Goal: Task Accomplishment & Management: Manage account settings

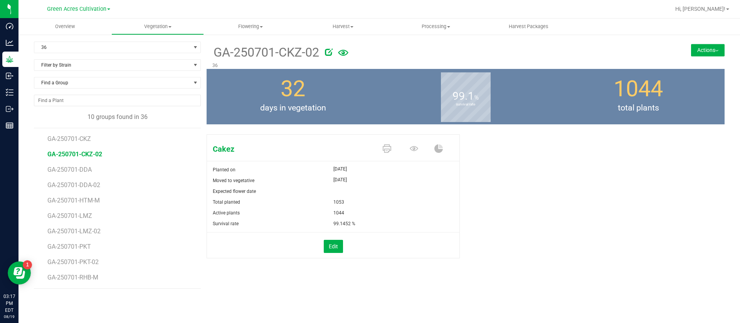
click at [529, 168] on div "Cakez Planted on [DATE] Moved to vegetative [DATE] Expected flower date Total p…" at bounding box center [465, 204] width 518 height 146
click at [699, 49] on button "Actions" at bounding box center [708, 50] width 34 height 12
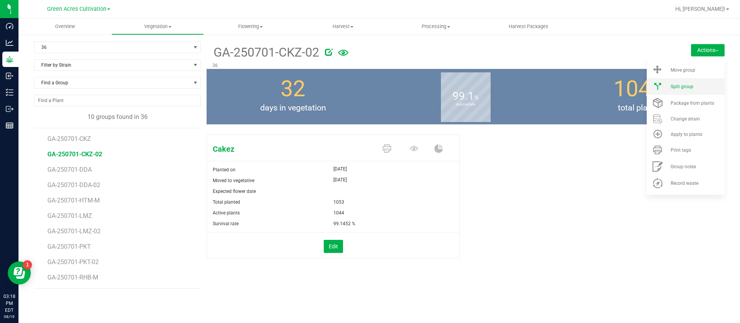
click at [688, 87] on span "Split group" at bounding box center [681, 86] width 23 height 5
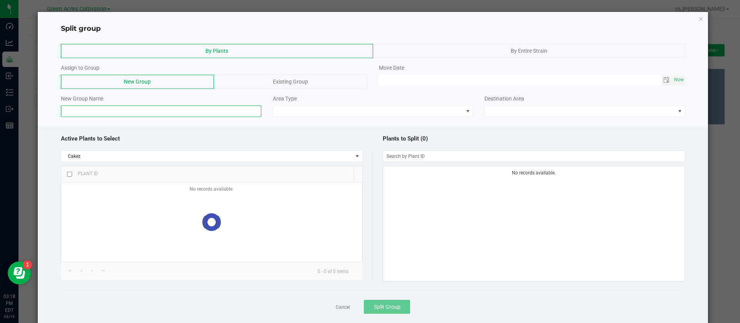
click at [126, 111] on input at bounding box center [161, 112] width 200 height 12
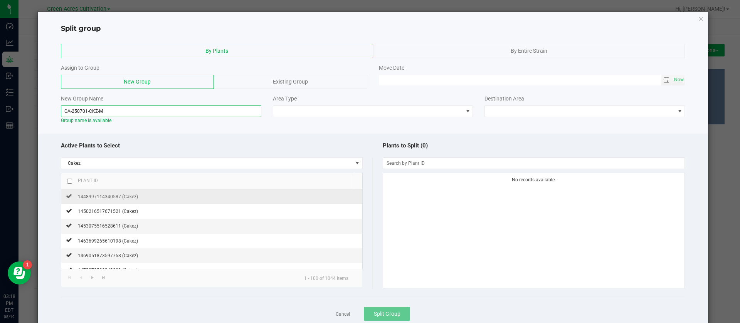
type input "GA-250701-CKZ-M"
click at [116, 200] on div "1448997114340587 (Cakez)" at bounding box center [105, 197] width 66 height 8
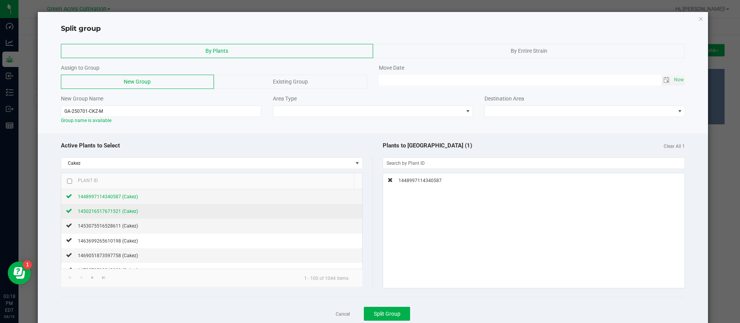
click at [116, 211] on span "1450216517671521 (Cakez)" at bounding box center [108, 211] width 60 height 5
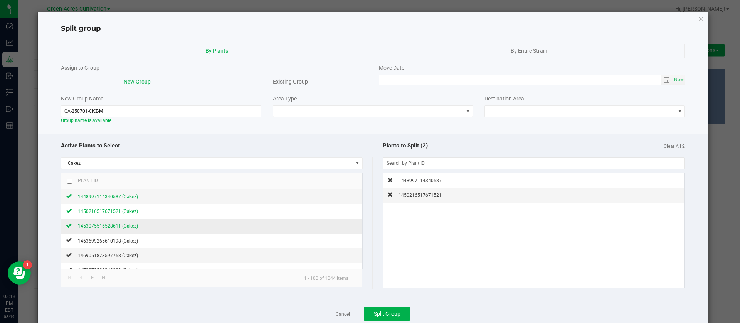
click at [119, 226] on span "1453075516528611 (Cakez)" at bounding box center [108, 225] width 60 height 5
click at [126, 242] on span "1463699265610198 (Cakez)" at bounding box center [108, 240] width 60 height 5
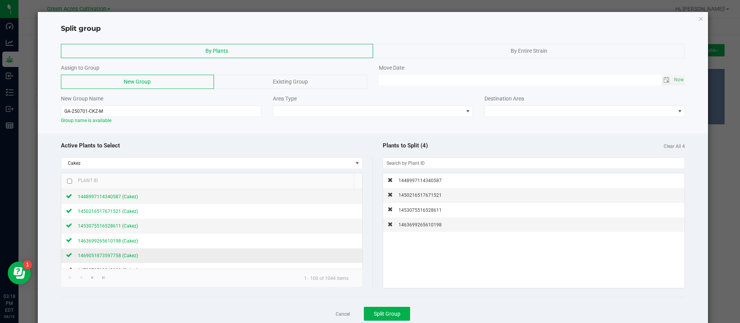
click at [123, 257] on span "1469051873597758 (Cakez)" at bounding box center [108, 255] width 60 height 5
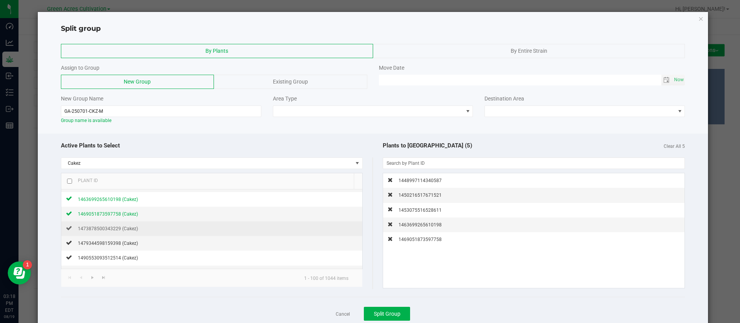
scroll to position [58, 0]
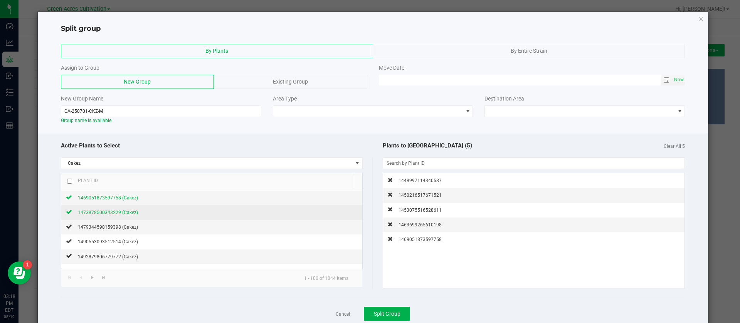
click at [131, 213] on span "1473878500343229 (Cakez)" at bounding box center [108, 212] width 60 height 5
click at [122, 231] on td "1479344598159398 (Cakez)" at bounding box center [211, 227] width 301 height 15
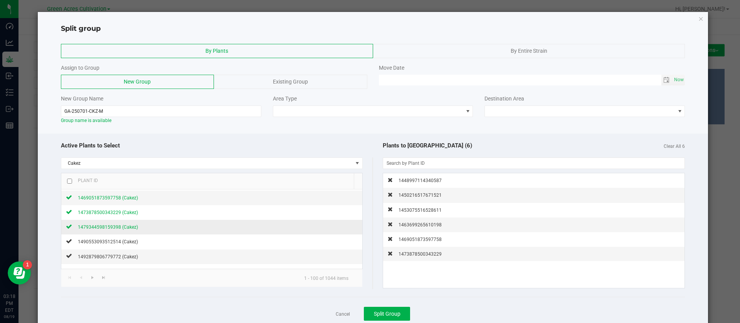
click at [126, 225] on span "1479344598159398 (Cakez)" at bounding box center [108, 227] width 60 height 5
click at [124, 240] on span "1490553093512514 (Cakez)" at bounding box center [108, 241] width 60 height 5
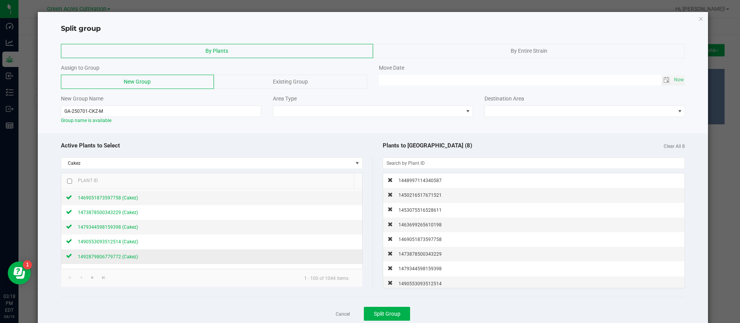
click at [128, 254] on span "1492879806779772 (Cakez)" at bounding box center [108, 256] width 60 height 5
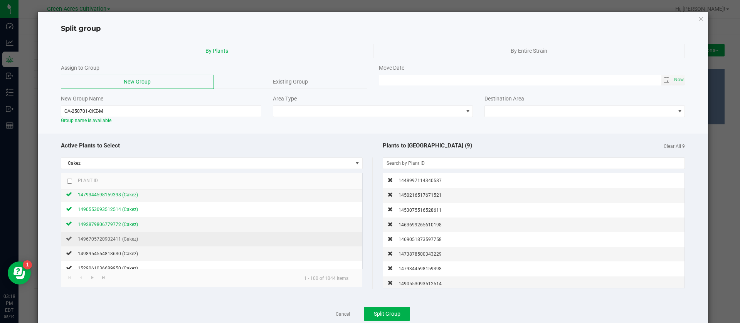
scroll to position [116, 0]
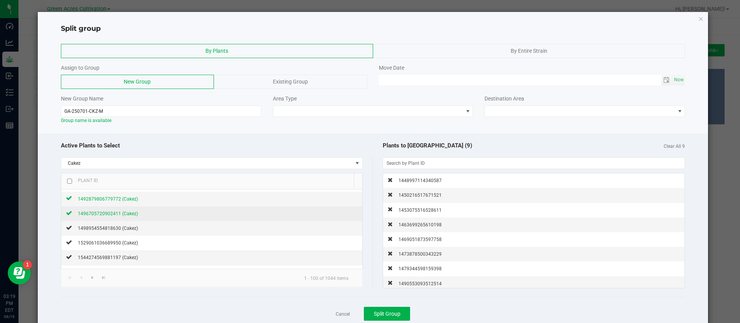
click at [131, 213] on span "1496705720902411 (Cakez)" at bounding box center [108, 213] width 60 height 5
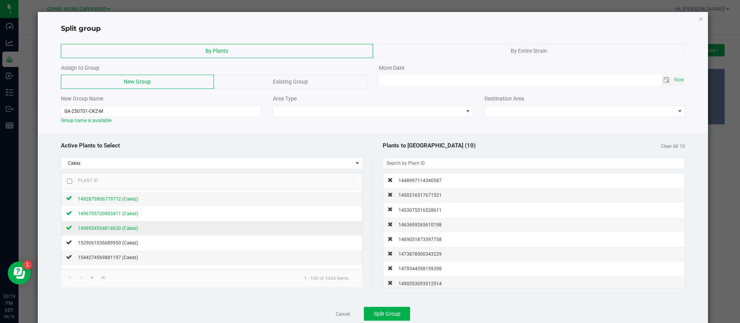
click at [123, 228] on span "1498954554818630 (Cakez)" at bounding box center [108, 228] width 60 height 5
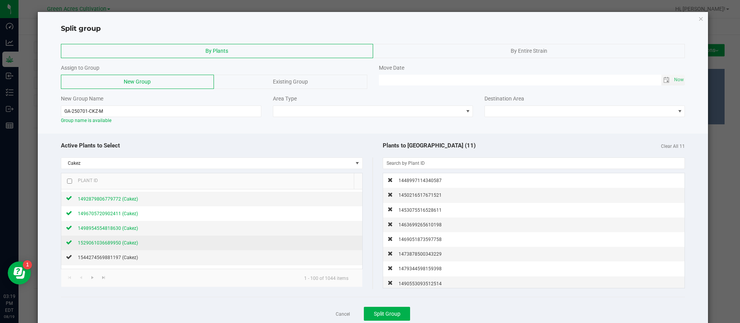
click at [124, 245] on span "1529061036689950 (Cakez)" at bounding box center [108, 242] width 60 height 5
click at [123, 255] on span "1544274569881197 (Cakez)" at bounding box center [108, 257] width 60 height 5
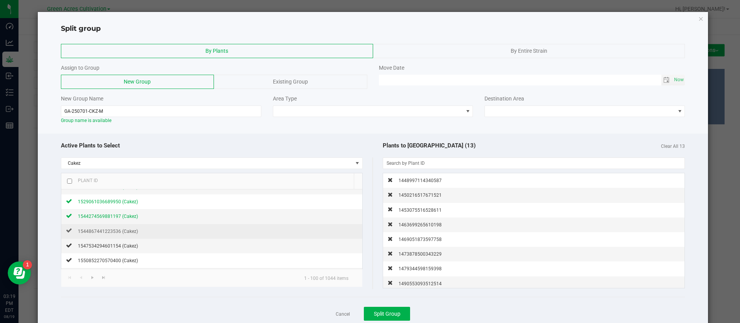
scroll to position [173, 0]
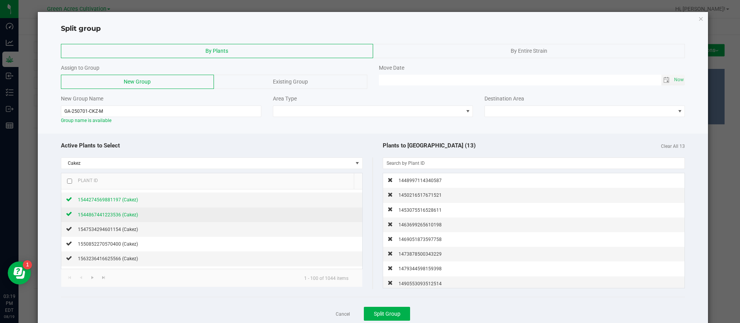
click at [128, 213] on span "1544867441223536 (Cakez)" at bounding box center [108, 214] width 60 height 5
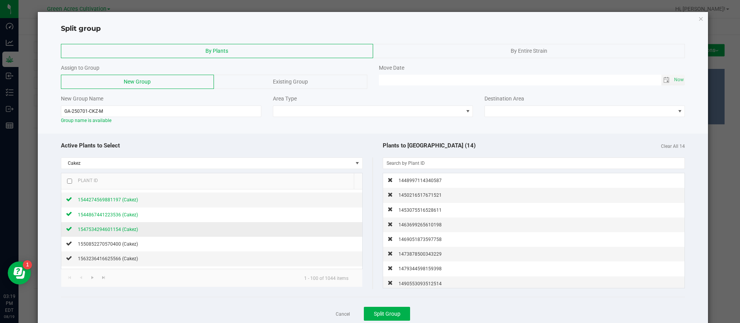
click at [125, 232] on div "1547534294601154 (Cakez)" at bounding box center [105, 229] width 66 height 8
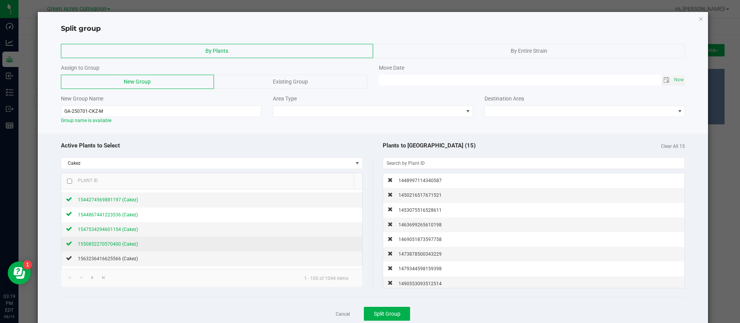
click at [121, 245] on span "1550852270570400 (Cakez)" at bounding box center [108, 244] width 60 height 5
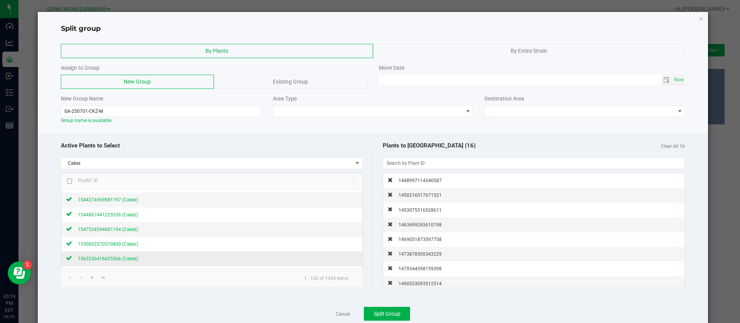
click at [123, 255] on div "1563236416625566 (Cakez)" at bounding box center [105, 259] width 66 height 8
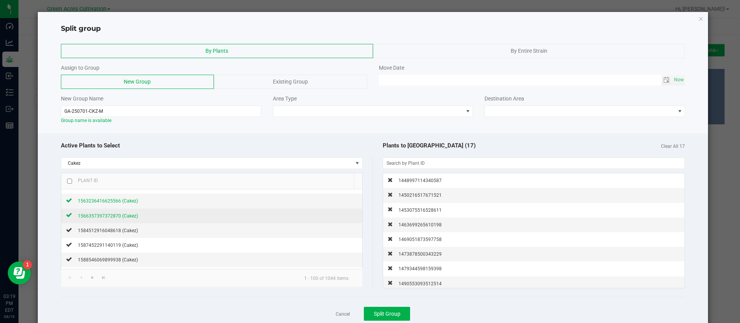
click at [120, 216] on span "1566357397372870 (Cakez)" at bounding box center [108, 215] width 60 height 5
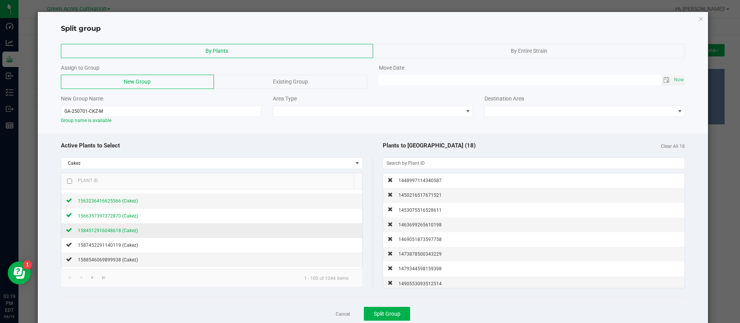
click at [117, 230] on span "1584512916048618 (Cakez)" at bounding box center [108, 230] width 60 height 5
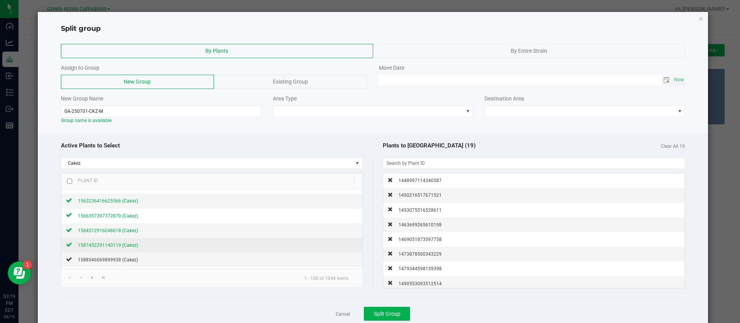
click at [122, 245] on span "1587452291140119 (Cakez)" at bounding box center [108, 245] width 60 height 5
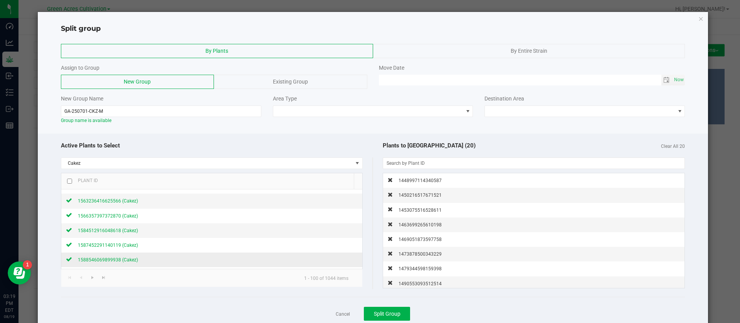
click at [123, 257] on span "1588546069899938 (Cakez)" at bounding box center [108, 259] width 60 height 5
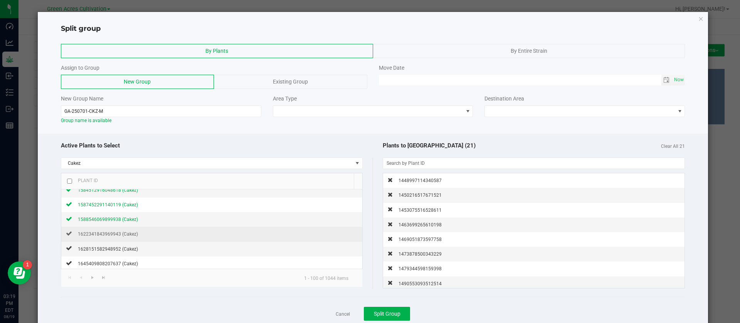
scroll to position [289, 0]
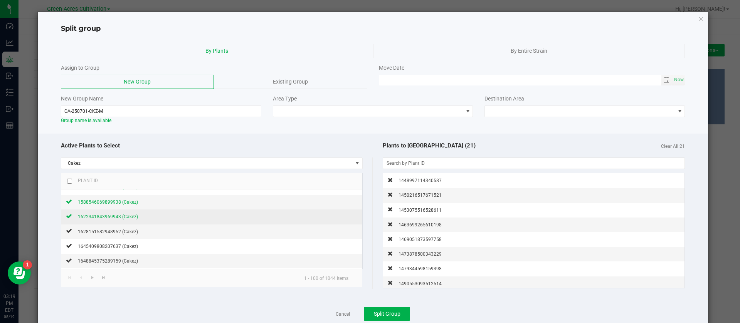
click at [122, 215] on span "1622341843969943 (Cakez)" at bounding box center [108, 216] width 60 height 5
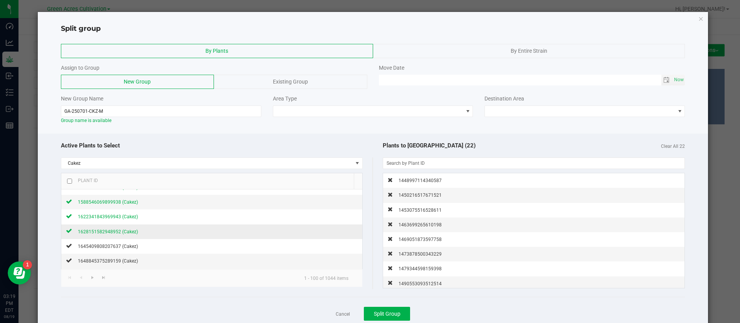
click at [122, 232] on span "1628151582948952 (Cakez)" at bounding box center [108, 231] width 60 height 5
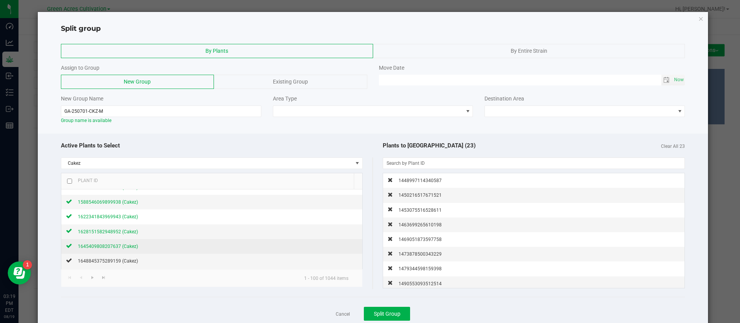
click at [120, 248] on span "1645409808207637 (Cakez)" at bounding box center [108, 246] width 60 height 5
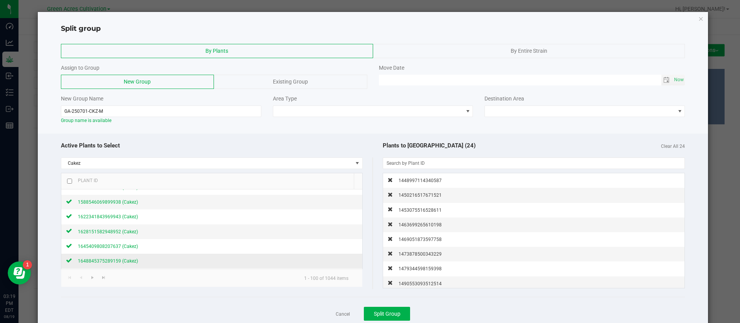
click at [121, 261] on span "1648845375289159 (Cakez)" at bounding box center [108, 260] width 60 height 5
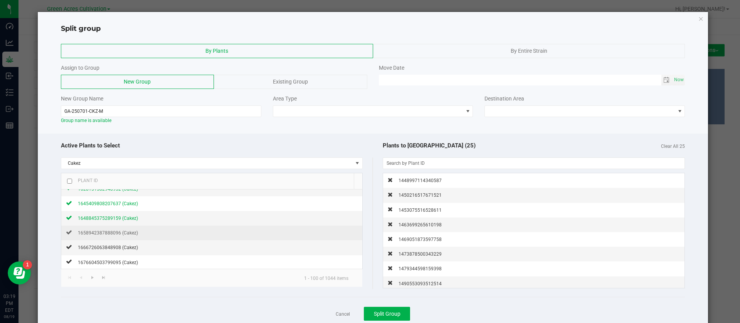
scroll to position [347, 0]
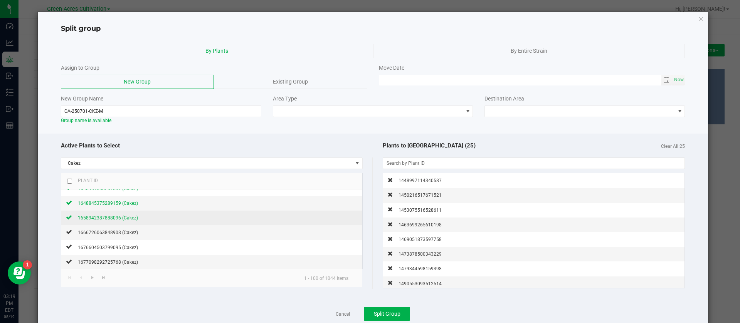
click at [133, 220] on span "1658942387888096 (Cakez)" at bounding box center [108, 217] width 60 height 5
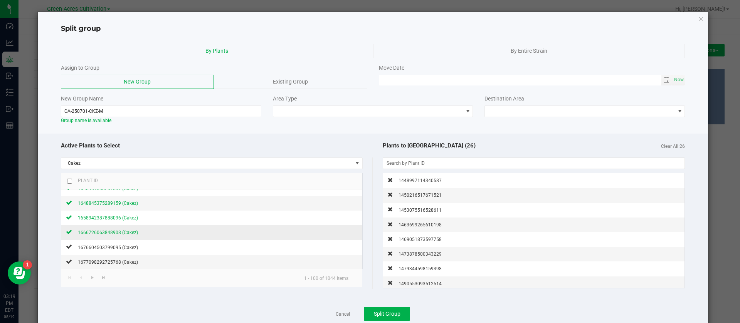
click at [124, 230] on span "1666726063848908 (Cakez)" at bounding box center [108, 232] width 60 height 5
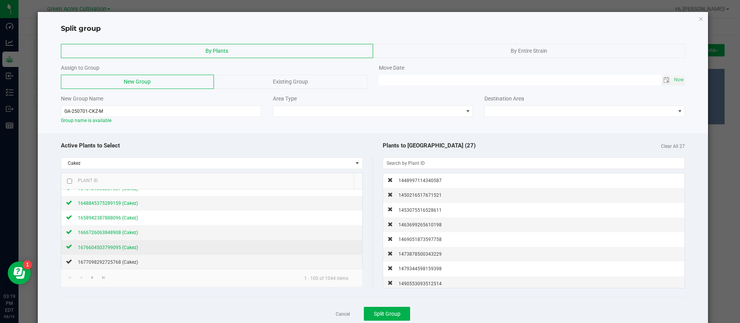
click at [121, 246] on span "1676604503799095 (Cakez)" at bounding box center [108, 247] width 60 height 5
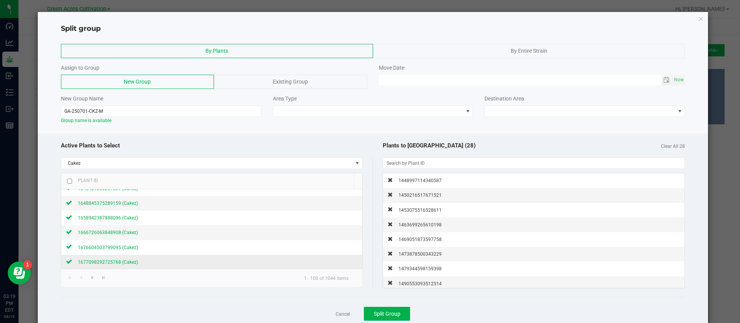
click at [119, 258] on div "1677098292725768 (Cakez)" at bounding box center [105, 262] width 66 height 8
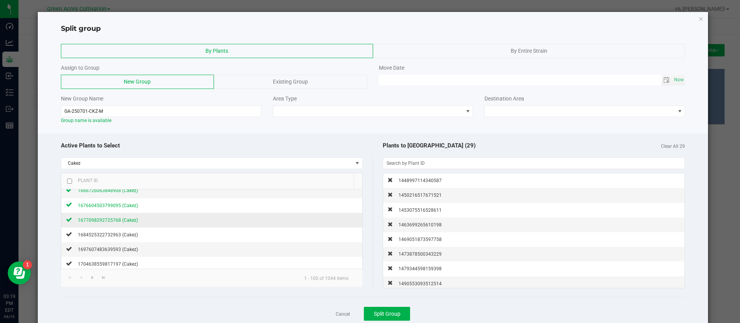
scroll to position [404, 0]
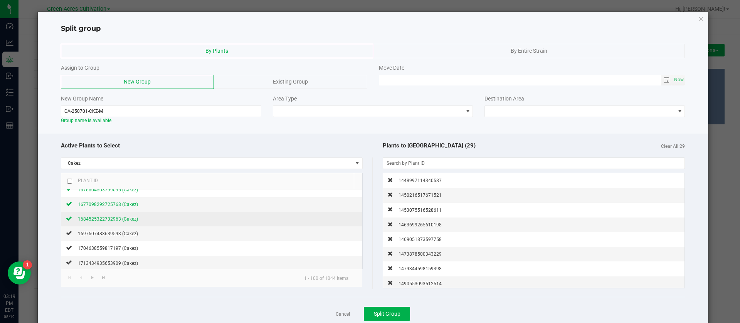
click at [117, 218] on span "1684525322732963 (Cakez)" at bounding box center [108, 218] width 60 height 5
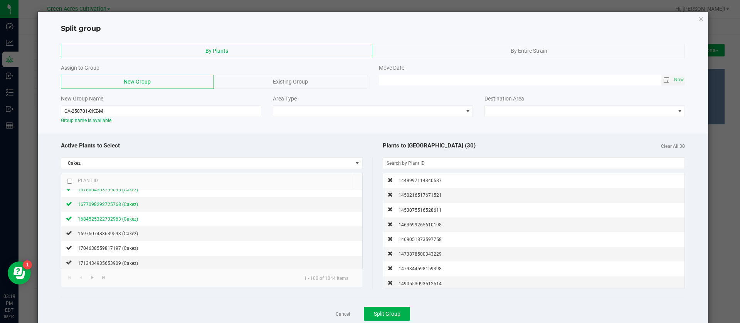
click at [308, 104] on div "Area Type" at bounding box center [373, 106] width 212 height 22
click at [307, 106] on span at bounding box center [373, 112] width 200 height 12
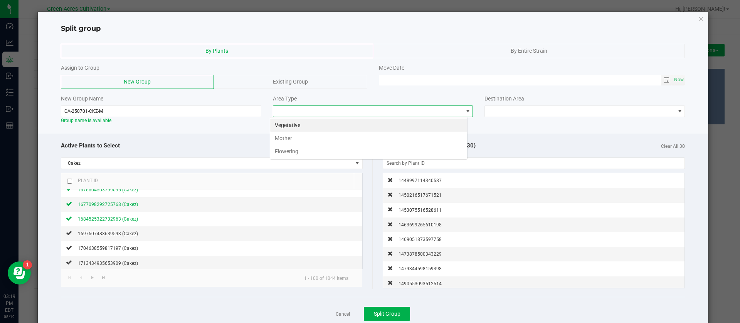
scroll to position [12, 198]
click at [294, 134] on li "Mother" at bounding box center [368, 138] width 197 height 13
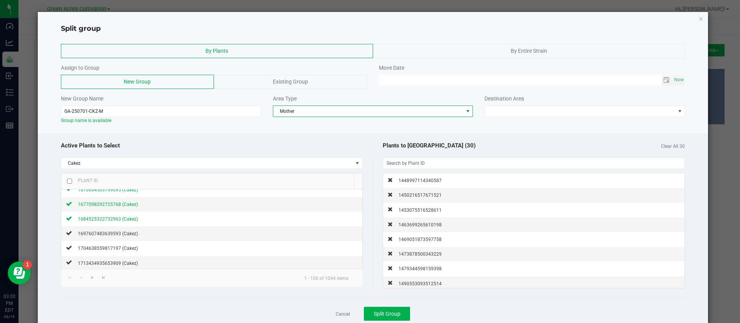
click at [487, 102] on div "Destination Area" at bounding box center [584, 99] width 200 height 8
click at [593, 110] on span at bounding box center [580, 111] width 190 height 11
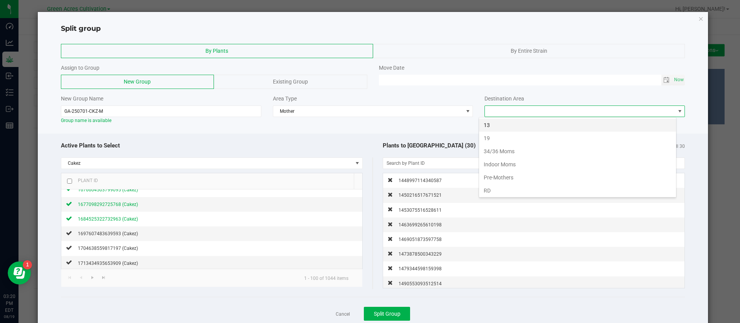
click at [493, 123] on li "13" at bounding box center [577, 125] width 197 height 13
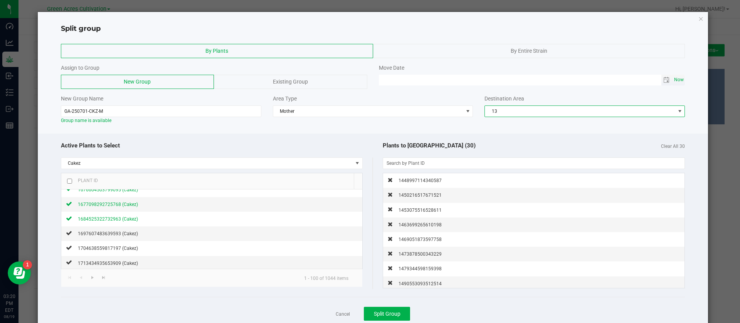
click at [674, 80] on span "Now" at bounding box center [678, 79] width 13 height 11
click at [388, 76] on input "[DATE] 03:20 PM" at bounding box center [520, 80] width 282 height 10
type input "[DATE] 03:20 PM"
click at [373, 131] on div at bounding box center [373, 131] width 670 height 6
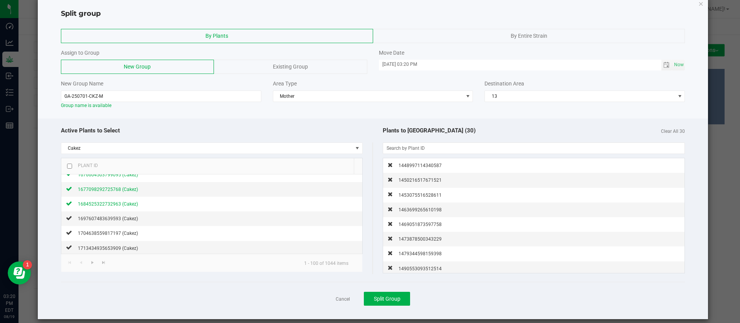
scroll to position [23, 0]
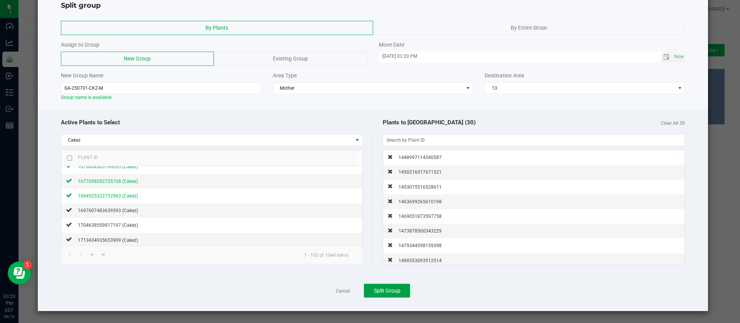
click at [392, 288] on span "Split Group" at bounding box center [387, 291] width 27 height 6
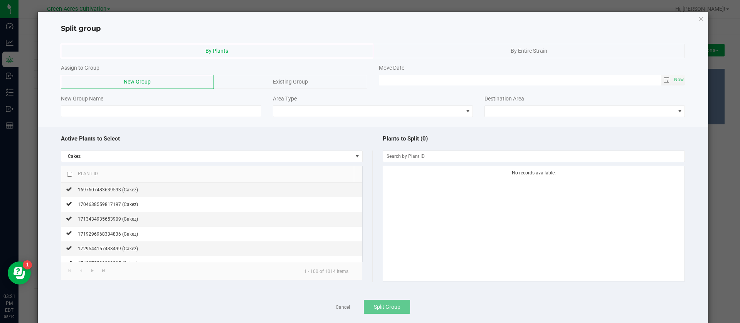
click at [698, 18] on icon "button" at bounding box center [700, 18] width 5 height 9
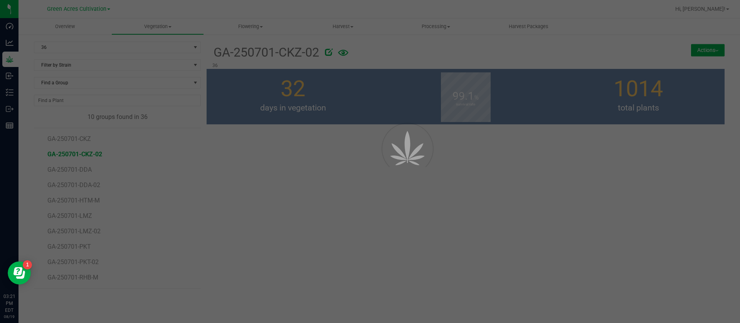
click at [692, 18] on div at bounding box center [370, 161] width 740 height 323
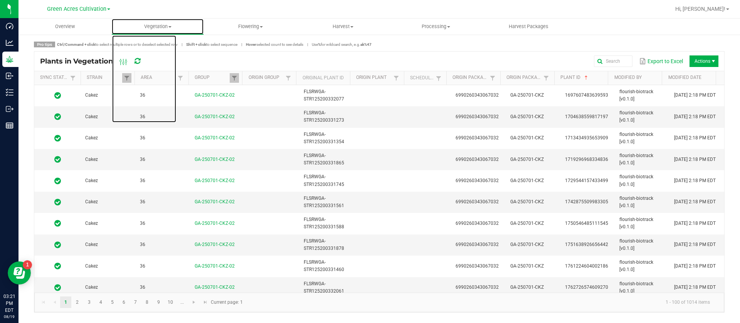
drag, startPoint x: 173, startPoint y: 29, endPoint x: 164, endPoint y: 42, distance: 15.0
click at [173, 29] on span "Vegetation" at bounding box center [158, 26] width 92 height 7
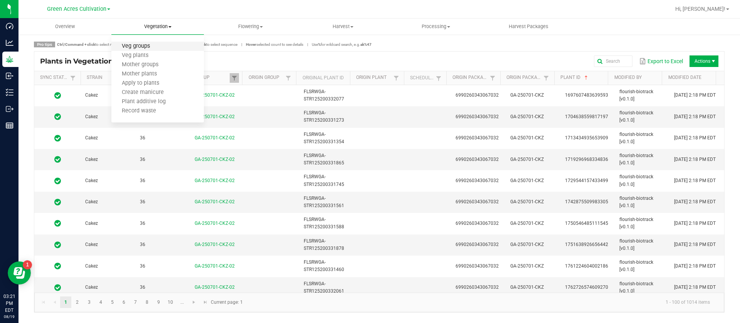
click at [150, 46] on span "Veg groups" at bounding box center [135, 46] width 49 height 7
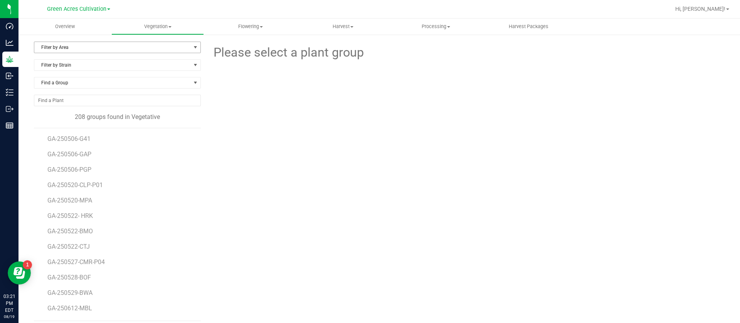
click at [71, 45] on span "Filter by Area" at bounding box center [112, 47] width 156 height 11
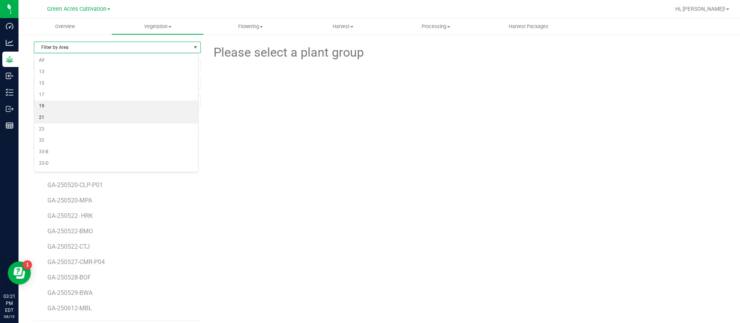
click at [53, 114] on li "21" at bounding box center [116, 118] width 164 height 12
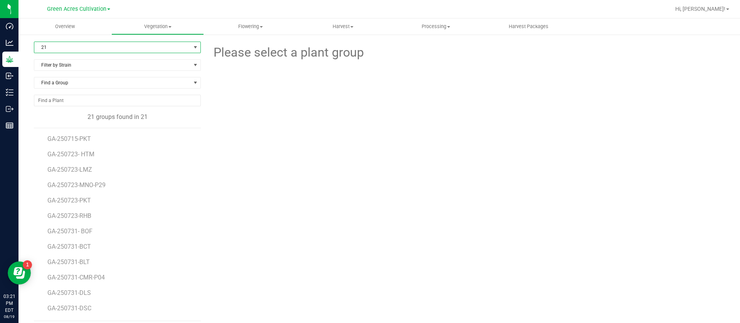
click at [71, 42] on span "21" at bounding box center [112, 47] width 156 height 11
click at [48, 60] on li "34" at bounding box center [116, 59] width 164 height 12
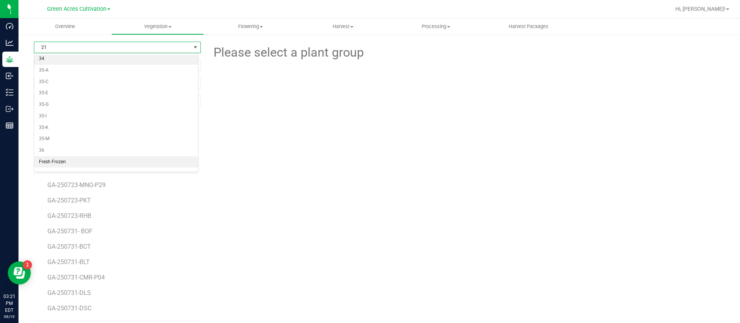
scroll to position [0, 0]
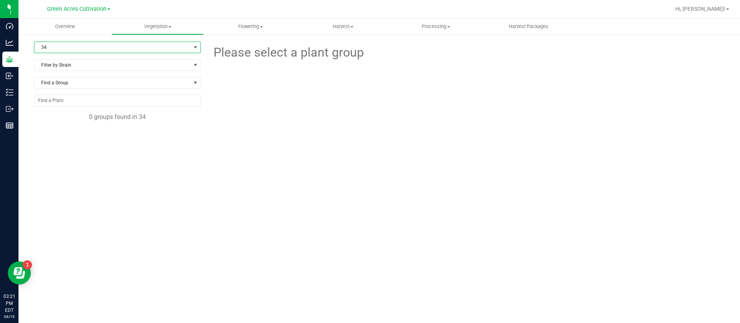
click at [54, 45] on span "34" at bounding box center [112, 47] width 156 height 11
click at [50, 318] on li "36" at bounding box center [117, 324] width 166 height 12
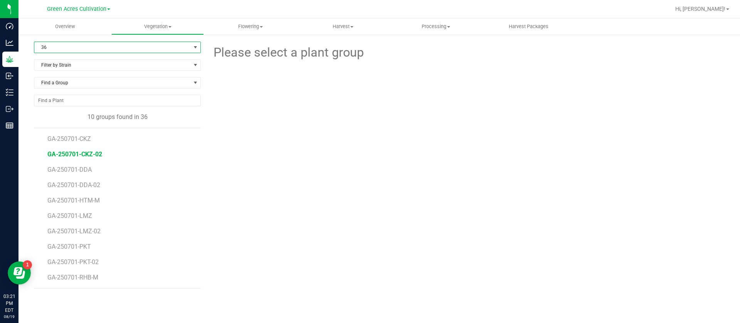
click at [89, 154] on span "GA-250701-CKZ-02" at bounding box center [74, 154] width 55 height 7
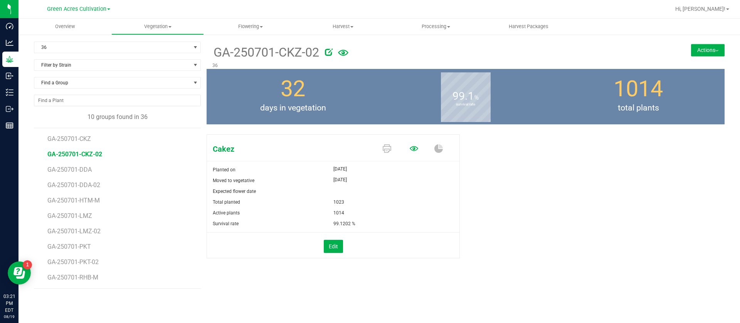
click at [417, 151] on icon at bounding box center [413, 148] width 8 height 8
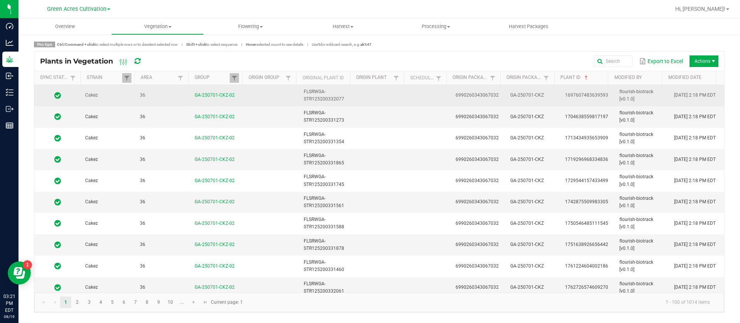
click at [414, 97] on td at bounding box center [429, 95] width 42 height 21
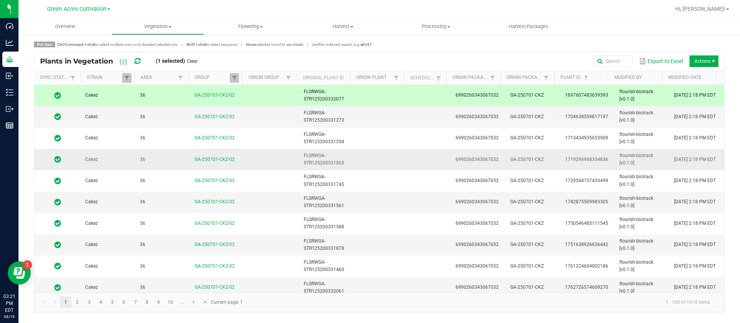
click at [416, 167] on td at bounding box center [429, 159] width 42 height 21
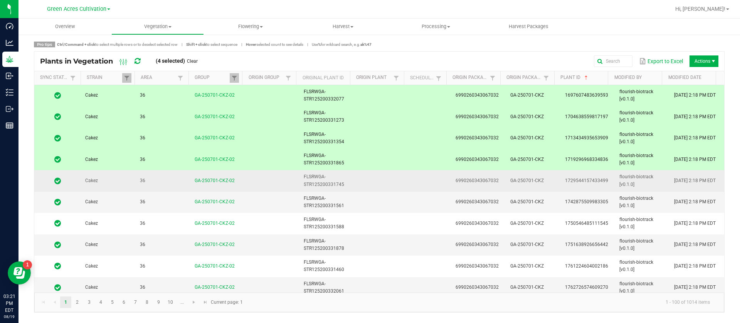
click at [408, 177] on td at bounding box center [429, 180] width 42 height 21
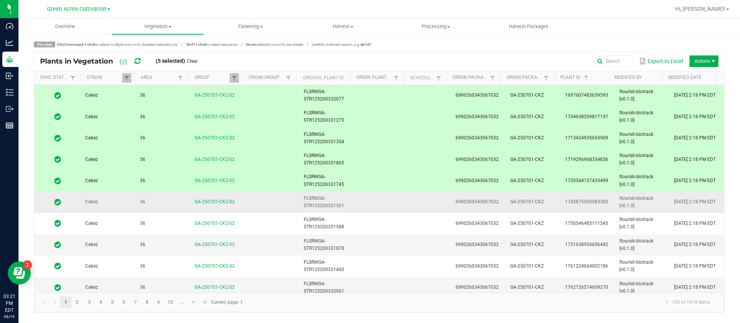
click at [422, 202] on td at bounding box center [429, 202] width 42 height 21
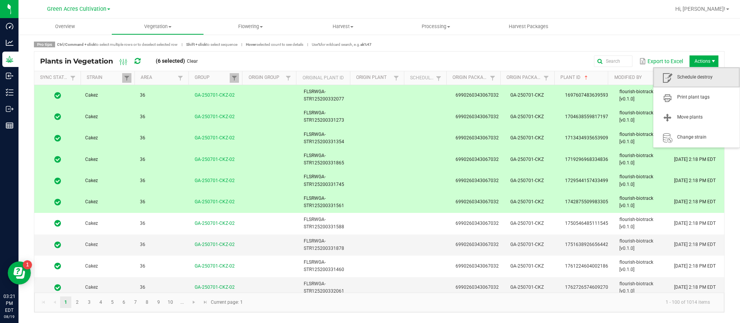
click at [701, 68] on span "Schedule destroy" at bounding box center [696, 77] width 86 height 20
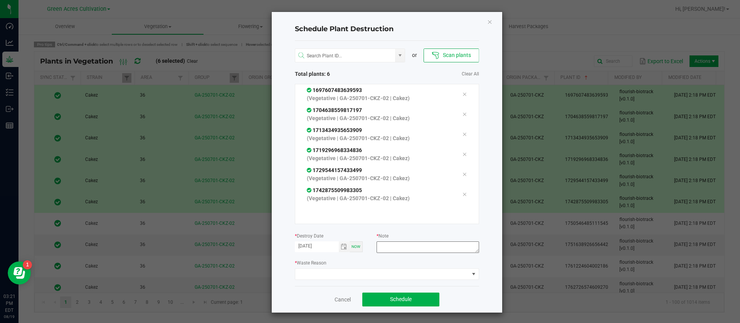
drag, startPoint x: 404, startPoint y: 257, endPoint x: 407, endPoint y: 252, distance: 6.0
click at [405, 254] on div "or Scan plants Total plants: 6 Clear All 1697607483639593 (Vegetative | GA-2507…" at bounding box center [387, 163] width 184 height 245
click at [407, 251] on textarea at bounding box center [427, 248] width 102 height 12
type textarea "WASTE"
click at [383, 270] on span at bounding box center [382, 274] width 174 height 11
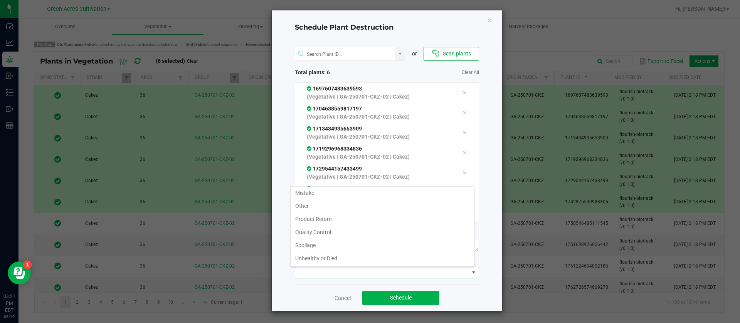
scroll to position [28, 0]
click at [310, 260] on li "Waste" at bounding box center [381, 258] width 183 height 13
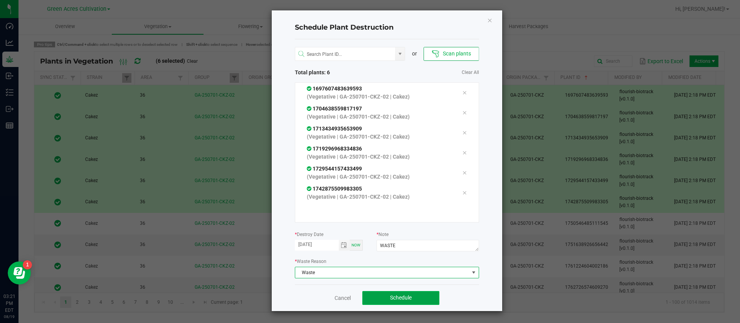
click at [392, 296] on span "Schedule" at bounding box center [401, 298] width 22 height 6
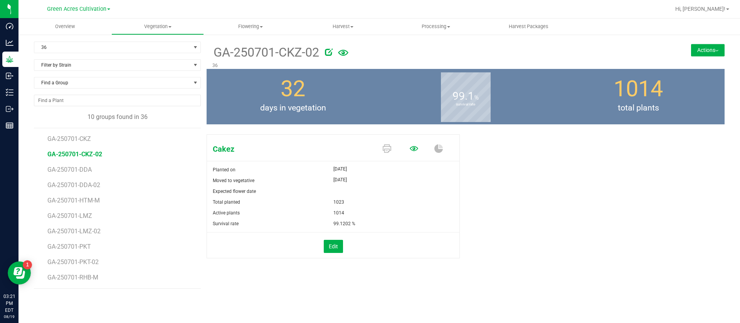
click at [416, 145] on icon at bounding box center [413, 148] width 8 height 8
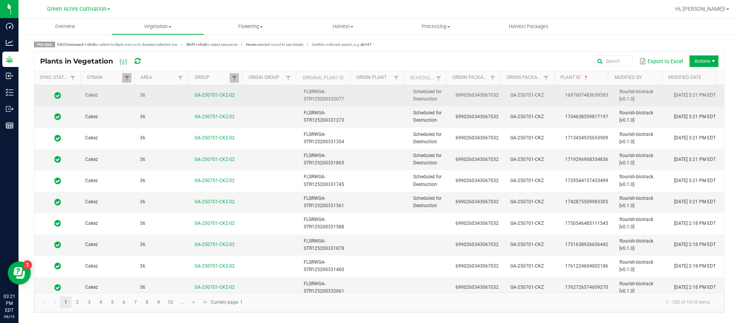
click at [462, 96] on span "6990260343067032" at bounding box center [476, 94] width 43 height 5
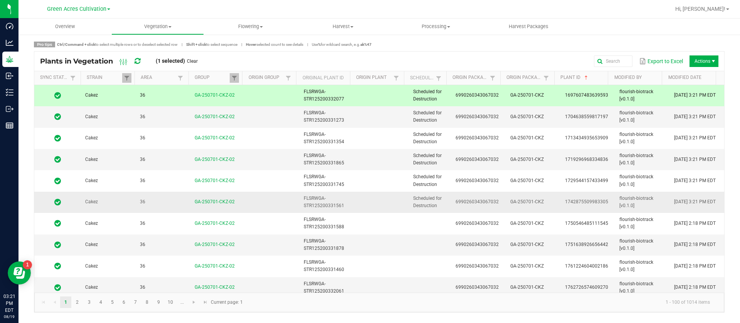
click at [431, 203] on span "Scheduled for Destruction" at bounding box center [427, 202] width 29 height 13
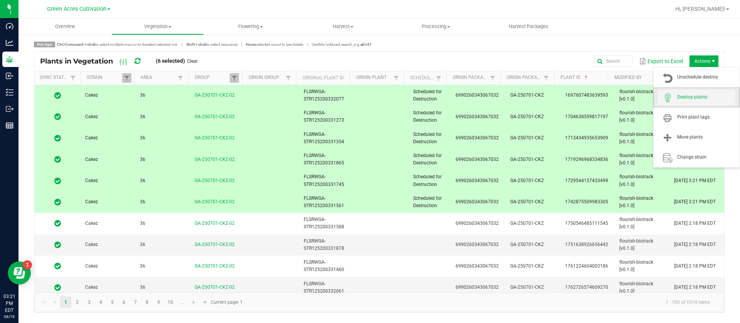
click at [685, 102] on span "Destroy plants" at bounding box center [696, 97] width 77 height 15
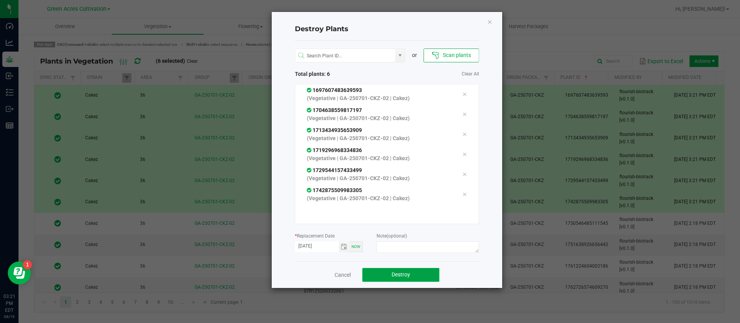
click at [406, 272] on span "Destroy" at bounding box center [400, 275] width 18 height 6
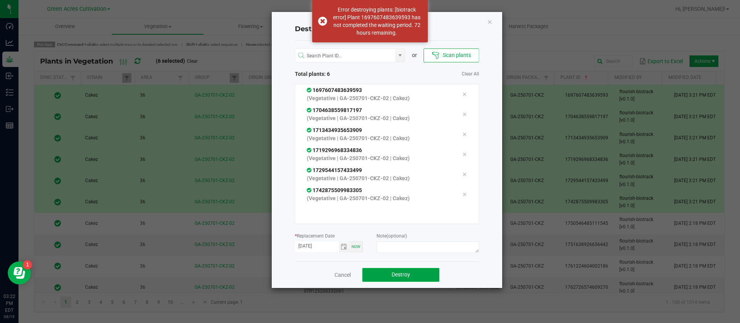
click at [391, 275] on span "Destroy" at bounding box center [400, 275] width 18 height 6
click at [389, 279] on button "Destroy" at bounding box center [400, 275] width 77 height 14
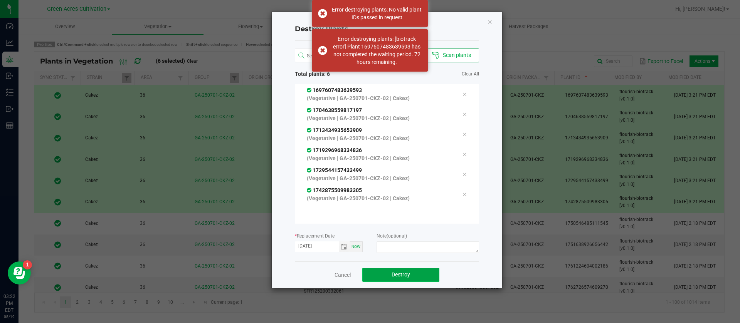
click at [389, 276] on button "Destroy" at bounding box center [400, 275] width 77 height 14
click at [390, 267] on div "Cancel Destroy" at bounding box center [387, 275] width 184 height 27
click at [490, 25] on icon "Close" at bounding box center [489, 21] width 5 height 9
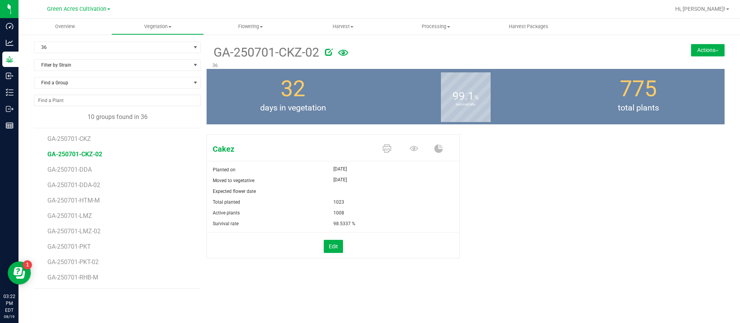
click at [721, 44] on button "Actions" at bounding box center [708, 50] width 34 height 12
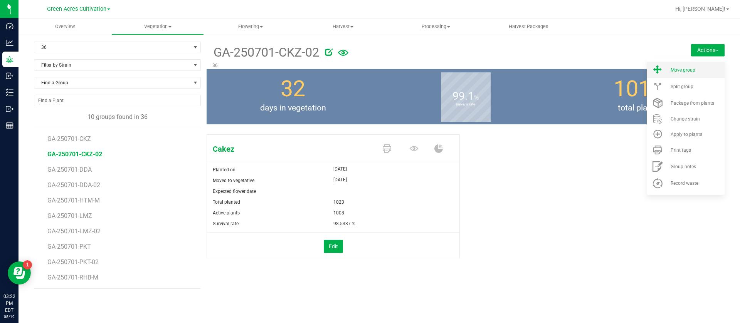
click at [671, 73] on li "Move group" at bounding box center [685, 70] width 78 height 17
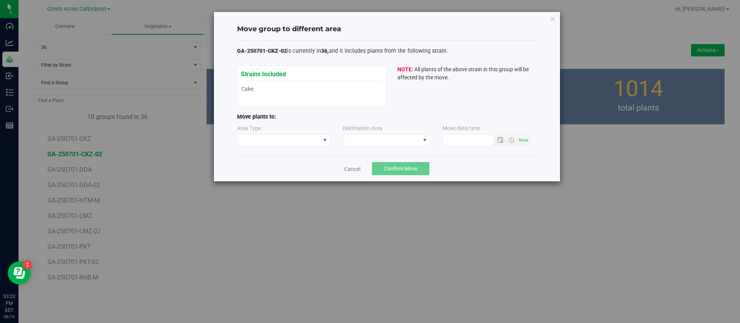
type input "[DATE] 3:22 PM"
click at [275, 144] on span at bounding box center [278, 140] width 83 height 11
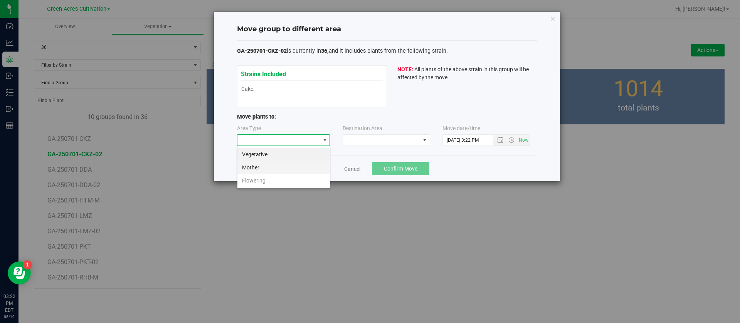
scroll to position [12, 93]
click at [253, 181] on li "Flowering" at bounding box center [283, 180] width 92 height 13
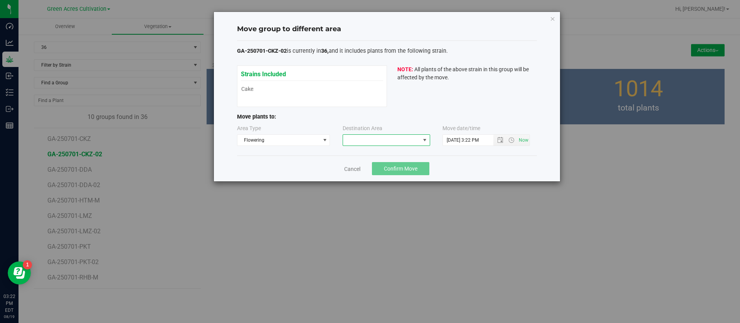
click at [384, 139] on span at bounding box center [381, 140] width 77 height 11
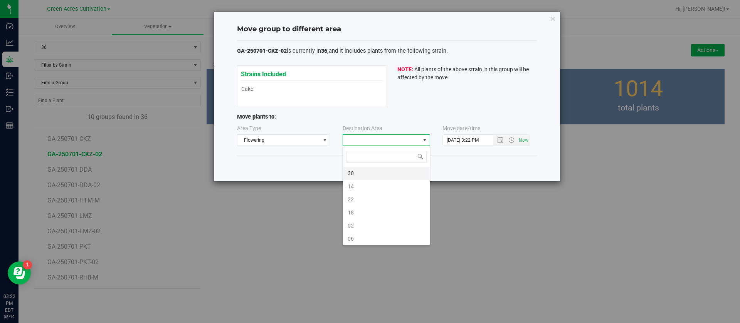
scroll to position [12, 87]
type input "8"
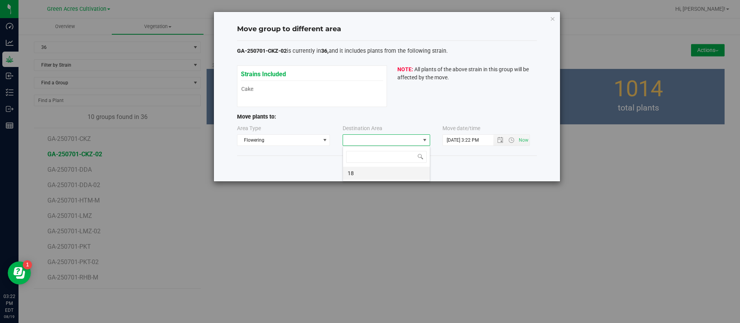
type input "2"
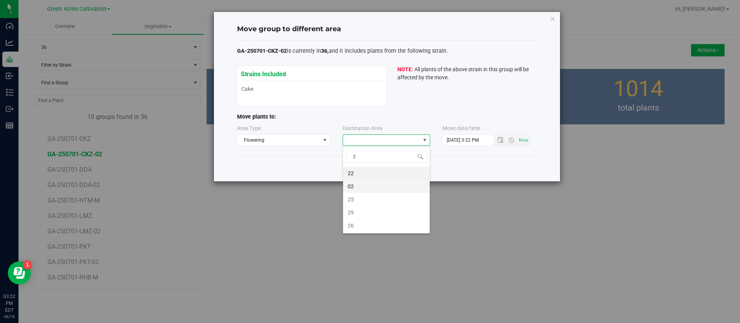
click at [366, 187] on li "02" at bounding box center [386, 186] width 87 height 13
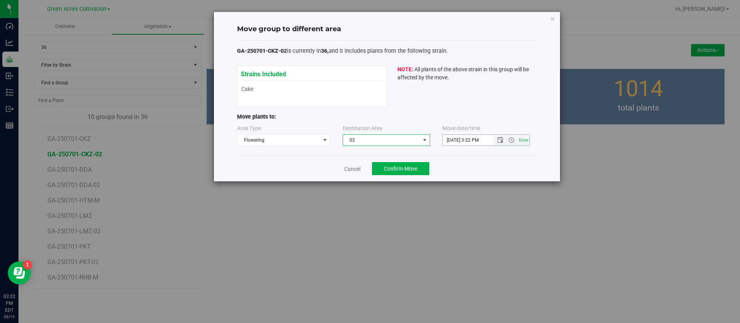
click at [455, 136] on input "[DATE] 3:22 PM" at bounding box center [475, 140] width 64 height 11
type input "[DATE] 3:22 PM"
click at [462, 159] on div "Cancel Confirm Move" at bounding box center [387, 169] width 300 height 26
click at [407, 171] on span "Confirm Move" at bounding box center [401, 169] width 34 height 6
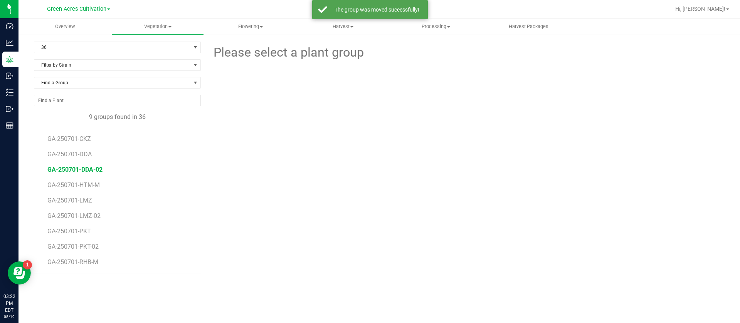
click at [89, 166] on span "GA-250701-DDA-02" at bounding box center [74, 169] width 55 height 7
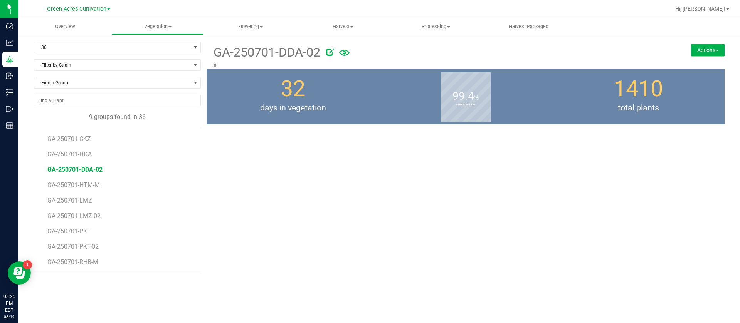
click at [339, 113] on span "days in vegetation" at bounding box center [292, 108] width 173 height 12
click at [342, 111] on span "days in vegetation" at bounding box center [292, 108] width 173 height 12
click at [91, 169] on span "GA-250701-DDA-02" at bounding box center [74, 169] width 55 height 7
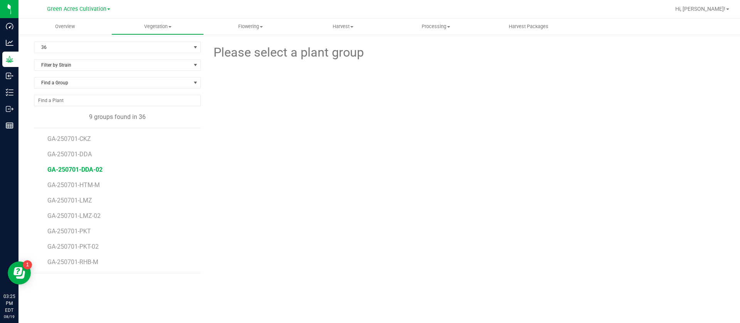
click at [90, 169] on span "GA-250701-DDA-02" at bounding box center [74, 169] width 55 height 7
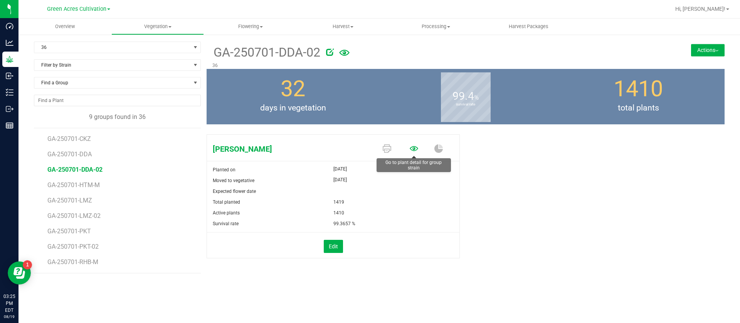
click at [413, 145] on icon at bounding box center [413, 148] width 8 height 8
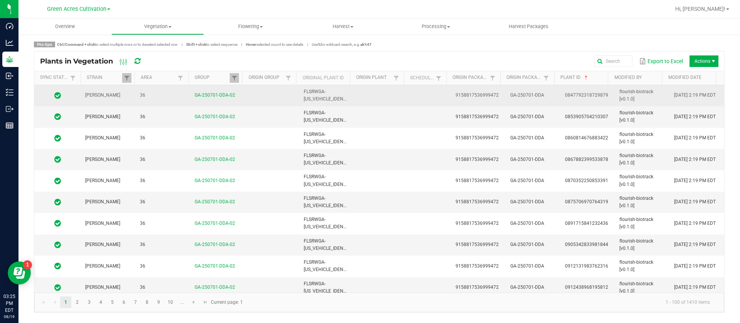
click at [389, 102] on td at bounding box center [381, 95] width 55 height 21
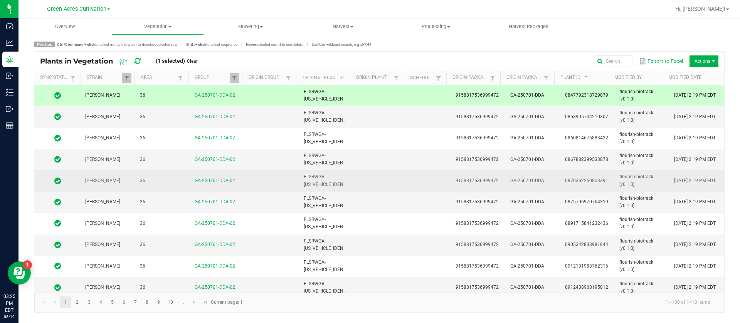
click at [385, 182] on td at bounding box center [381, 180] width 55 height 21
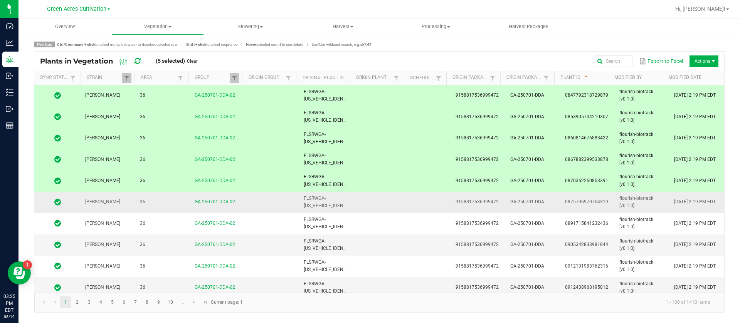
click at [385, 197] on td at bounding box center [381, 202] width 55 height 21
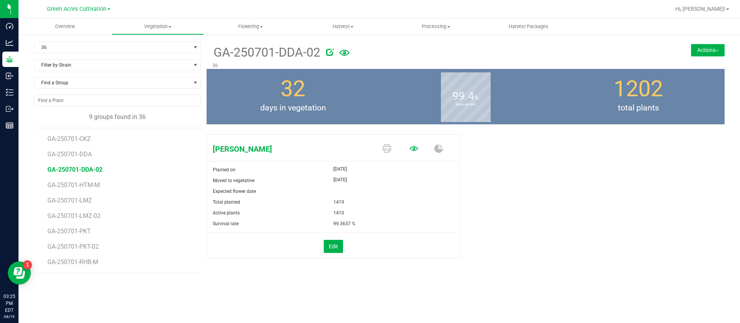
click at [414, 149] on icon at bounding box center [413, 148] width 8 height 5
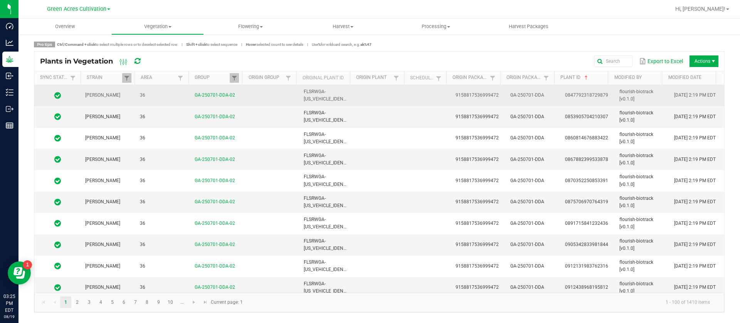
click at [389, 96] on td at bounding box center [381, 95] width 55 height 21
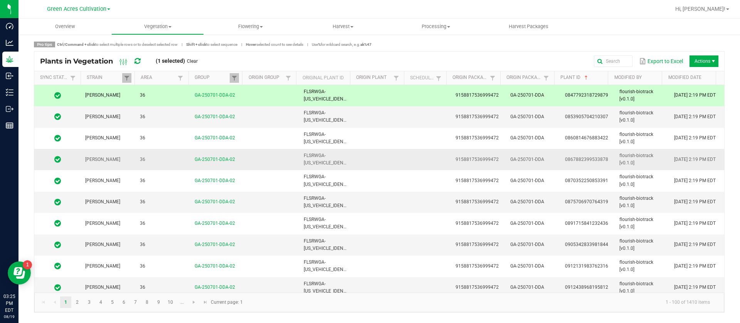
click at [370, 160] on td at bounding box center [381, 159] width 55 height 21
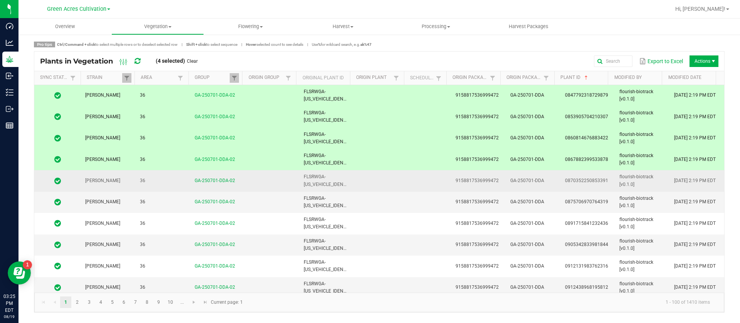
click at [369, 178] on td at bounding box center [381, 180] width 55 height 21
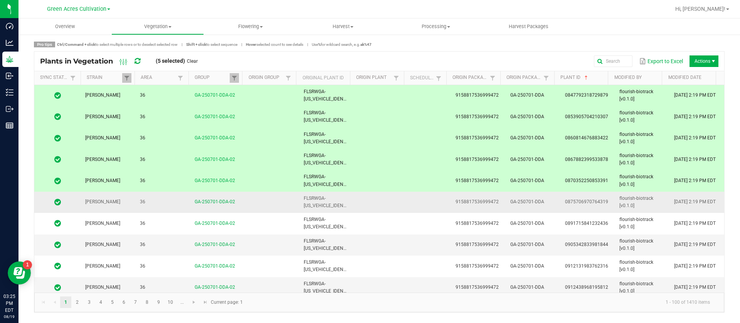
click at [369, 197] on td at bounding box center [381, 202] width 55 height 21
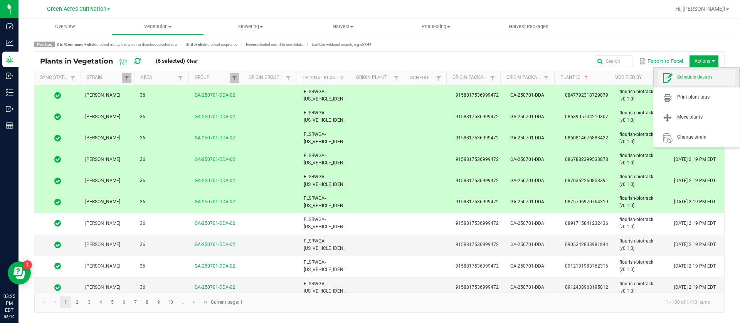
click at [697, 84] on span "Schedule destroy" at bounding box center [696, 77] width 77 height 15
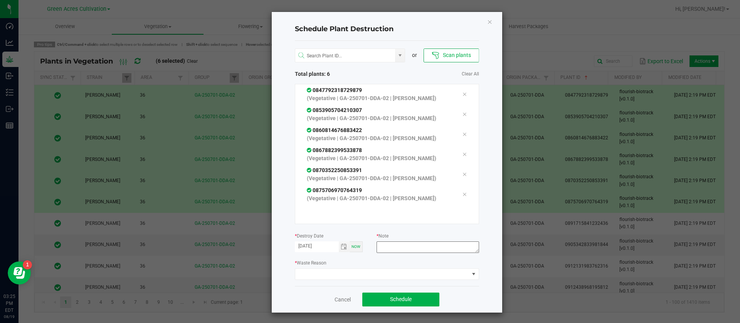
drag, startPoint x: 442, startPoint y: 253, endPoint x: 441, endPoint y: 246, distance: 7.4
click at [442, 252] on div at bounding box center [427, 249] width 102 height 14
click at [441, 246] on textarea at bounding box center [427, 248] width 102 height 12
type textarea "waste"
click at [369, 277] on span at bounding box center [382, 274] width 174 height 11
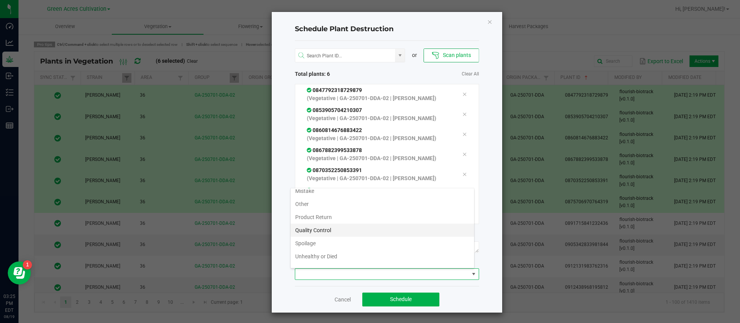
scroll to position [28, 0]
click at [320, 258] on li "Waste" at bounding box center [381, 259] width 183 height 13
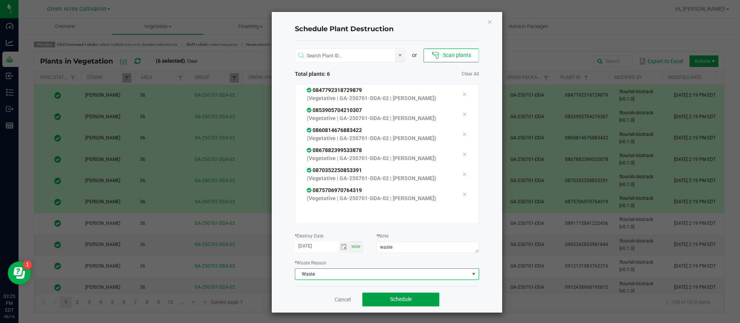
click at [403, 301] on span "Schedule" at bounding box center [401, 299] width 22 height 6
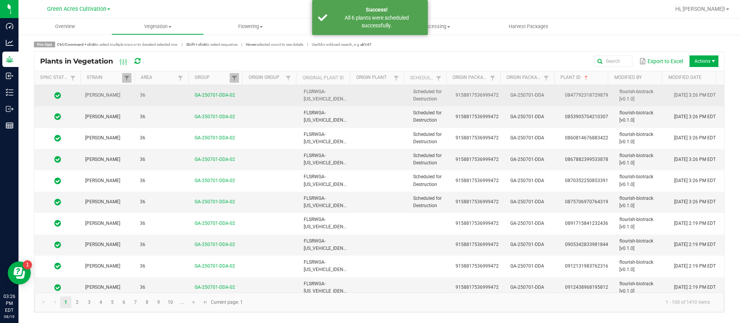
click at [426, 89] on span "Scheduled for Destruction" at bounding box center [427, 95] width 29 height 13
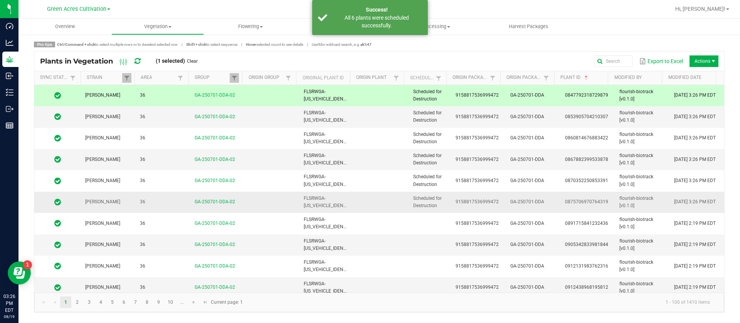
click at [436, 197] on td "Scheduled for Destruction" at bounding box center [429, 202] width 42 height 21
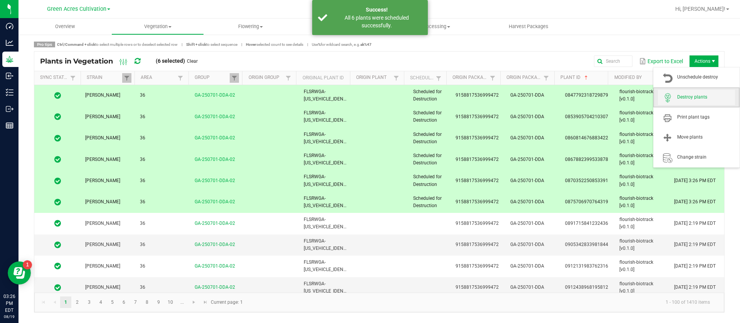
click at [690, 94] on span "Destroy plants" at bounding box center [706, 97] width 58 height 7
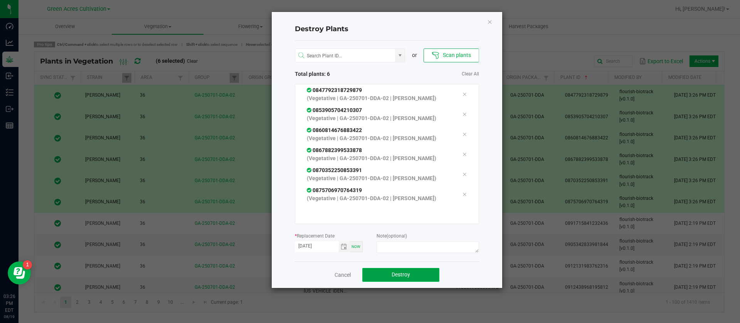
click at [437, 274] on button "Destroy" at bounding box center [400, 275] width 77 height 14
click at [440, 273] on div "Cancel Destroy" at bounding box center [387, 275] width 184 height 27
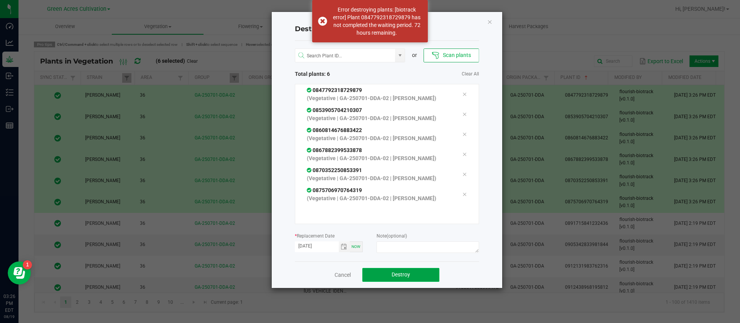
click at [399, 279] on button "Destroy" at bounding box center [400, 275] width 77 height 14
click at [399, 275] on span "Destroy" at bounding box center [403, 275] width 18 height 6
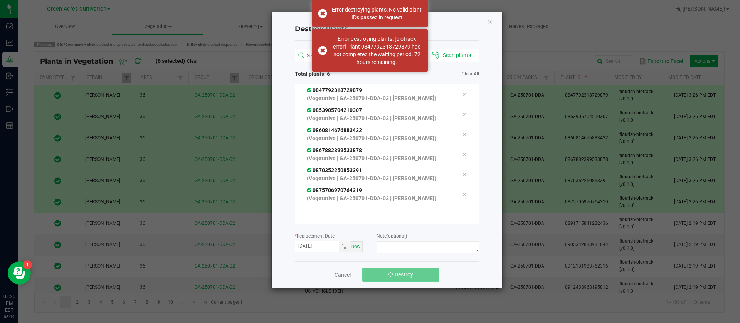
click at [399, 275] on span "Destroy" at bounding box center [403, 275] width 18 height 6
click at [488, 16] on div "Destroy Plants or Scan plants Total plants: 6 Clear All 0847792318729879 (Veget…" at bounding box center [387, 150] width 230 height 276
click at [490, 20] on icon "Close" at bounding box center [489, 21] width 5 height 9
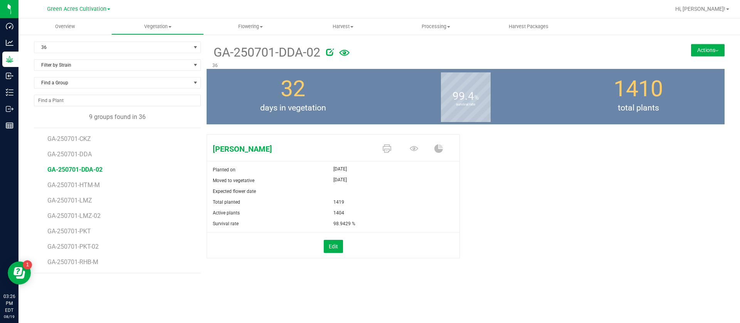
click at [703, 53] on button "Actions" at bounding box center [708, 50] width 34 height 12
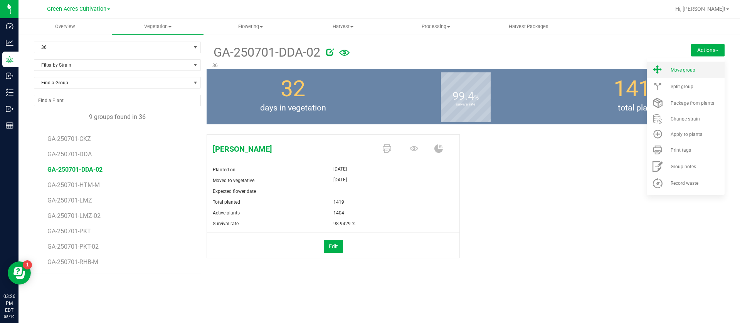
click at [681, 76] on li "Move group" at bounding box center [685, 70] width 78 height 17
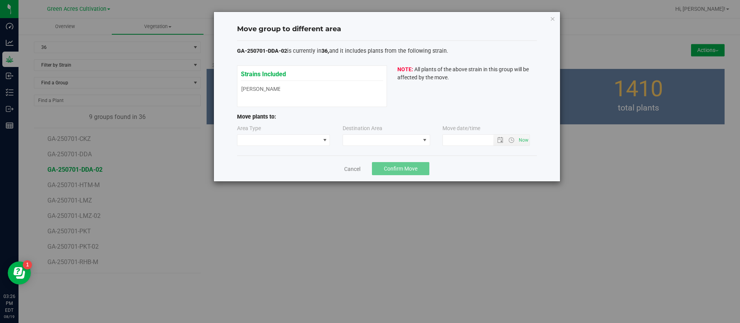
type input "[DATE] 3:26 PM"
click at [267, 140] on span at bounding box center [278, 140] width 83 height 11
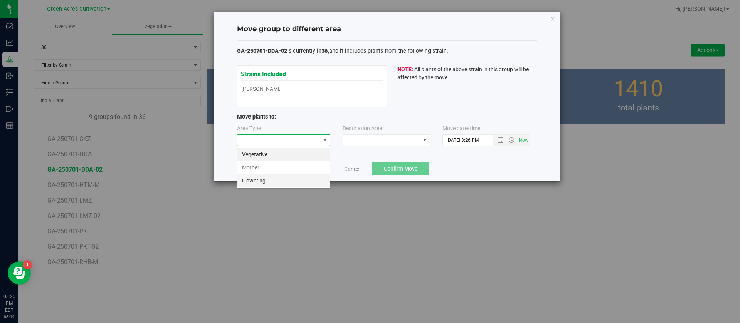
scroll to position [12, 93]
click at [264, 180] on li "Flowering" at bounding box center [283, 180] width 92 height 13
click at [352, 140] on span at bounding box center [381, 140] width 77 height 11
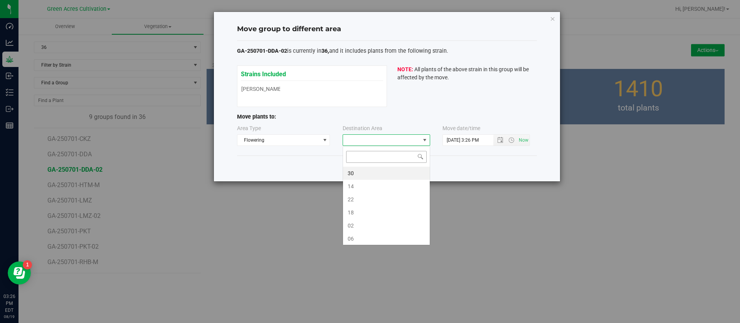
scroll to position [12, 87]
type input "2"
click at [369, 186] on li "02" at bounding box center [386, 186] width 87 height 13
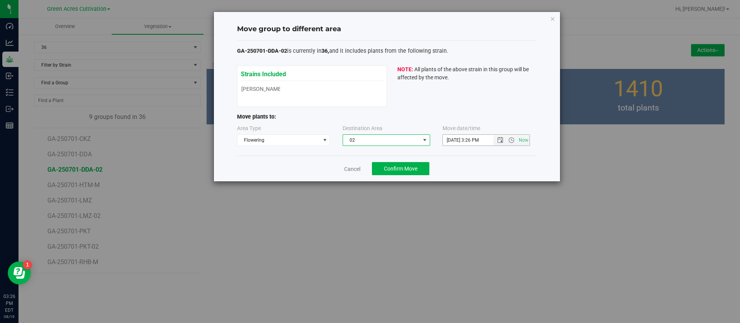
click at [456, 136] on input "[DATE] 3:26 PM" at bounding box center [475, 140] width 64 height 11
type input "[DATE] 3:26 PM"
click at [445, 100] on div "Strains Included Don Dada Don Dada NOTE: All plants of the above strain in this…" at bounding box center [387, 86] width 300 height 42
click at [455, 102] on div "Strains Included Don Dada Don Dada NOTE: All plants of the above strain in this…" at bounding box center [387, 86] width 300 height 42
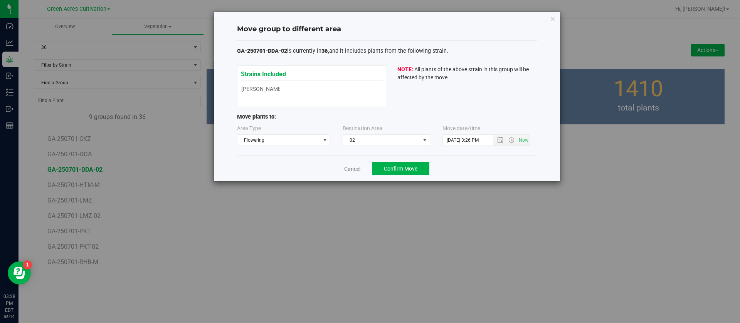
click at [440, 65] on div "GA-250701-DDA-02 is currently in 36, and it includes plants from the following …" at bounding box center [387, 56] width 300 height 19
click at [395, 170] on span "Confirm Move" at bounding box center [401, 169] width 34 height 6
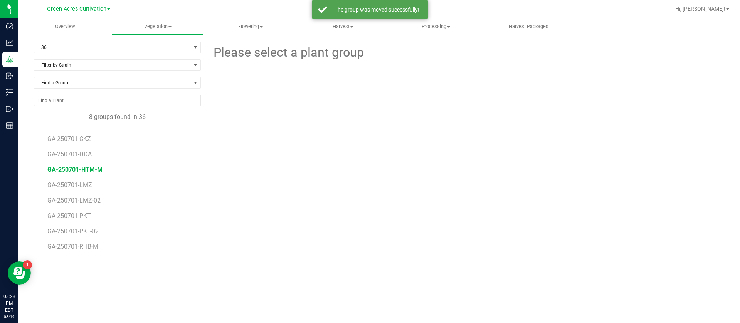
click at [87, 170] on span "GA-250701-HTM-M" at bounding box center [74, 169] width 55 height 7
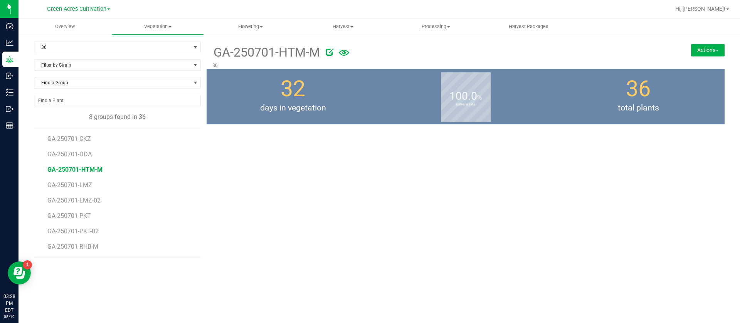
click at [99, 169] on span "GA-250701-HTM-M" at bounding box center [74, 169] width 55 height 7
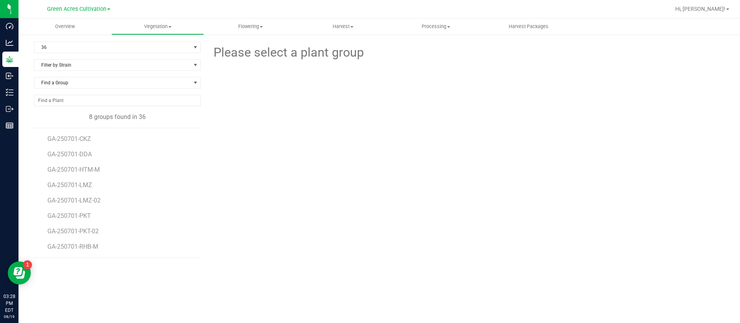
click at [102, 166] on li "GA-250701-HTM-M" at bounding box center [121, 166] width 148 height 15
click at [99, 170] on span "GA-250701-HTM-M" at bounding box center [74, 169] width 55 height 7
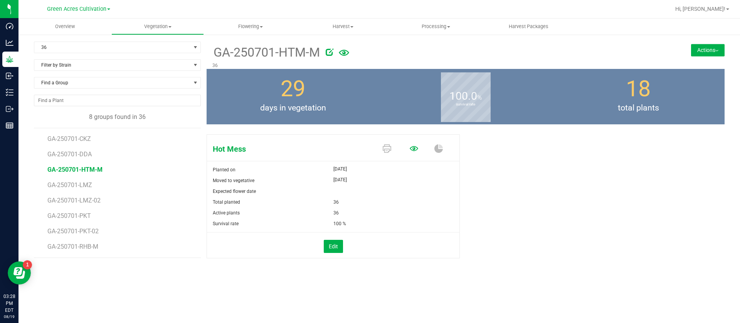
click at [413, 148] on icon at bounding box center [413, 148] width 8 height 5
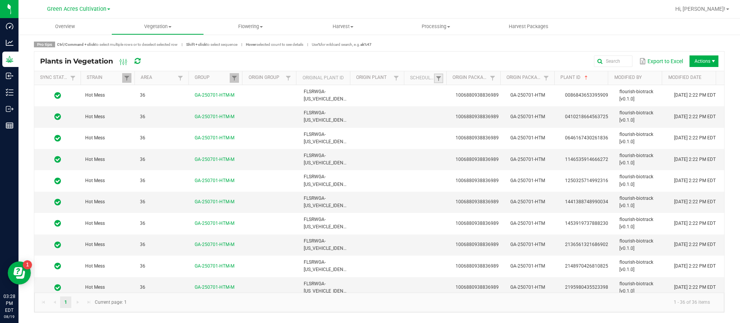
click at [435, 76] on link at bounding box center [438, 79] width 9 height 10
drag, startPoint x: 454, startPoint y: 110, endPoint x: 450, endPoint y: 111, distance: 4.7
click at [453, 110] on li "Scheduled" at bounding box center [476, 111] width 75 height 10
checkbox input "true"
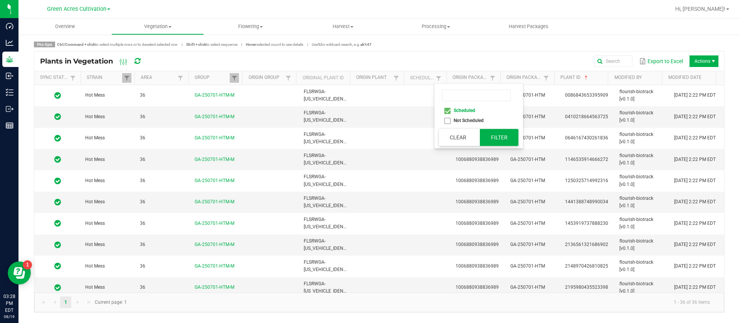
click at [497, 138] on button "Filter" at bounding box center [499, 137] width 39 height 17
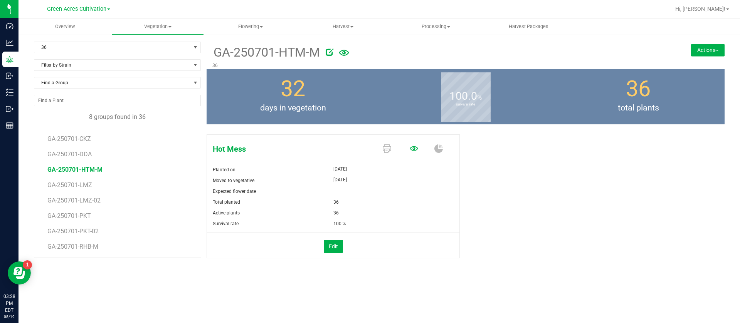
click at [413, 146] on icon at bounding box center [413, 148] width 8 height 5
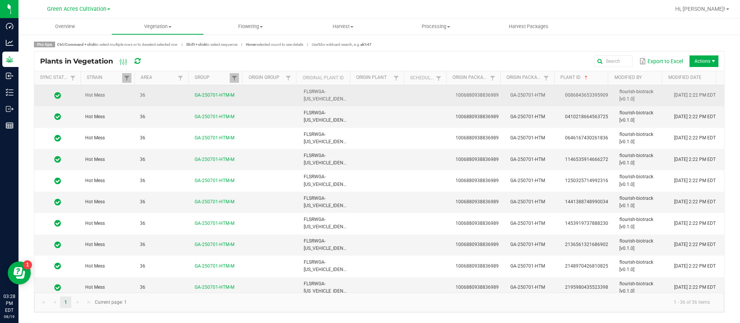
click at [379, 102] on td at bounding box center [381, 95] width 55 height 21
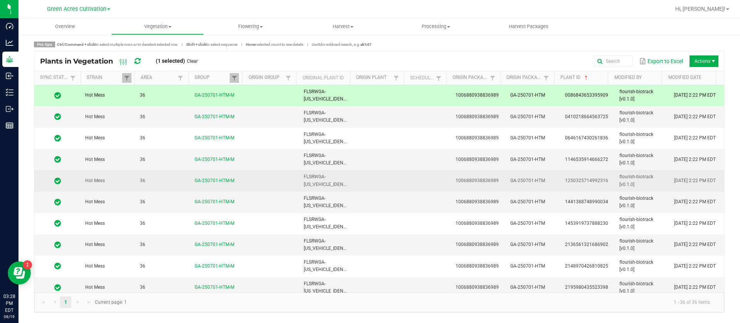
click at [379, 184] on td at bounding box center [381, 180] width 55 height 21
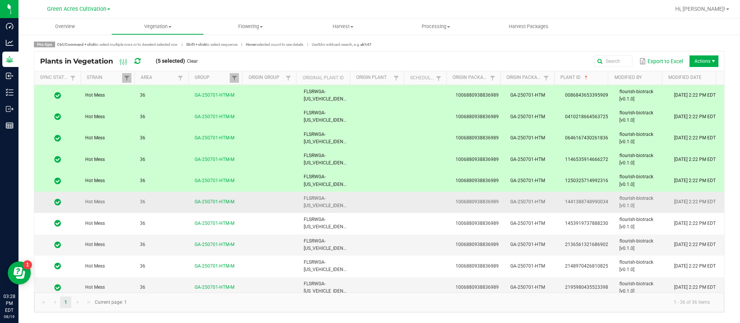
click at [381, 192] on td at bounding box center [381, 202] width 55 height 21
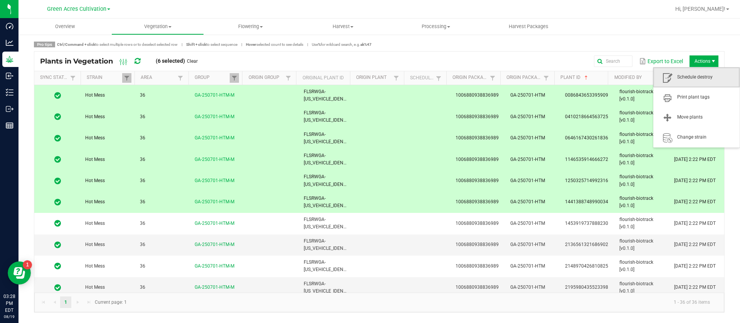
click at [695, 69] on span "Schedule destroy" at bounding box center [696, 77] width 86 height 20
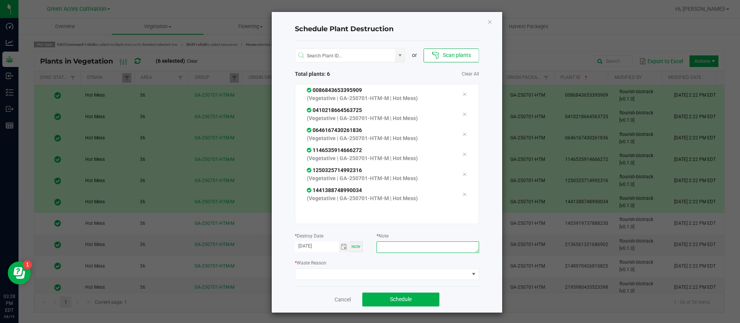
click at [396, 247] on textarea at bounding box center [427, 248] width 102 height 12
type textarea "waste"
click at [351, 274] on span at bounding box center [382, 274] width 174 height 11
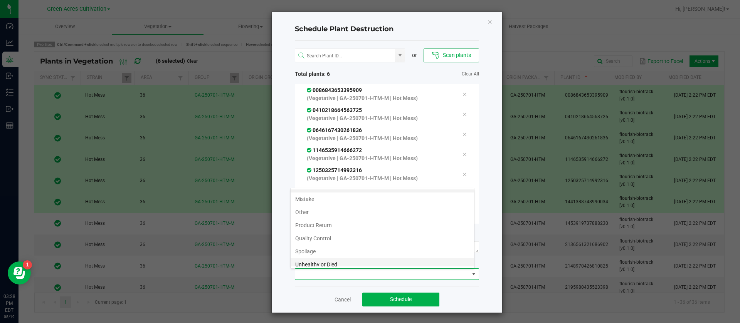
scroll to position [28, 0]
click at [339, 254] on li "Waste" at bounding box center [381, 259] width 183 height 13
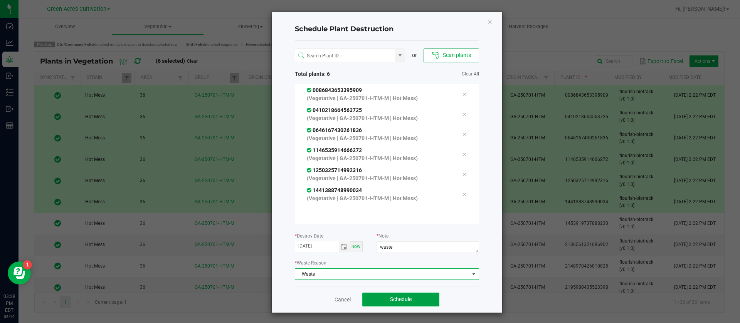
click at [393, 301] on span "Schedule" at bounding box center [401, 299] width 22 height 6
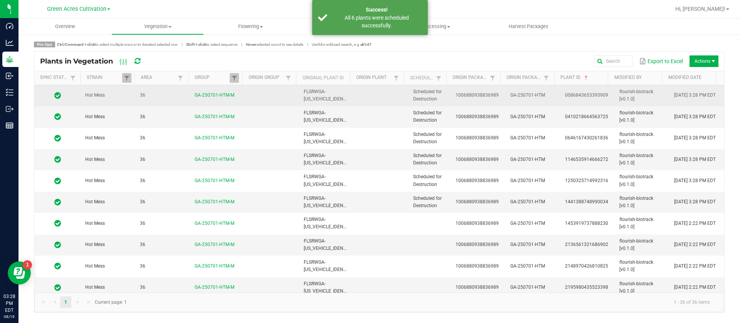
click at [402, 97] on td at bounding box center [381, 95] width 55 height 21
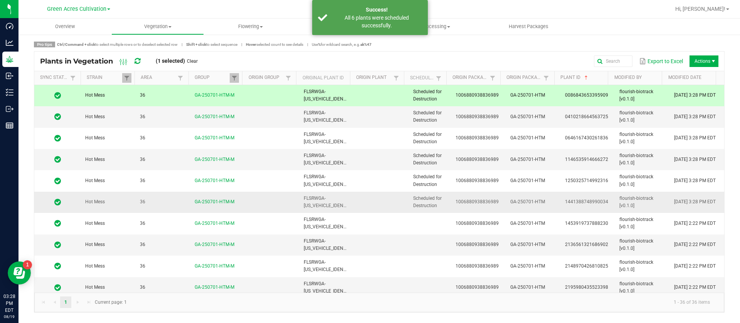
click at [413, 198] on span "Scheduled for Destruction" at bounding box center [427, 202] width 29 height 13
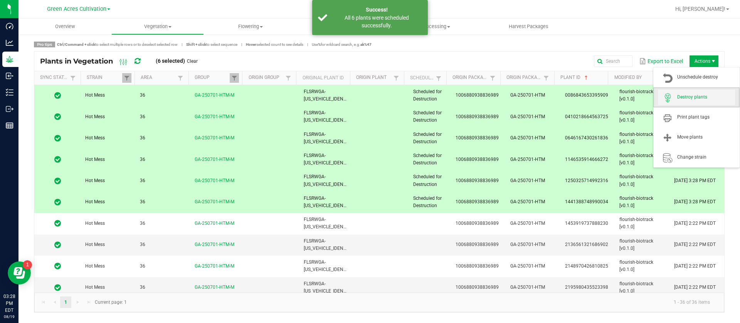
click at [703, 100] on span "Destroy plants" at bounding box center [706, 97] width 58 height 7
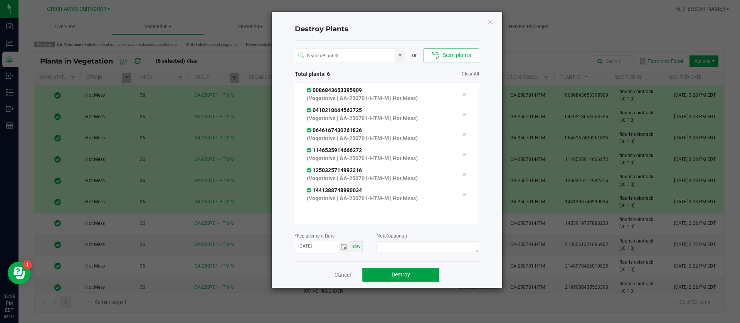
click at [397, 269] on button "Destroy" at bounding box center [400, 275] width 77 height 14
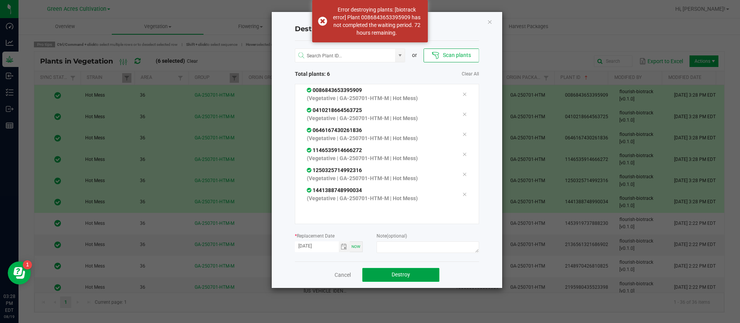
click at [401, 272] on span "Destroy" at bounding box center [400, 275] width 18 height 6
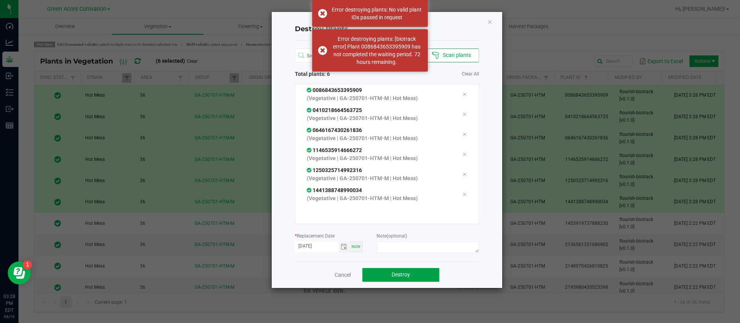
click at [403, 274] on span "Destroy" at bounding box center [400, 275] width 18 height 6
click at [403, 274] on span "Destroy" at bounding box center [403, 275] width 18 height 6
click at [487, 22] on icon "Close" at bounding box center [489, 21] width 5 height 9
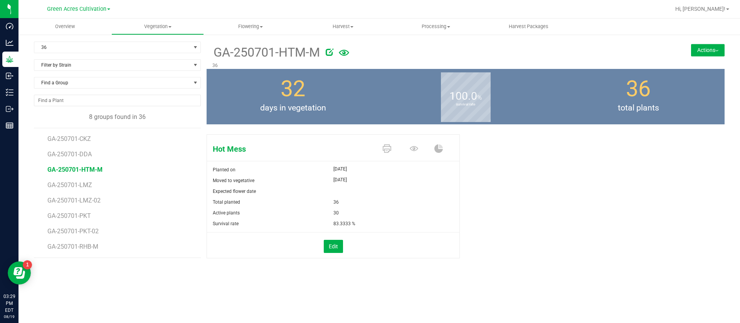
click at [703, 44] on button "Actions" at bounding box center [708, 50] width 34 height 12
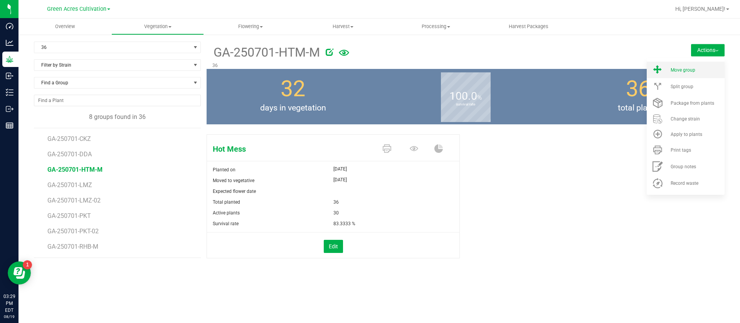
click at [701, 64] on li "Move group" at bounding box center [685, 70] width 78 height 17
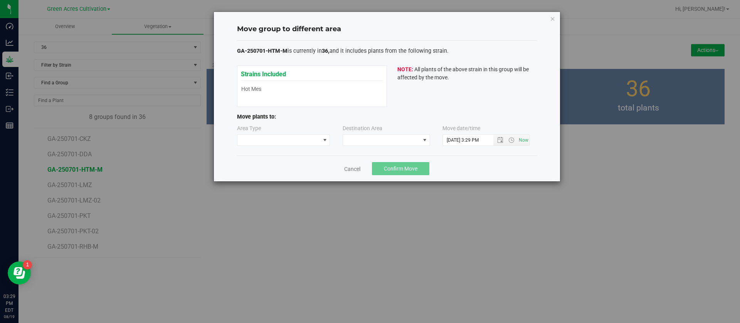
click at [250, 134] on div "Area Type" at bounding box center [249, 129] width 24 height 10
click at [253, 141] on span at bounding box center [278, 140] width 83 height 11
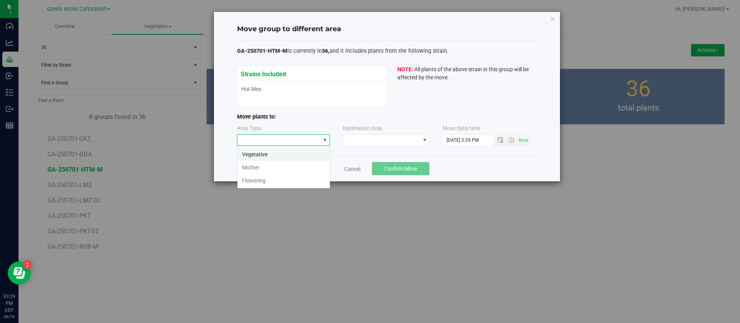
scroll to position [12, 93]
click at [253, 166] on li "Mother" at bounding box center [283, 167] width 92 height 13
click at [397, 138] on span at bounding box center [381, 140] width 77 height 11
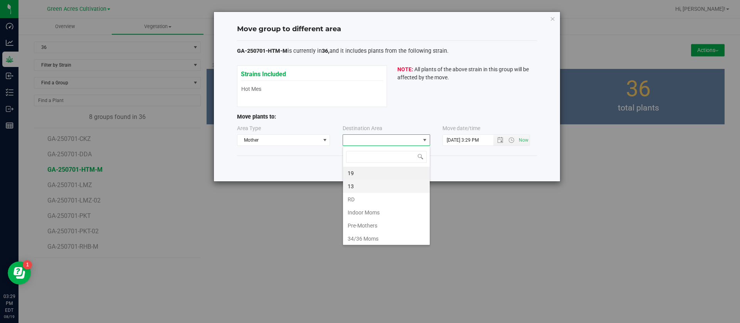
scroll to position [12, 87]
click at [361, 182] on li "13" at bounding box center [386, 186] width 87 height 13
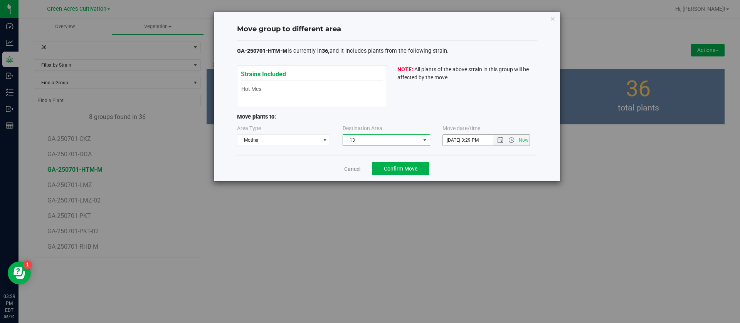
drag, startPoint x: 455, startPoint y: 137, endPoint x: 454, endPoint y: 159, distance: 21.6
click at [454, 145] on input "[DATE] 3:29 PM" at bounding box center [475, 140] width 64 height 11
type input "[DATE] 3:29 PM"
click at [391, 171] on span "Confirm Move" at bounding box center [401, 169] width 34 height 6
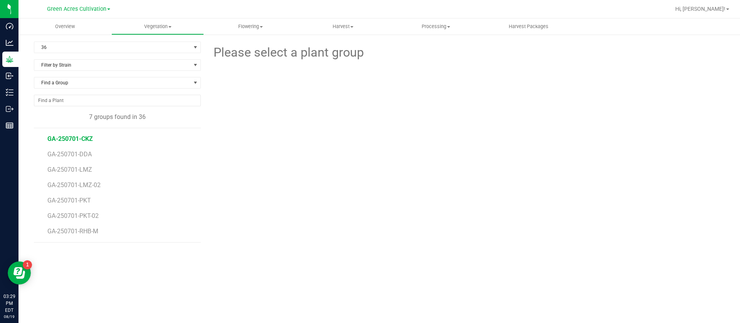
click at [76, 138] on span "GA-250701-CKZ" at bounding box center [69, 138] width 45 height 7
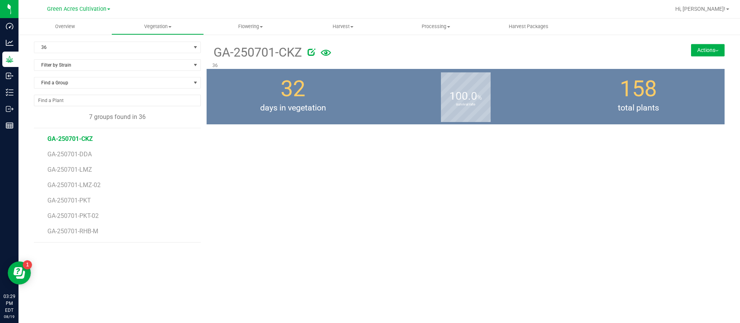
click at [84, 140] on span "GA-250701-CKZ" at bounding box center [69, 138] width 45 height 7
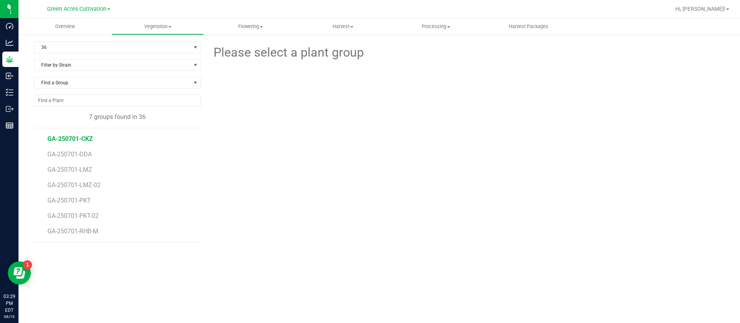
click at [84, 140] on span "GA-250701-CKZ" at bounding box center [69, 138] width 45 height 7
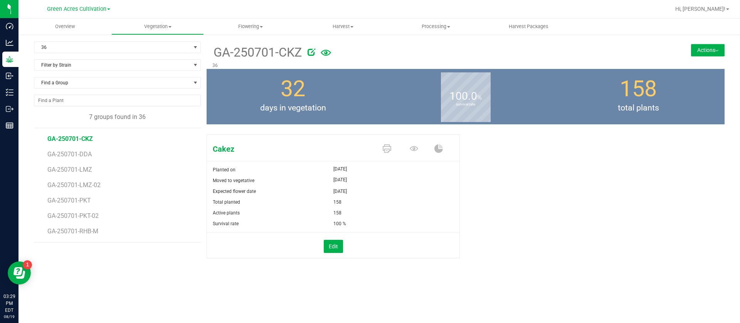
click at [269, 161] on hr at bounding box center [333, 161] width 252 height 0
click at [84, 138] on span "GA-250701-CKZ" at bounding box center [69, 138] width 45 height 7
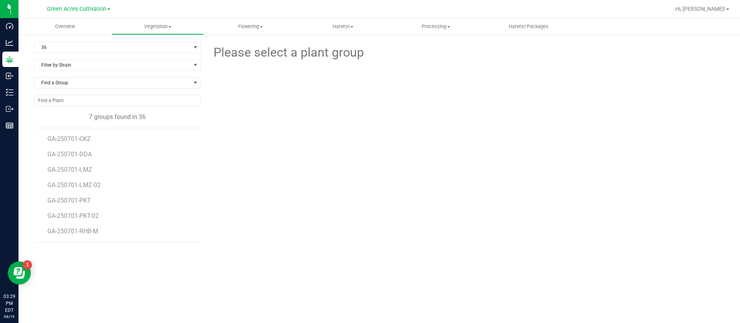
click at [82, 180] on li "GA-250701-LMZ-02" at bounding box center [121, 182] width 148 height 15
click at [83, 183] on span "GA-250701-LMZ-02" at bounding box center [75, 184] width 56 height 7
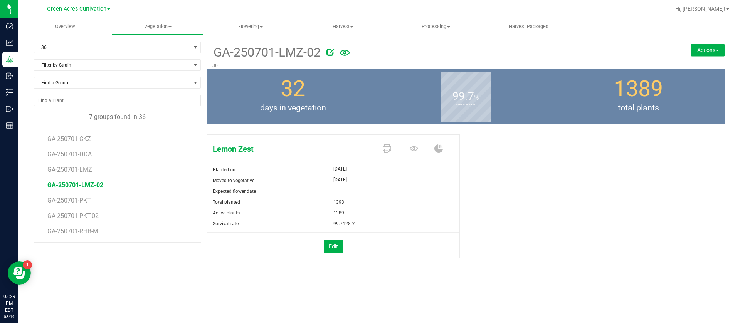
drag, startPoint x: 210, startPoint y: 50, endPoint x: 300, endPoint y: 52, distance: 90.5
click at [300, 52] on div "GA-250701-LMZ-02 36" at bounding box center [421, 55] width 431 height 27
copy span "GA-250701-LMZ"
click at [700, 46] on button "Actions" at bounding box center [708, 50] width 34 height 12
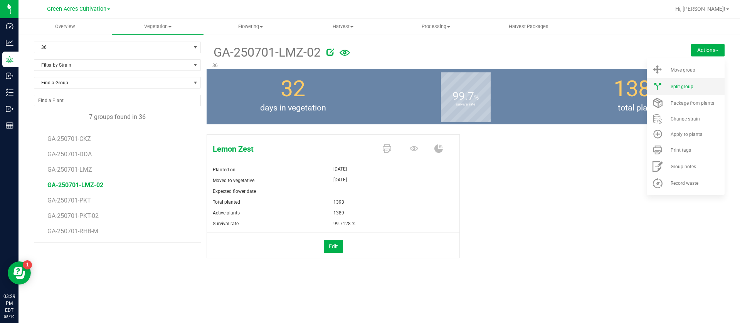
click at [684, 85] on span "Split group" at bounding box center [681, 86] width 23 height 5
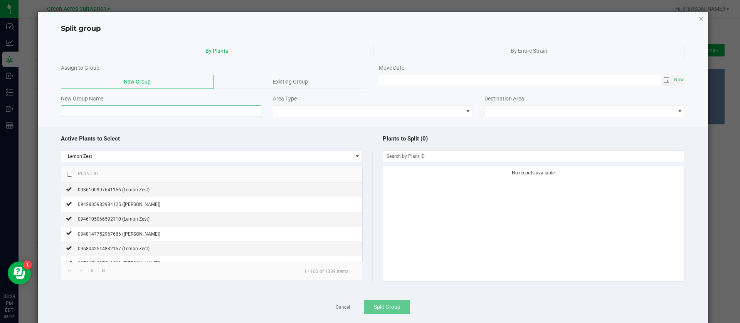
paste input "GA-250701-LMZ"
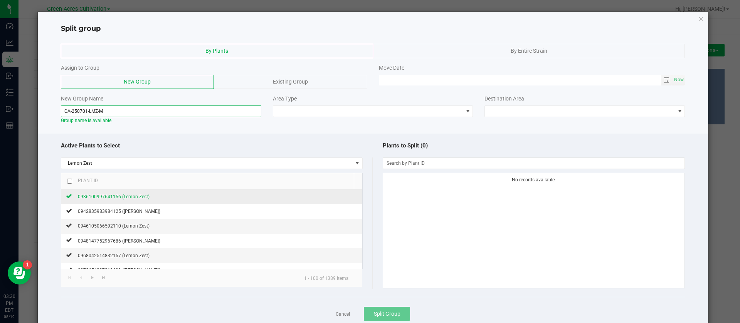
type input "GA-250701-LMZ-M"
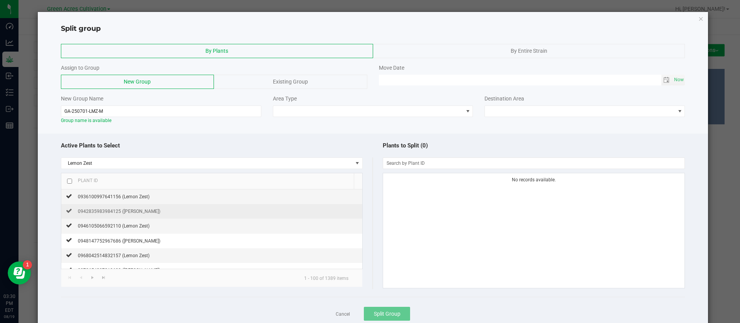
drag, startPoint x: 107, startPoint y: 193, endPoint x: 114, endPoint y: 205, distance: 13.5
click at [108, 193] on div "0936100997641156 (Lemon Zest)" at bounding box center [110, 197] width 77 height 8
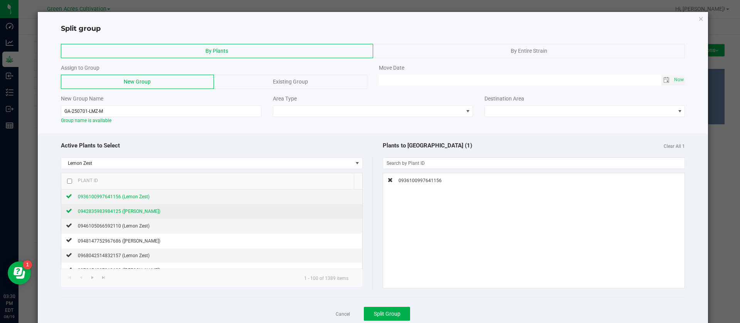
click at [129, 210] on span "0942835983984125 ([PERSON_NAME])" at bounding box center [119, 211] width 82 height 5
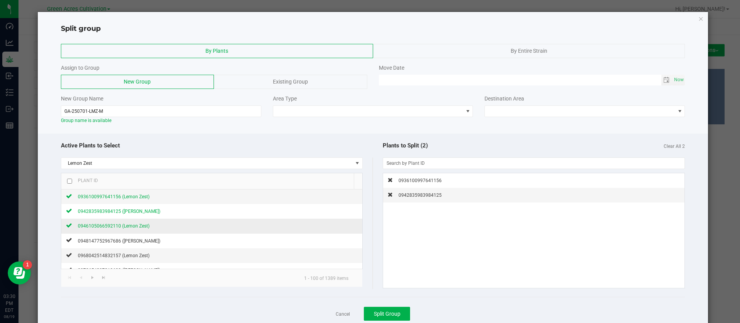
click at [117, 222] on div "0946105066592110 (Lemon Zest)" at bounding box center [110, 226] width 77 height 8
click at [119, 240] on span "0948147752967686 ([PERSON_NAME])" at bounding box center [119, 240] width 82 height 5
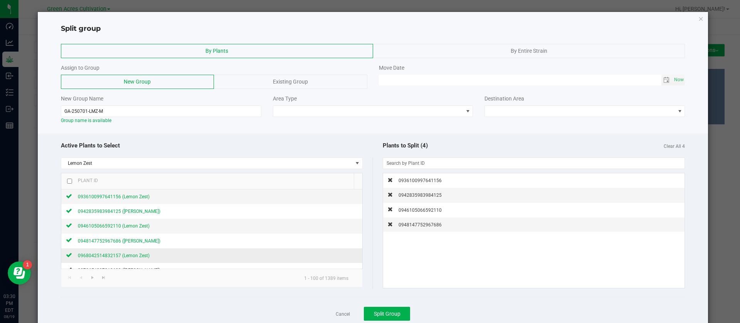
click at [116, 259] on div "0968042514832157 (Lemon Zest)" at bounding box center [110, 256] width 77 height 8
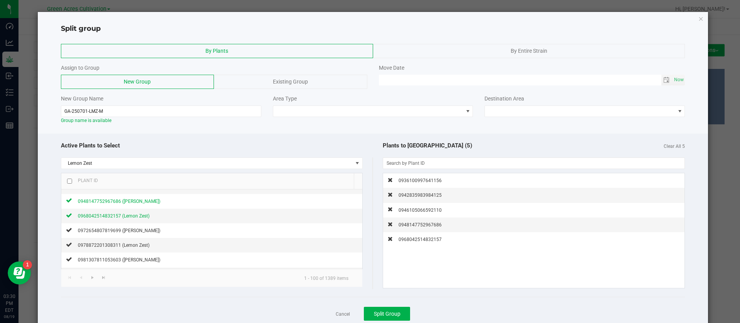
scroll to position [58, 0]
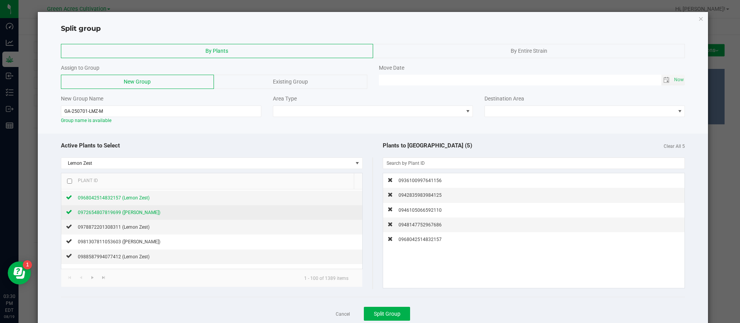
click at [142, 208] on div "0972654807819699 ([PERSON_NAME])" at bounding box center [116, 212] width 88 height 8
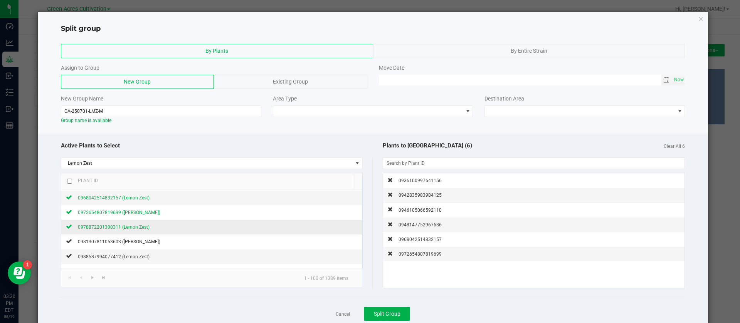
click at [136, 226] on span "0978872201308311 (Lemon Zest)" at bounding box center [114, 227] width 72 height 5
drag, startPoint x: 132, startPoint y: 238, endPoint x: 136, endPoint y: 239, distance: 3.9
click at [134, 239] on span "0981307811053603 ([PERSON_NAME])" at bounding box center [119, 241] width 82 height 5
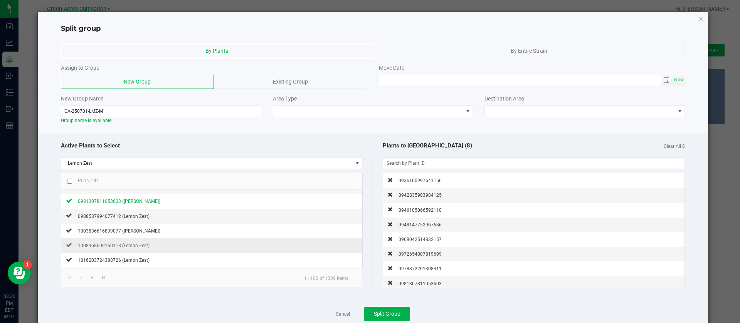
scroll to position [116, 0]
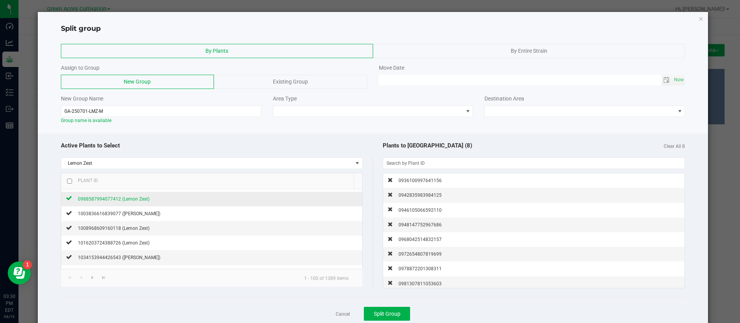
click at [139, 199] on span "0988587994077412 (Lemon Zest)" at bounding box center [114, 198] width 72 height 5
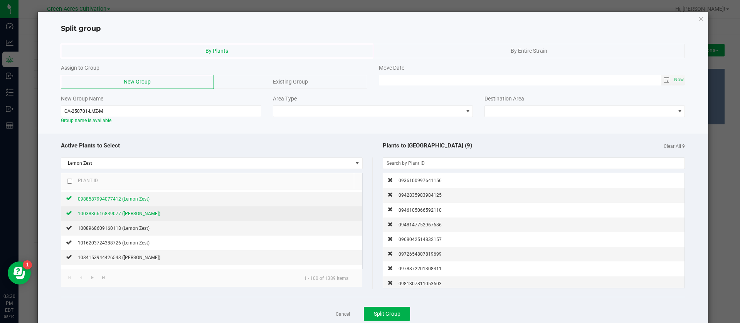
click at [141, 217] on div "1003836616839077 ([PERSON_NAME])" at bounding box center [116, 214] width 88 height 8
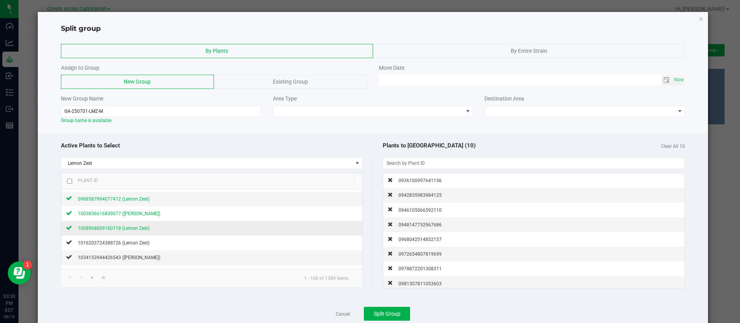
click at [133, 227] on span "1008968609160118 (Lemon Zest)" at bounding box center [114, 228] width 72 height 5
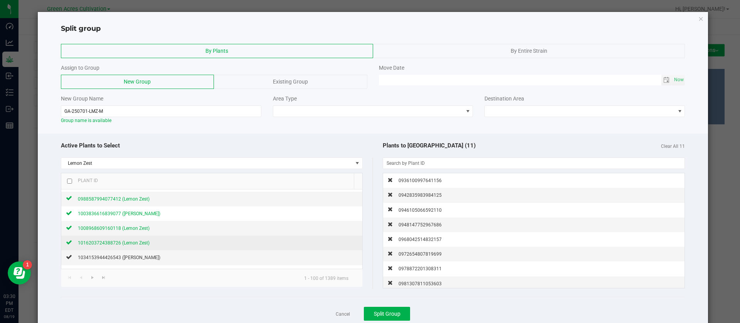
click at [134, 240] on span "1016203724388726 (Lemon Zest)" at bounding box center [114, 242] width 72 height 5
click at [123, 257] on span "1034153944426543 ([PERSON_NAME])" at bounding box center [119, 257] width 82 height 5
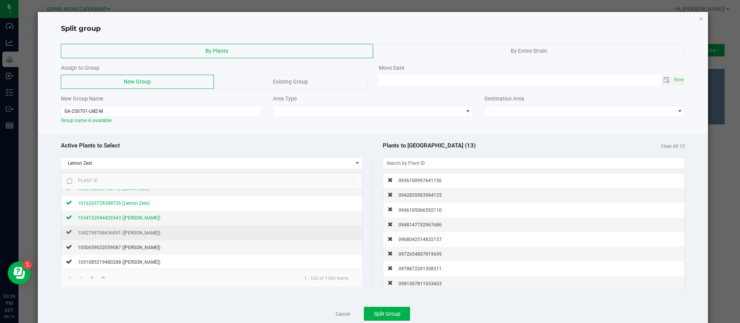
scroll to position [173, 0]
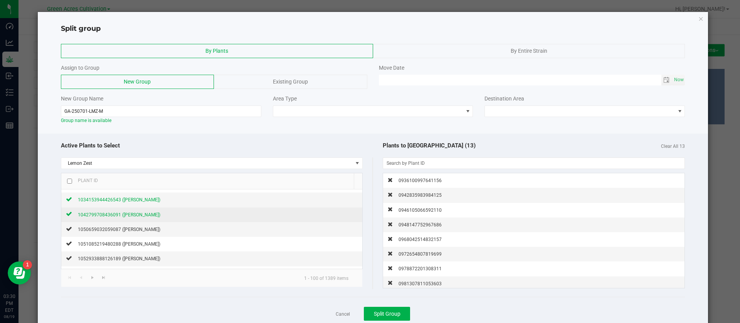
click at [126, 213] on span "1042799708436091 ([PERSON_NAME])" at bounding box center [119, 214] width 82 height 5
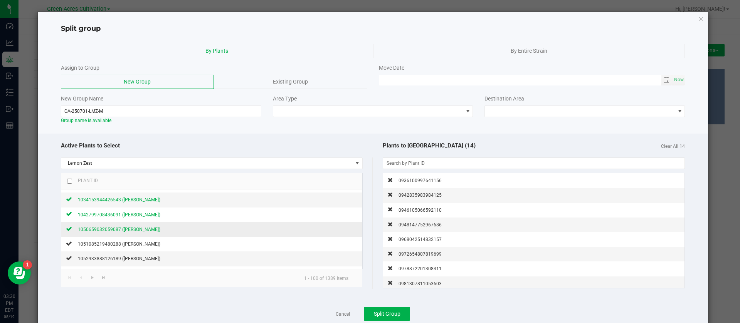
click at [137, 230] on span "1050659032059087 ([PERSON_NAME])" at bounding box center [119, 229] width 82 height 5
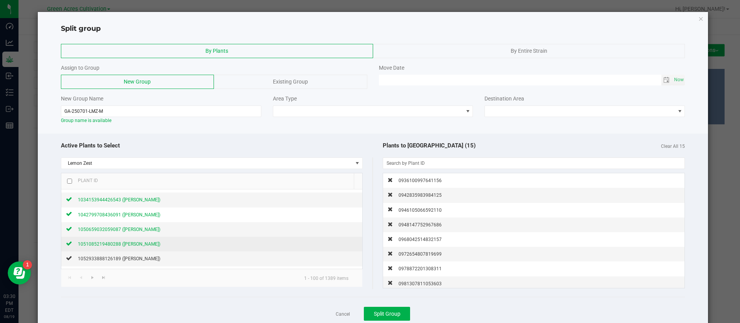
click at [146, 245] on span "1051085219480288 ([PERSON_NAME])" at bounding box center [119, 244] width 82 height 5
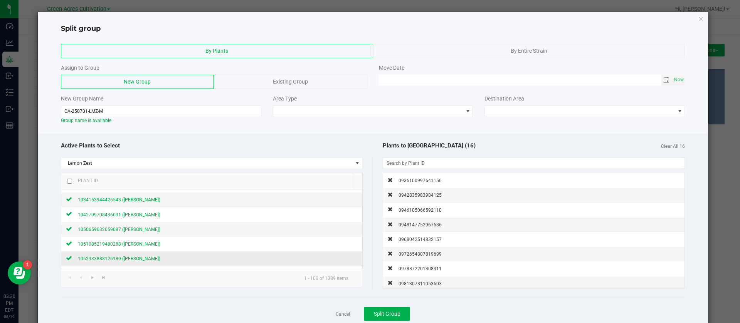
click at [140, 260] on span "1052933888126189 ([PERSON_NAME])" at bounding box center [119, 258] width 82 height 5
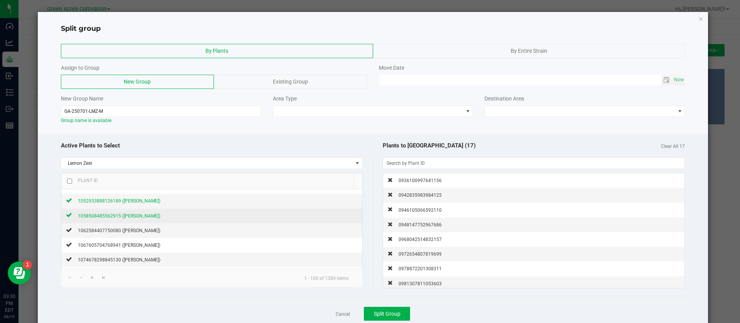
click at [138, 219] on div "1058508485562915 ([PERSON_NAME])" at bounding box center [116, 216] width 88 height 8
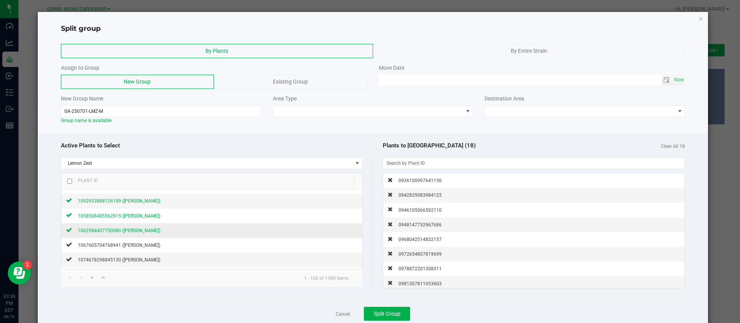
click at [137, 232] on span "1062584407750080 ([PERSON_NAME])" at bounding box center [119, 230] width 82 height 5
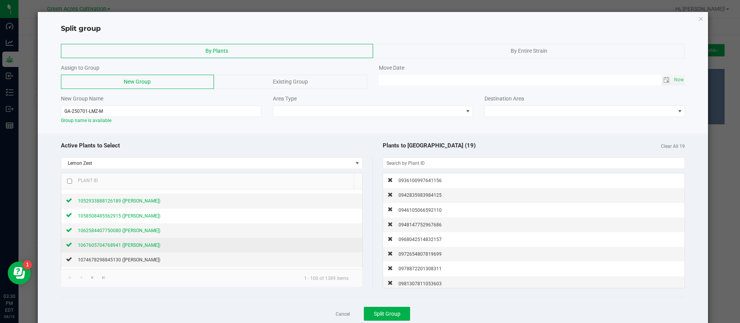
click at [131, 246] on span "1067605704768941 ([PERSON_NAME])" at bounding box center [119, 245] width 82 height 5
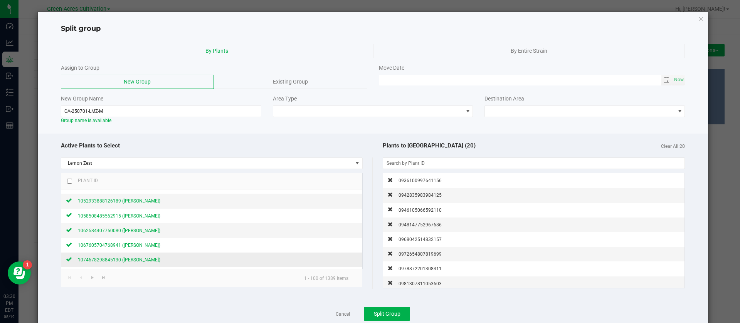
click at [131, 261] on span "1074678298845130 ([PERSON_NAME])" at bounding box center [119, 259] width 82 height 5
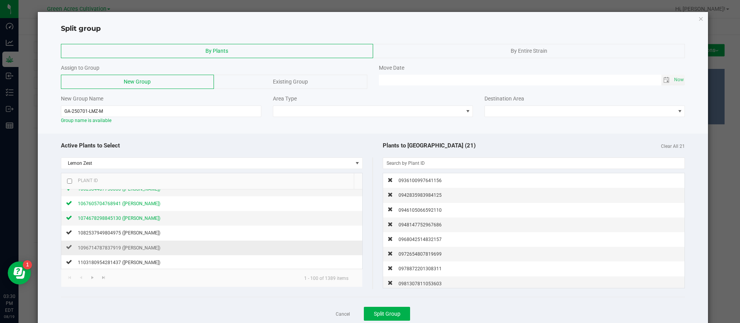
scroll to position [289, 0]
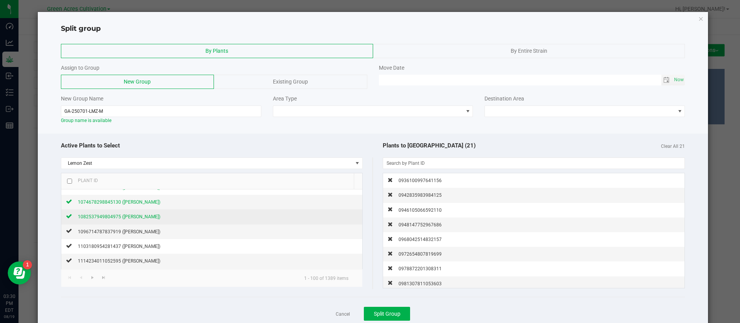
click at [140, 218] on span "1082537949804975 ([PERSON_NAME])" at bounding box center [119, 216] width 82 height 5
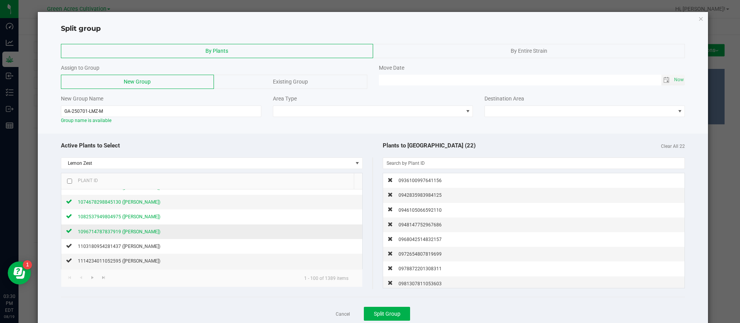
click at [138, 233] on span "1096714787837919 ([PERSON_NAME])" at bounding box center [119, 231] width 82 height 5
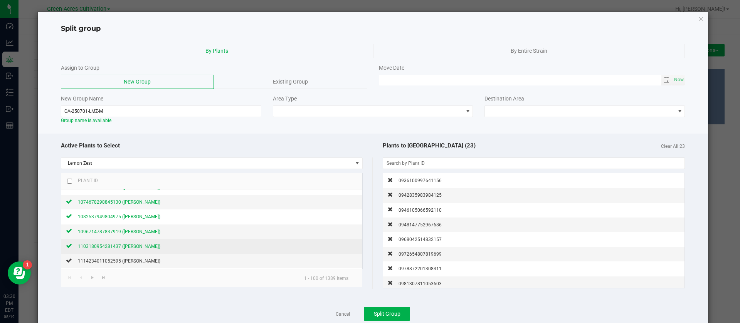
click at [133, 245] on span "1103180954281437 ([PERSON_NAME])" at bounding box center [119, 246] width 82 height 5
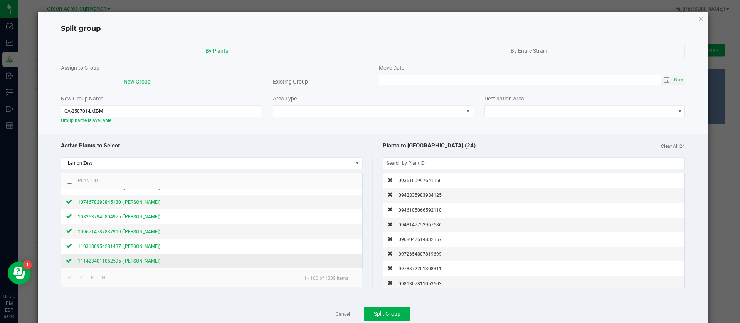
click at [142, 261] on span "1114234011052595 ([PERSON_NAME])" at bounding box center [119, 260] width 82 height 5
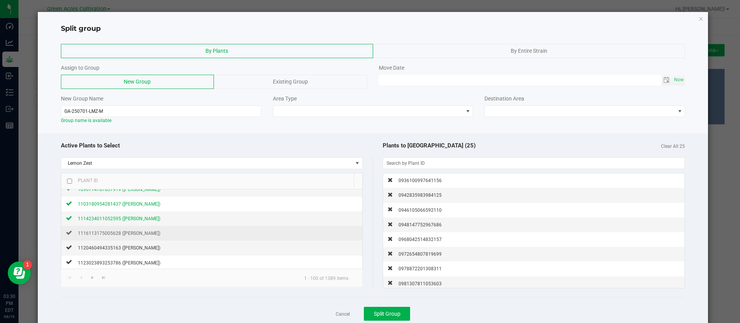
scroll to position [347, 0]
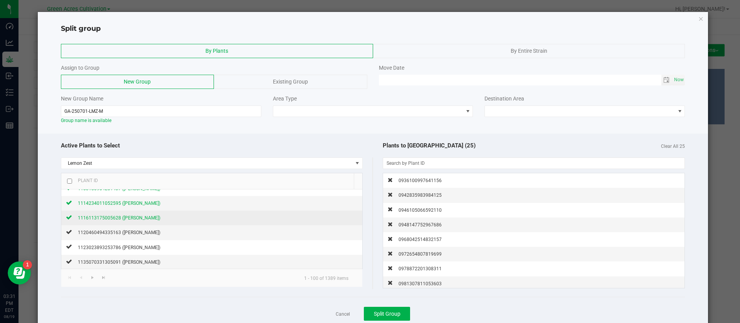
click at [122, 218] on span "1116113175005628 ([PERSON_NAME])" at bounding box center [119, 217] width 82 height 5
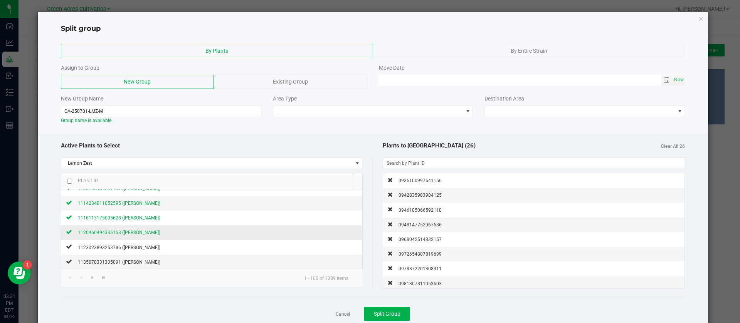
click at [126, 234] on span "1120460494335163 ([PERSON_NAME])" at bounding box center [119, 232] width 82 height 5
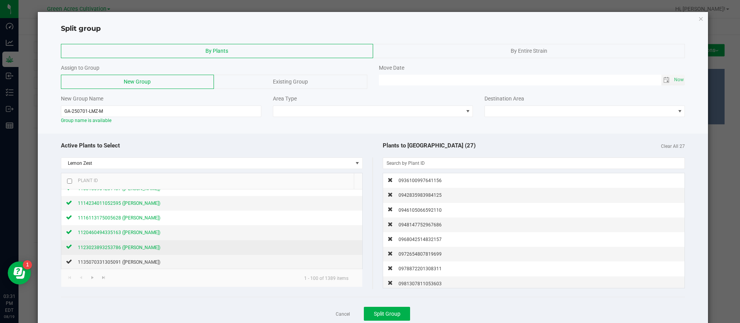
click at [134, 248] on span "1123023893253786 ([PERSON_NAME])" at bounding box center [119, 247] width 82 height 5
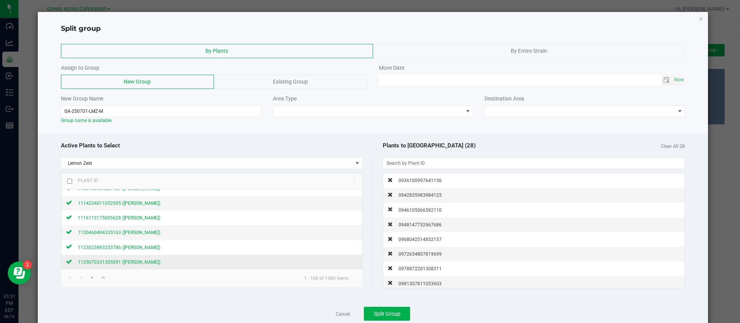
click at [134, 262] on span "1135070331305091 ([PERSON_NAME])" at bounding box center [119, 262] width 82 height 5
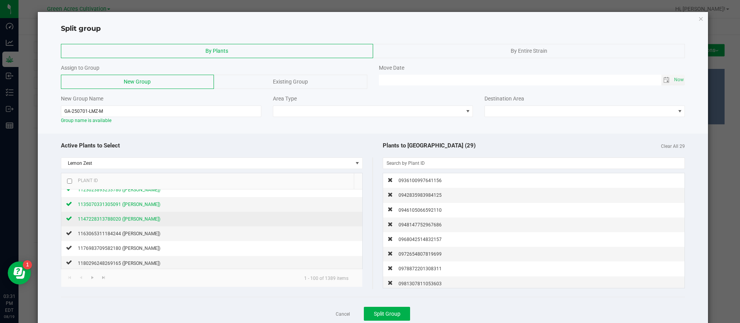
click at [136, 217] on span "1147228313788020 ([PERSON_NAME])" at bounding box center [119, 218] width 82 height 5
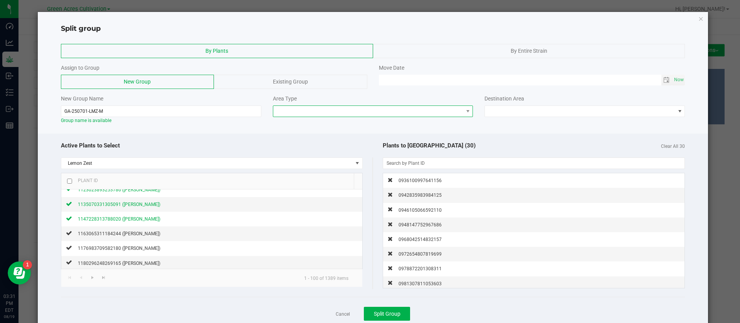
click at [347, 113] on span at bounding box center [368, 111] width 190 height 11
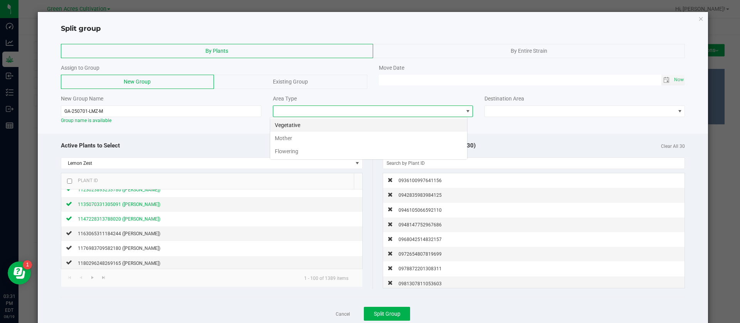
scroll to position [12, 198]
click at [293, 139] on li "Mother" at bounding box center [368, 138] width 197 height 13
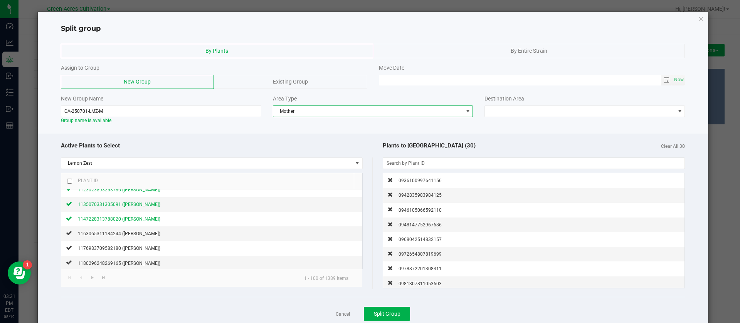
click at [500, 105] on div "Destination Area" at bounding box center [584, 106] width 212 height 22
click at [501, 115] on span at bounding box center [580, 111] width 190 height 11
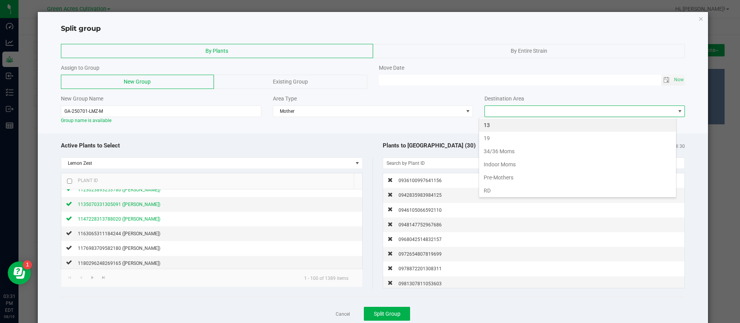
click at [497, 121] on li "13" at bounding box center [577, 125] width 197 height 13
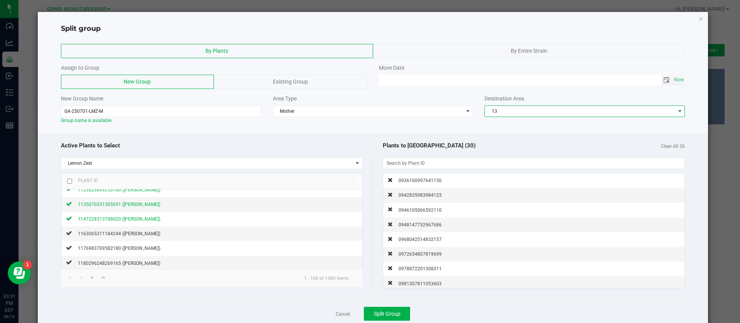
click at [663, 80] on span "Toggle calendar" at bounding box center [666, 80] width 6 height 6
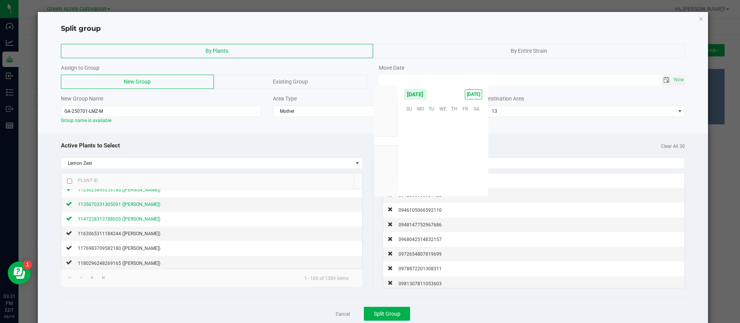
scroll to position [124846, 0]
click at [464, 144] on span "15" at bounding box center [465, 144] width 11 height 12
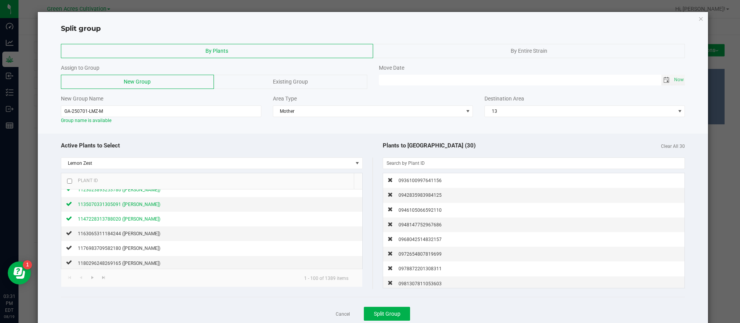
type input "[DATE] 12:00 AM"
click at [466, 134] on div "Active Plants to Select Lemon Zest Plant ID 0936100997641156 (Lemon Zest) 09428…" at bounding box center [373, 234] width 670 height 201
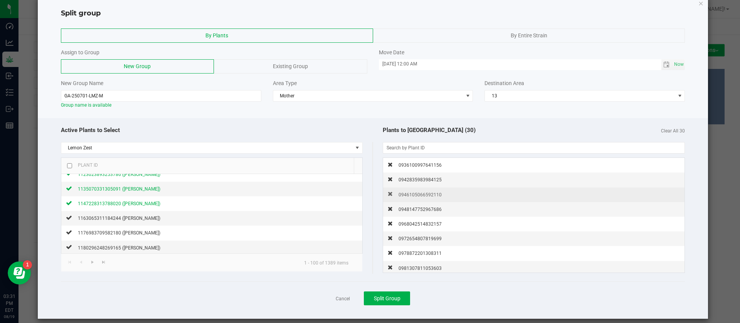
scroll to position [23, 0]
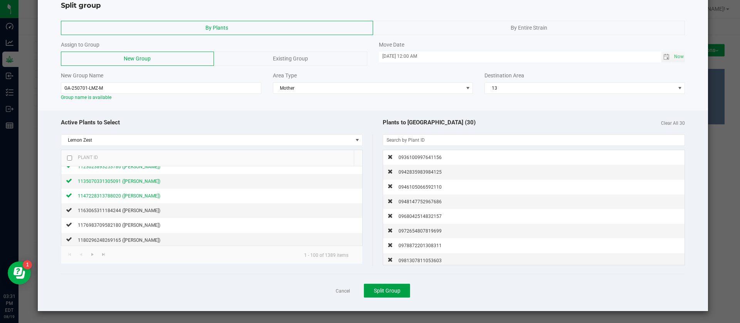
click at [392, 291] on span "Split Group" at bounding box center [387, 291] width 27 height 6
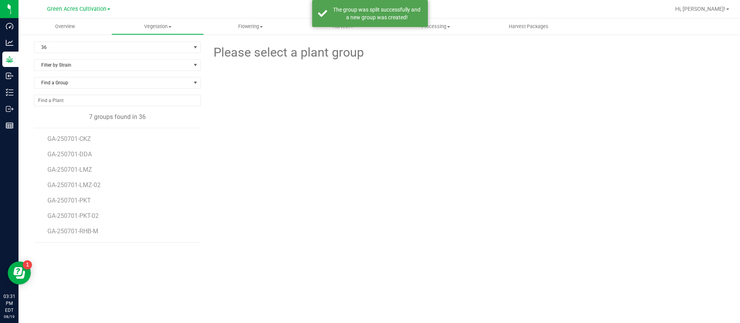
click at [77, 178] on li "GA-250701-LMZ-02" at bounding box center [121, 182] width 148 height 15
click at [79, 192] on li "GA-250701-PKT" at bounding box center [121, 197] width 148 height 15
click at [79, 188] on span "GA-250701-LMZ-02" at bounding box center [75, 184] width 56 height 7
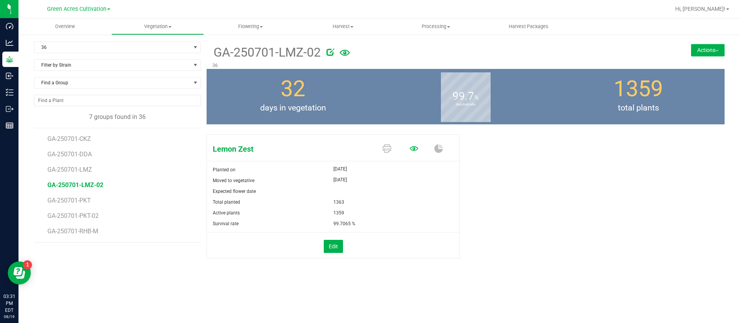
click at [412, 143] on link at bounding box center [413, 149] width 8 height 13
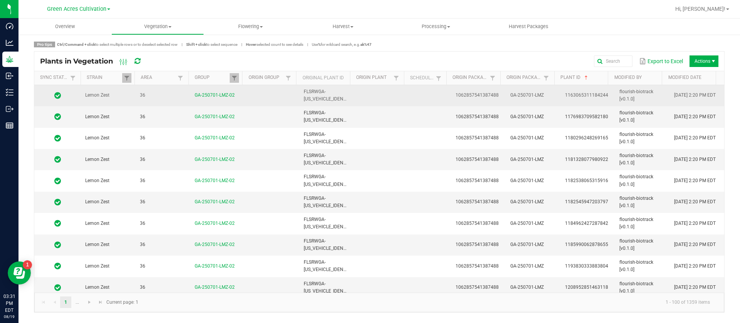
click at [423, 95] on td at bounding box center [429, 95] width 42 height 21
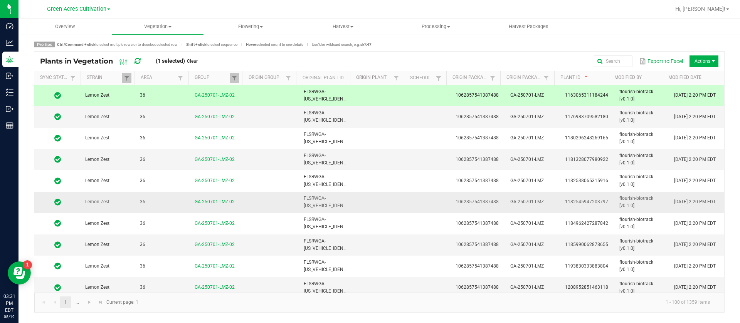
click at [421, 205] on td at bounding box center [429, 202] width 42 height 21
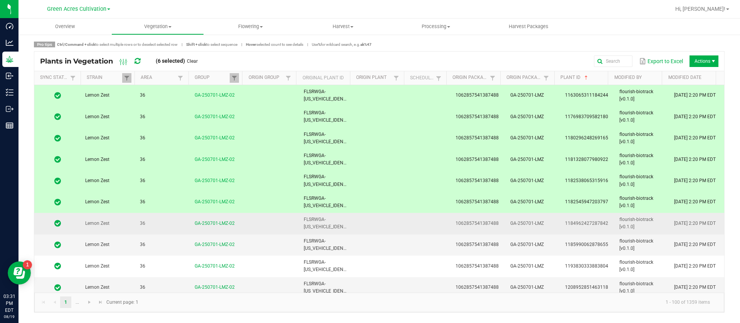
click at [410, 227] on td at bounding box center [429, 223] width 42 height 21
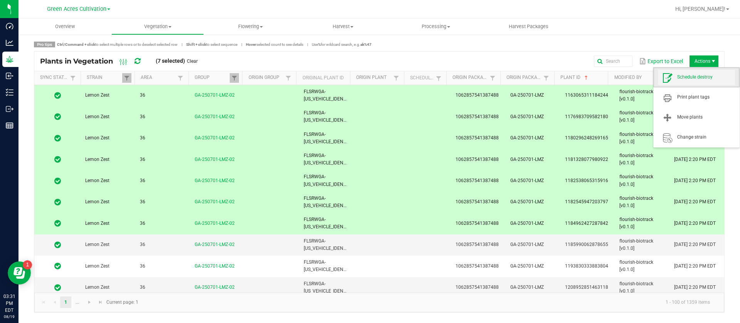
click at [700, 79] on span "Schedule destroy" at bounding box center [706, 77] width 58 height 7
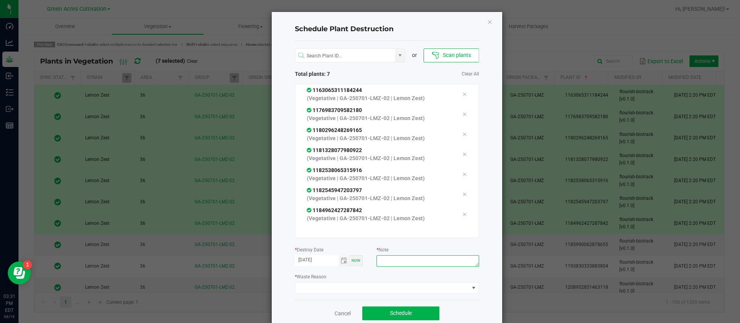
click at [405, 261] on textarea at bounding box center [427, 261] width 102 height 12
type textarea "waste"
click at [353, 287] on span at bounding box center [382, 288] width 174 height 11
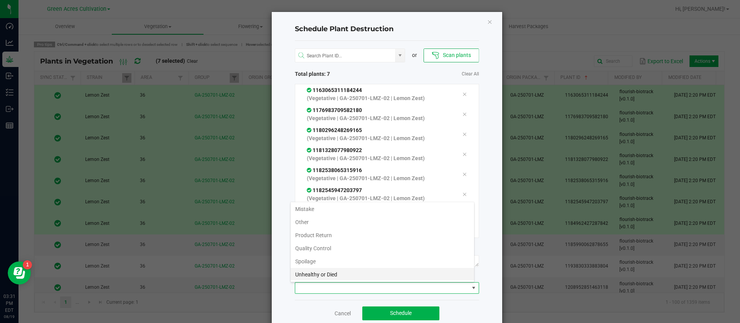
scroll to position [28, 0]
click at [308, 274] on li "Waste" at bounding box center [381, 273] width 183 height 13
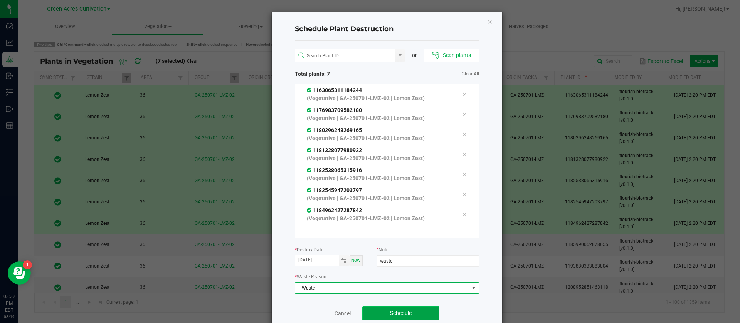
click at [395, 309] on button "Schedule" at bounding box center [400, 314] width 77 height 14
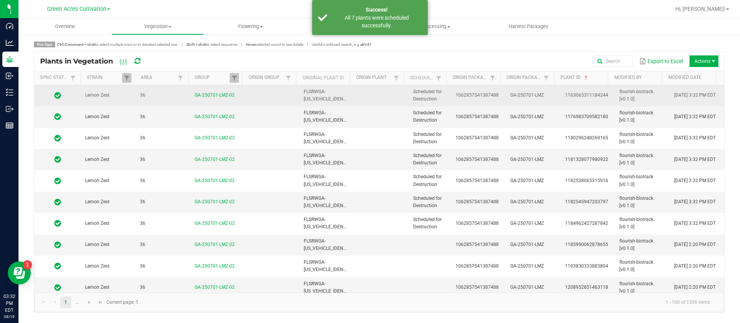
click at [440, 94] on td "Scheduled for Destruction" at bounding box center [429, 95] width 42 height 21
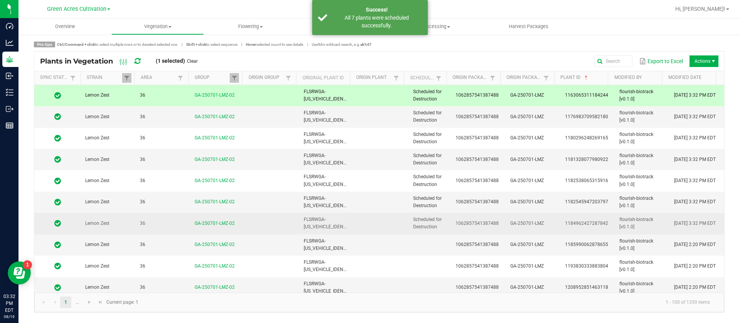
click at [419, 221] on span "Scheduled for Destruction" at bounding box center [427, 223] width 29 height 13
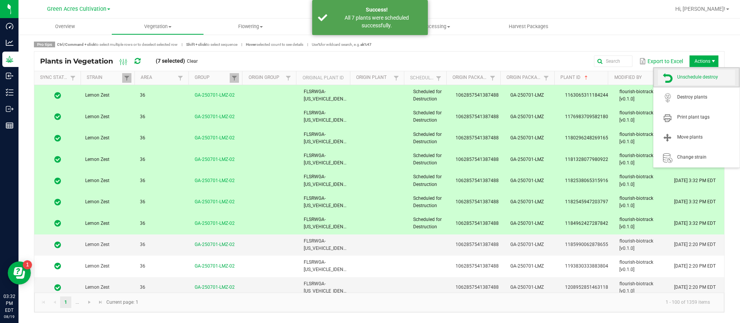
click at [701, 80] on span "Unschedule destroy" at bounding box center [706, 77] width 58 height 7
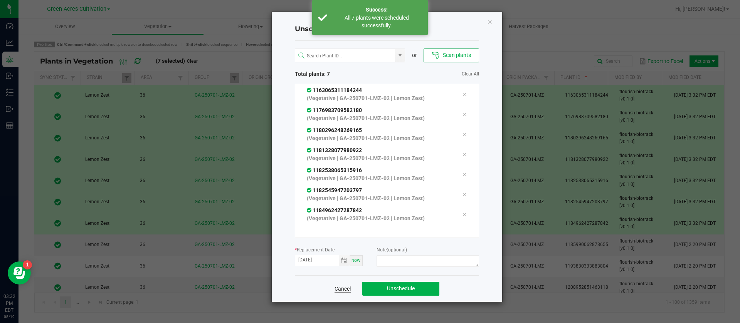
click at [344, 289] on link "Cancel" at bounding box center [342, 289] width 16 height 8
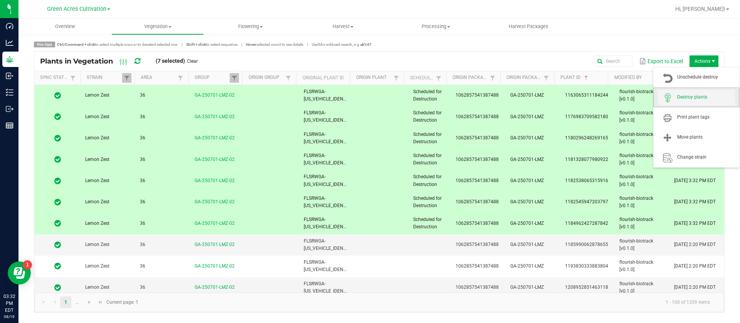
click at [702, 91] on span "Destroy plants" at bounding box center [696, 97] width 77 height 15
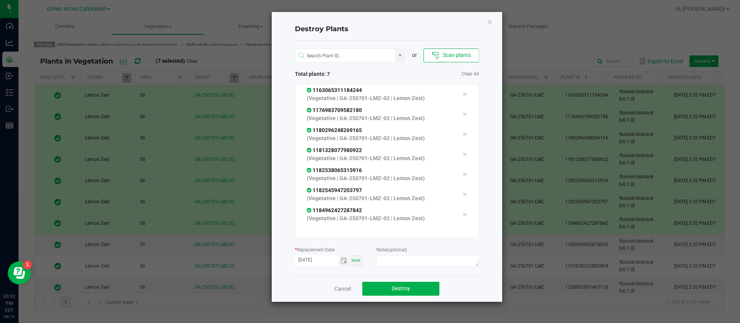
click at [392, 280] on div "Cancel Destroy" at bounding box center [387, 288] width 184 height 27
click at [401, 293] on button "Destroy" at bounding box center [400, 289] width 77 height 14
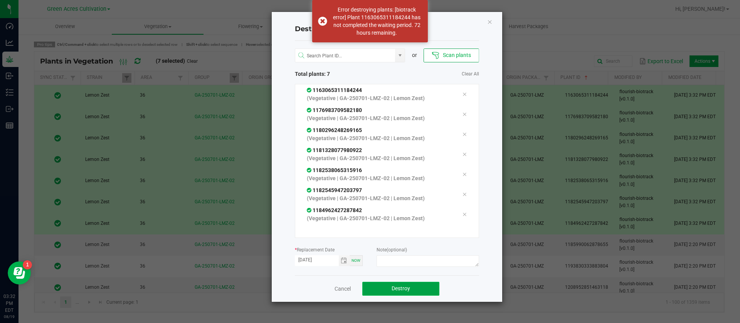
click at [404, 287] on span "Destroy" at bounding box center [400, 288] width 18 height 6
click at [405, 287] on span "Destroy" at bounding box center [403, 288] width 18 height 6
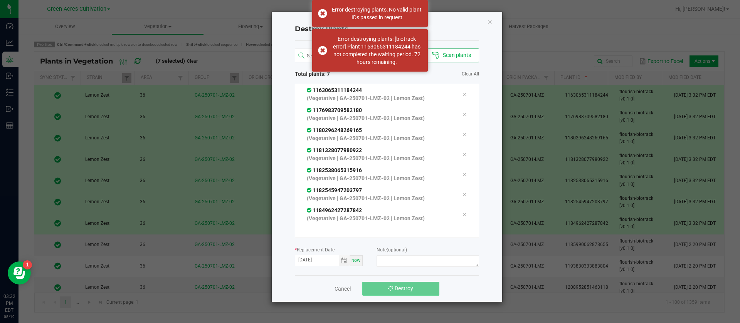
click at [407, 288] on span "Destroy" at bounding box center [403, 288] width 18 height 6
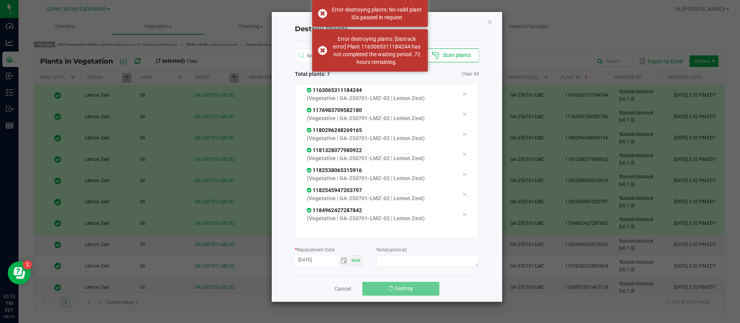
click at [407, 288] on span "Destroy" at bounding box center [403, 288] width 18 height 6
click at [491, 19] on icon "Close" at bounding box center [489, 21] width 5 height 9
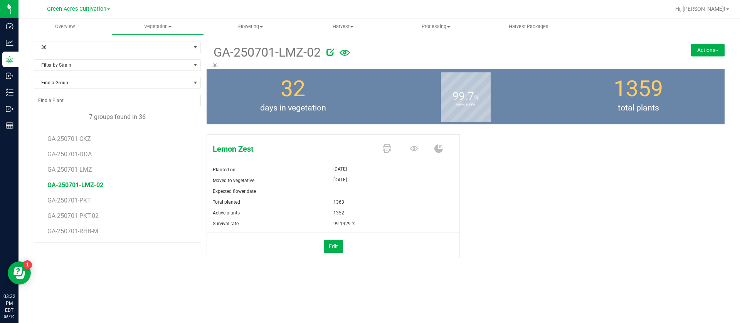
click at [705, 49] on button "Actions" at bounding box center [708, 50] width 34 height 12
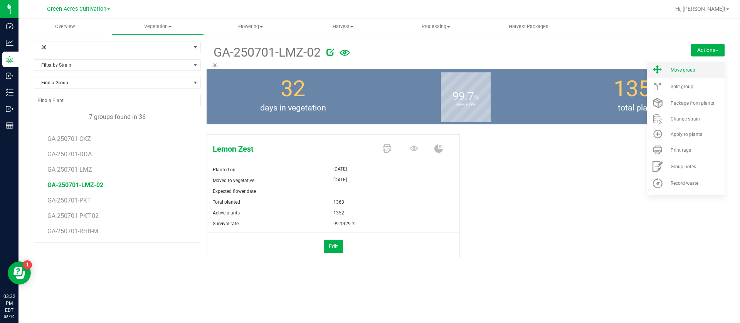
click at [696, 72] on div "Move group" at bounding box center [696, 69] width 52 height 5
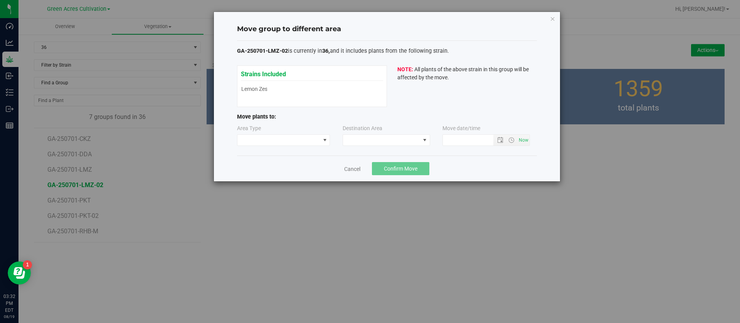
type input "[DATE] 3:32 PM"
click at [283, 134] on span at bounding box center [283, 140] width 93 height 12
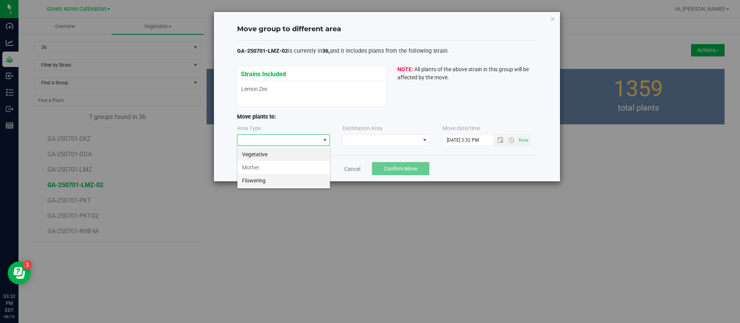
scroll to position [12, 93]
click at [276, 181] on li "Flowering" at bounding box center [283, 180] width 92 height 13
click at [366, 145] on span at bounding box center [381, 140] width 77 height 11
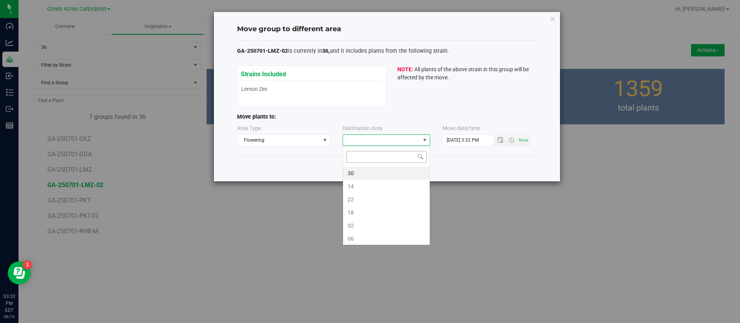
scroll to position [12, 87]
type input "2"
click at [365, 186] on li "02" at bounding box center [386, 186] width 87 height 13
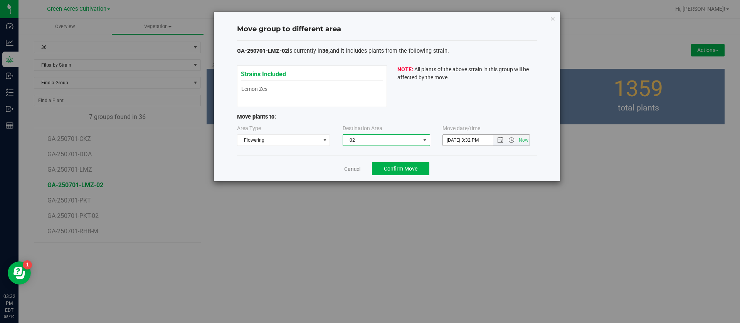
click at [455, 135] on input "[DATE] 3:32 PM" at bounding box center [475, 140] width 64 height 11
type input "[DATE] 3:32 PM"
click at [416, 171] on span "Confirm Move" at bounding box center [401, 169] width 34 height 6
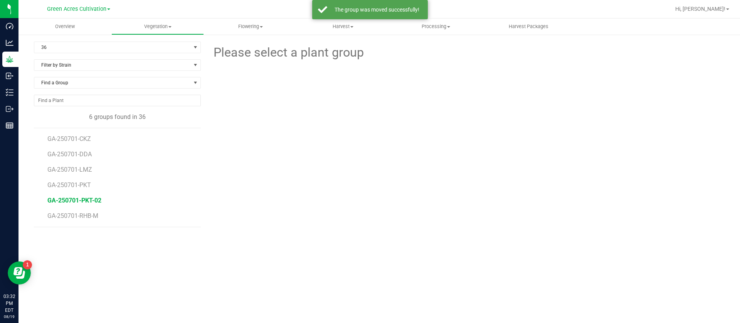
click at [83, 199] on span "GA-250701-PKT-02" at bounding box center [74, 200] width 54 height 7
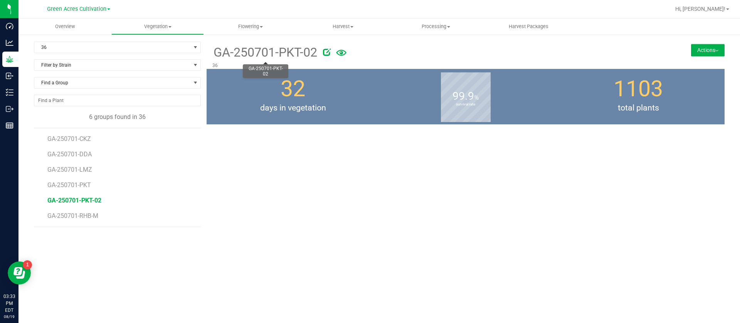
drag, startPoint x: 212, startPoint y: 53, endPoint x: 296, endPoint y: 50, distance: 83.6
click at [296, 50] on span "GA-250701-PKT-02" at bounding box center [264, 52] width 105 height 19
click at [302, 53] on span "GA-250701-PKT-02" at bounding box center [264, 52] width 105 height 19
drag, startPoint x: 299, startPoint y: 49, endPoint x: 210, endPoint y: 52, distance: 89.1
click at [210, 52] on div "GA-250701-PKT-02 36" at bounding box center [421, 55] width 431 height 27
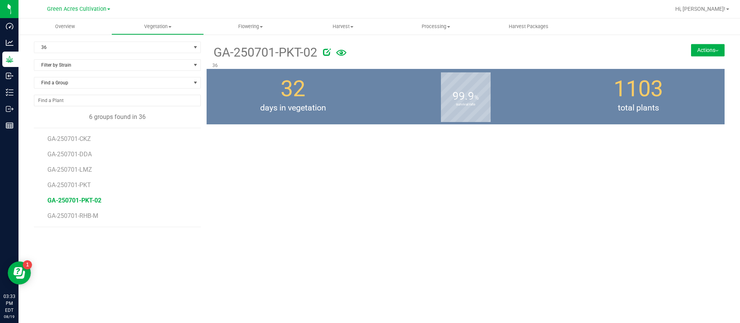
copy span "GA-250701-PKT"
drag, startPoint x: 696, startPoint y: 49, endPoint x: 696, endPoint y: 54, distance: 4.6
click at [696, 49] on button "Actions" at bounding box center [708, 50] width 34 height 12
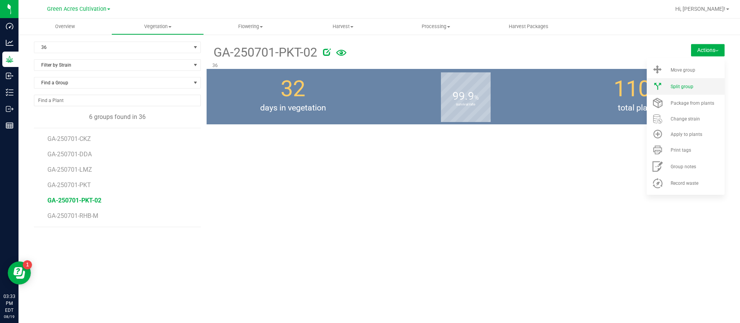
click at [698, 90] on li "Split group" at bounding box center [685, 86] width 78 height 17
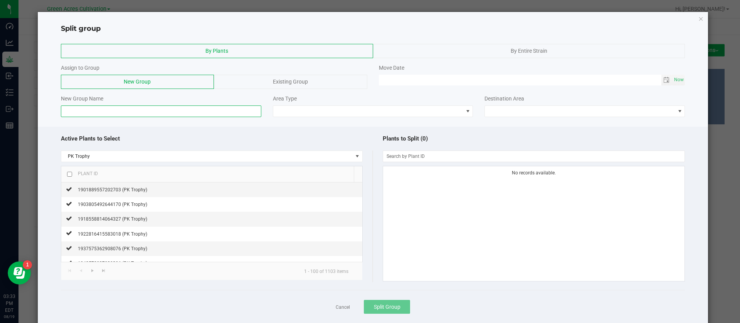
paste input "GA-250701-PKT"
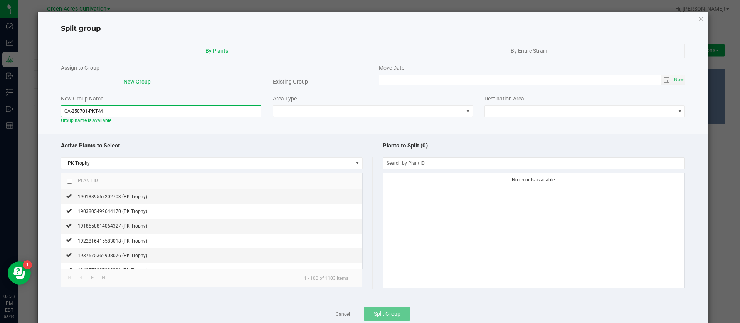
type input "GA-250701-PKT-M"
click at [124, 199] on span "1901889557202703 (PK Trophy)" at bounding box center [112, 196] width 69 height 5
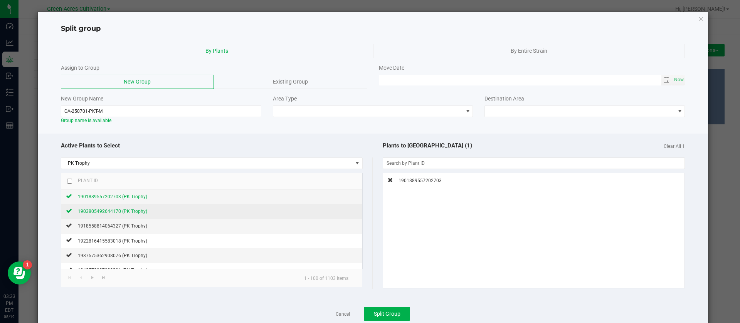
click at [125, 213] on span "1903805492644170 (PK Trophy)" at bounding box center [112, 211] width 69 height 5
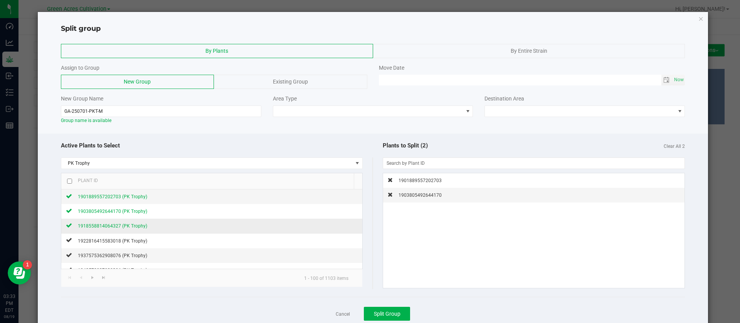
click at [128, 229] on div "1918558814064327 (PK Trophy)" at bounding box center [109, 226] width 75 height 8
click at [128, 242] on span "1922816415583018 (PK Trophy)" at bounding box center [112, 240] width 69 height 5
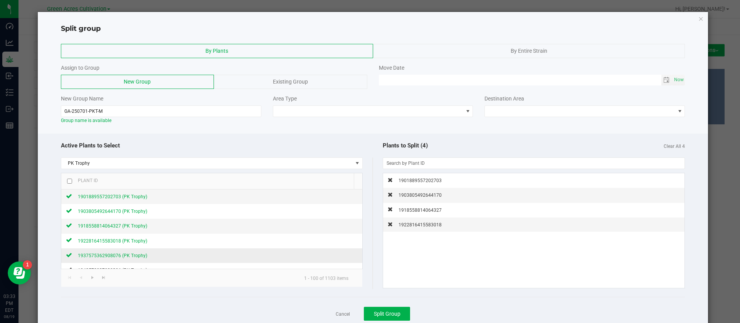
click at [131, 255] on span "1937575362908076 (PK Trophy)" at bounding box center [112, 255] width 69 height 5
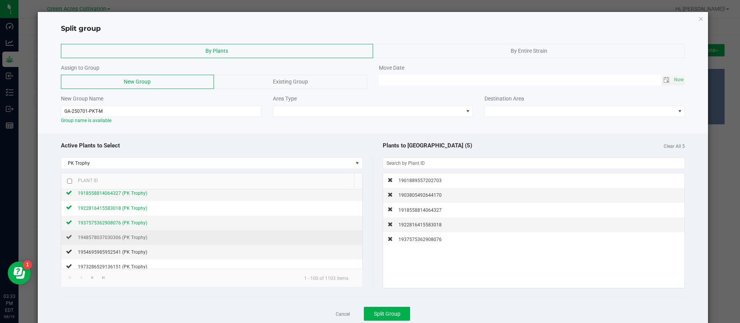
scroll to position [58, 0]
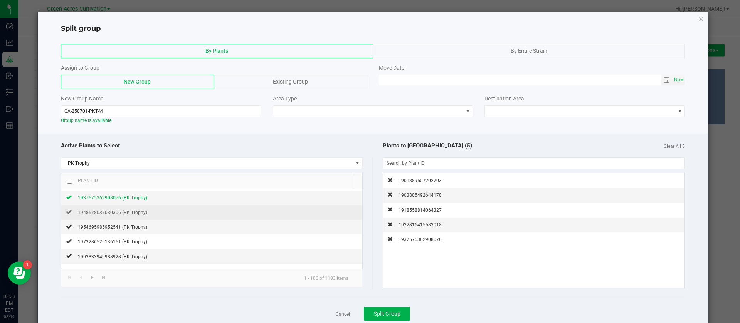
click at [127, 219] on td "1948578037030306 (PK Trophy)" at bounding box center [211, 212] width 301 height 15
click at [128, 212] on span "1948578037030306 (PK Trophy)" at bounding box center [112, 212] width 69 height 5
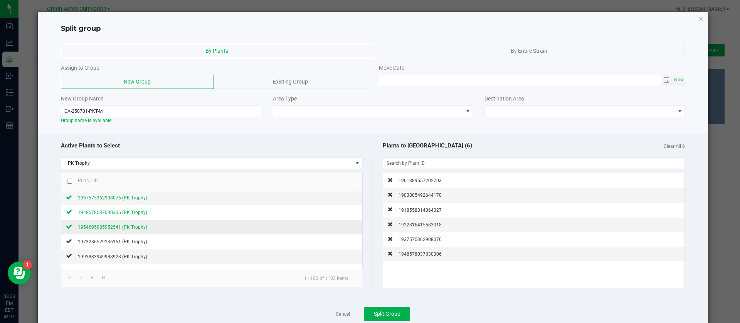
click at [128, 227] on span "1954695985952541 (PK Trophy)" at bounding box center [112, 227] width 69 height 5
click at [124, 243] on span "1973286529136151 (PK Trophy)" at bounding box center [112, 241] width 69 height 5
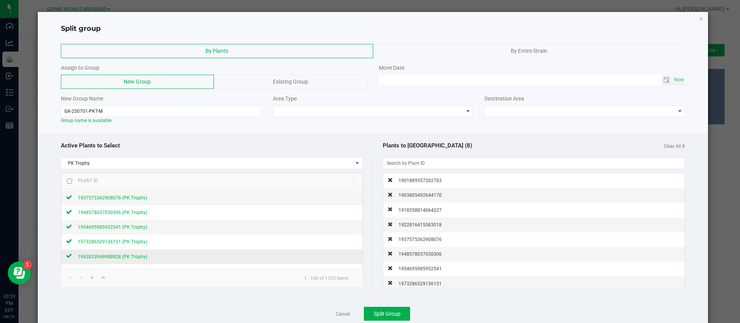
click at [123, 255] on span "1993833949988928 (PK Trophy)" at bounding box center [112, 256] width 69 height 5
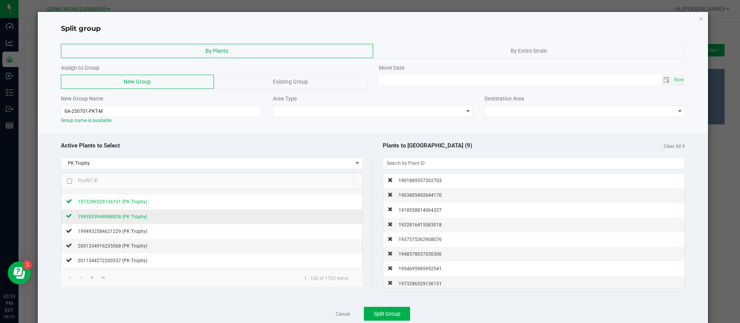
scroll to position [116, 0]
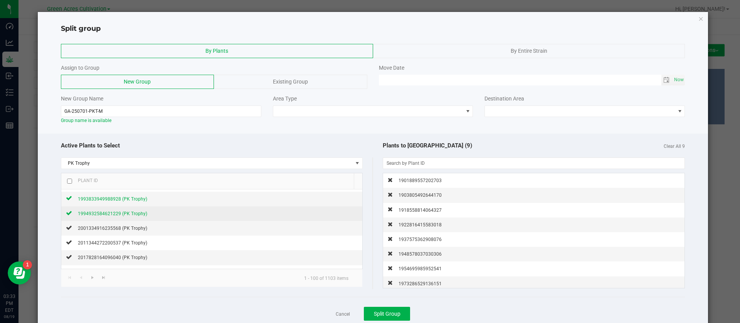
click at [130, 212] on span "1994932584621229 (PK Trophy)" at bounding box center [112, 213] width 69 height 5
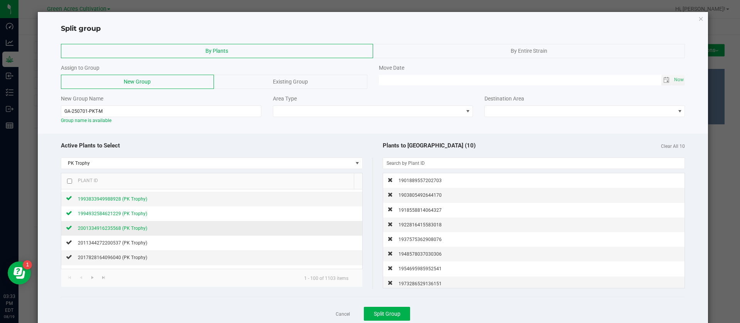
click at [126, 228] on span "2001334916235568 (PK Trophy)" at bounding box center [112, 228] width 69 height 5
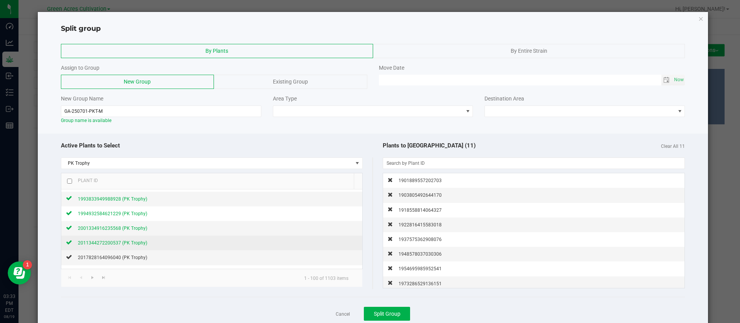
click at [121, 246] on div "2011344272200537 (PK Trophy)" at bounding box center [109, 243] width 75 height 8
click at [120, 258] on span "2017828164096040 (PK Trophy)" at bounding box center [112, 257] width 69 height 5
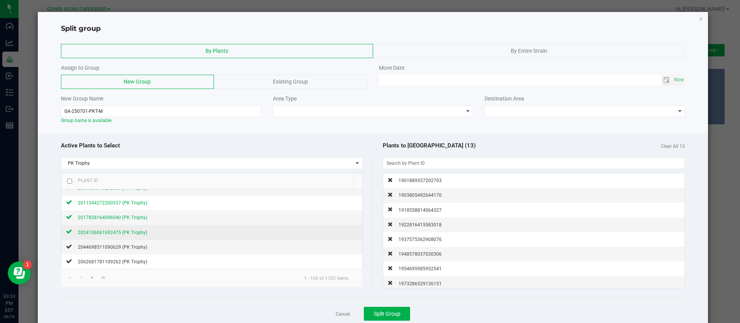
scroll to position [173, 0]
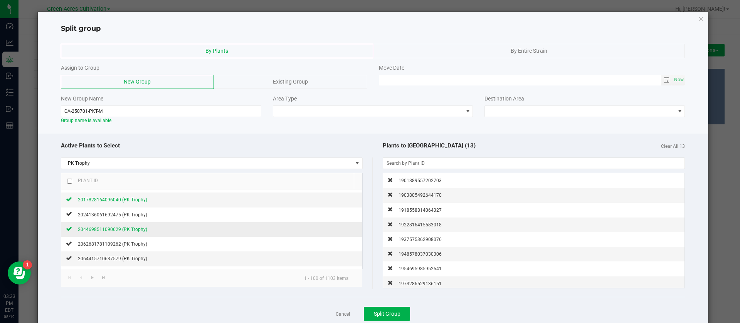
click at [131, 226] on div "2044698511090629 (PK Trophy)" at bounding box center [109, 229] width 75 height 8
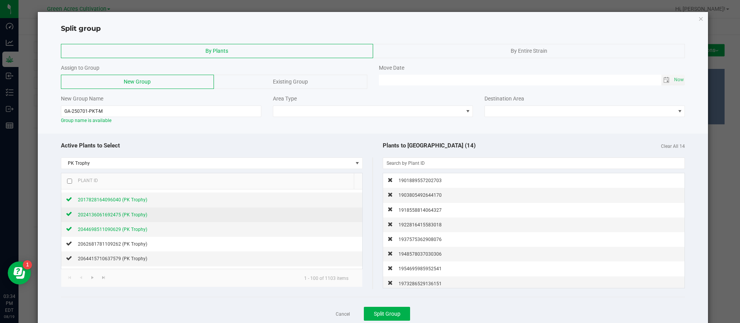
click at [131, 213] on span "2024136061692475 (PK Trophy)" at bounding box center [112, 214] width 69 height 5
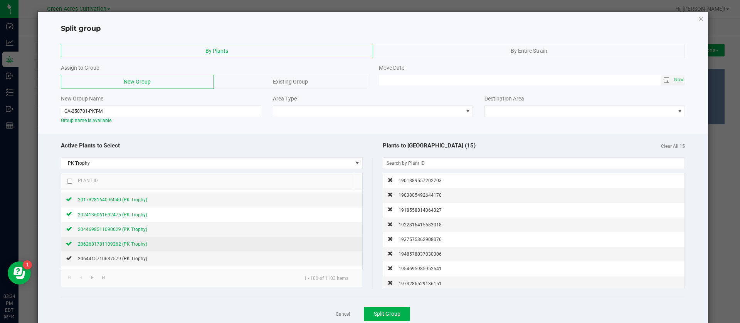
click at [134, 244] on span "2062681781109262 (PK Trophy)" at bounding box center [112, 244] width 69 height 5
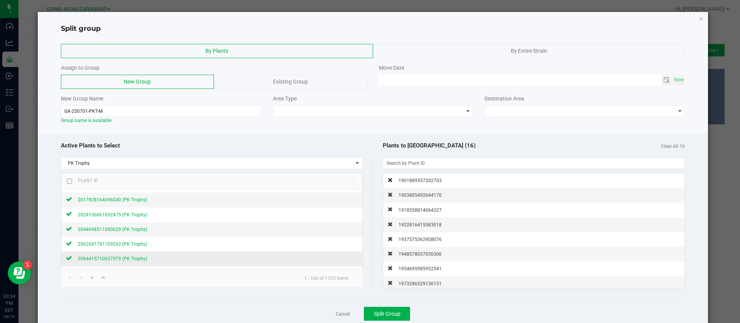
click at [133, 258] on span "2064415710637579 (PK Trophy)" at bounding box center [112, 258] width 69 height 5
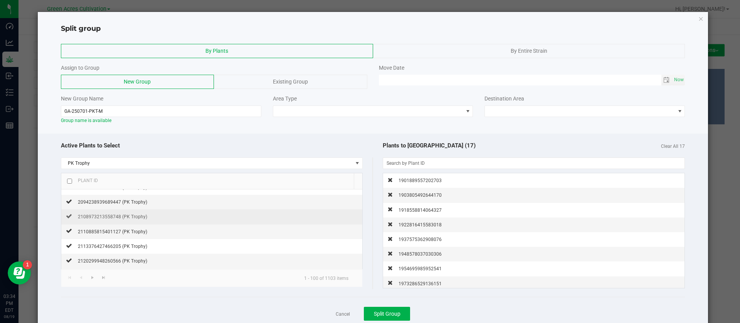
scroll to position [231, 0]
click at [139, 215] on span "2068087868506148 (PK Trophy)" at bounding box center [112, 215] width 69 height 5
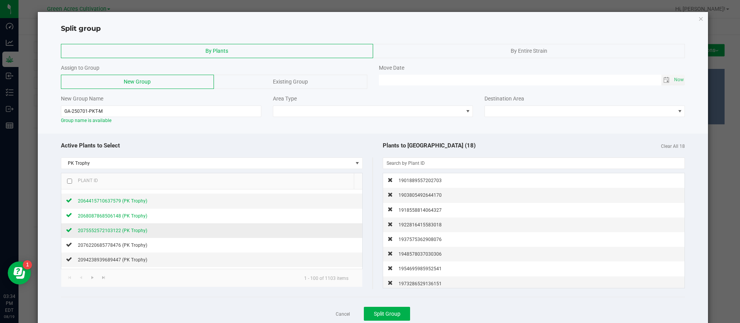
click at [138, 233] on div "2075552572103122 (PK Trophy)" at bounding box center [109, 231] width 75 height 8
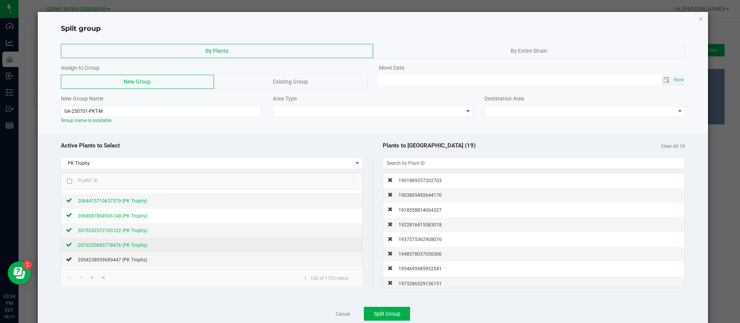
click at [136, 246] on span "2076220685778476 (PK Trophy)" at bounding box center [112, 245] width 69 height 5
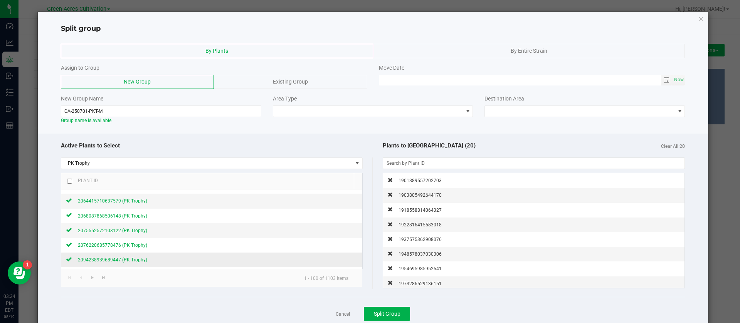
click at [135, 257] on div "2094238939689447 (PK Trophy)" at bounding box center [109, 260] width 75 height 8
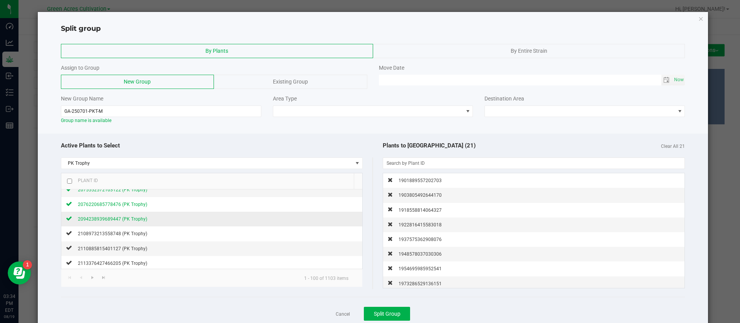
scroll to position [289, 0]
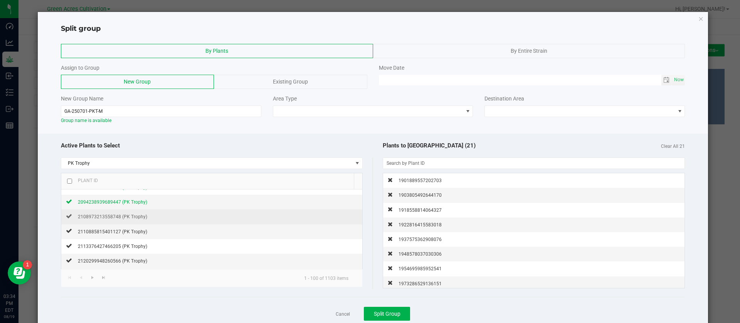
click at [132, 221] on td "2108973213558748 (PK Trophy)" at bounding box center [211, 217] width 301 height 15
click at [132, 217] on span "2108973213558748 (PK Trophy)" at bounding box center [112, 216] width 69 height 5
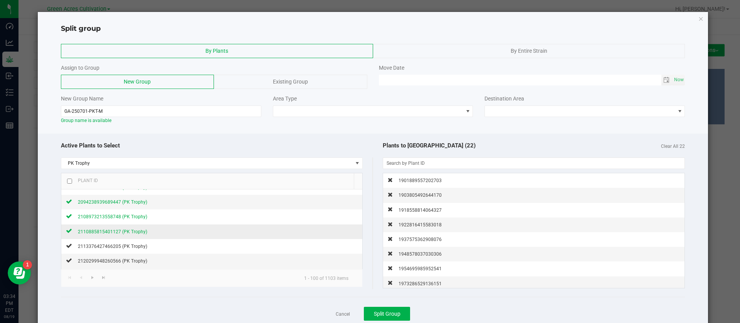
click at [132, 230] on span "2110885815401127 (PK Trophy)" at bounding box center [112, 231] width 69 height 5
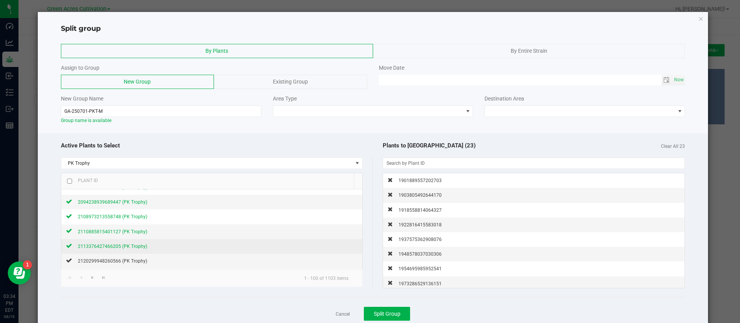
click at [130, 247] on span "2113376427466205 (PK Trophy)" at bounding box center [112, 246] width 69 height 5
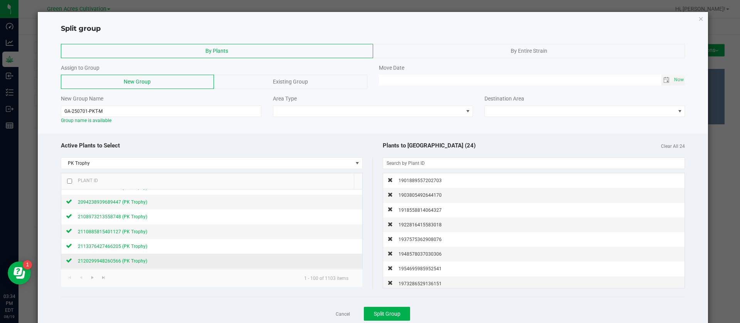
click at [130, 259] on span "2120299948260566 (PK Trophy)" at bounding box center [112, 260] width 69 height 5
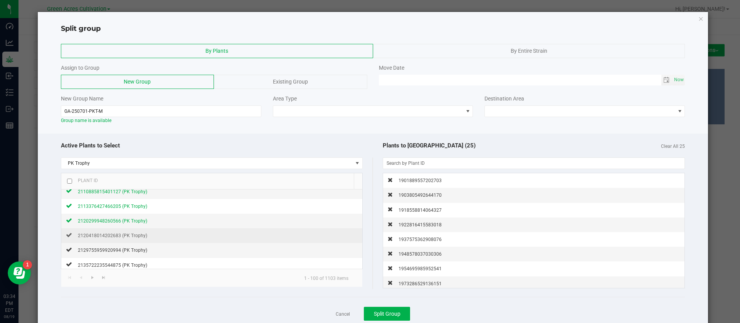
scroll to position [347, 0]
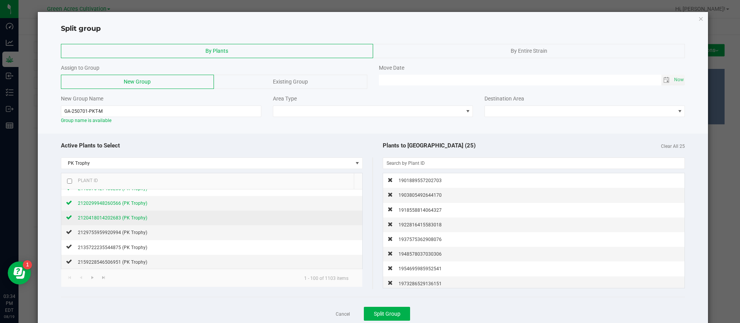
click at [136, 216] on span "2120418014202683 (PK Trophy)" at bounding box center [112, 217] width 69 height 5
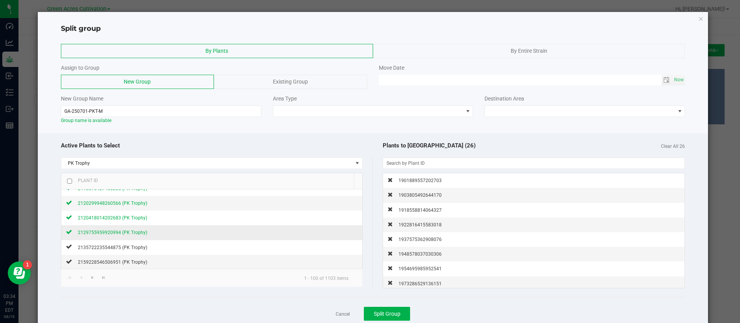
click at [135, 232] on span "2129755959920994 (PK Trophy)" at bounding box center [112, 232] width 69 height 5
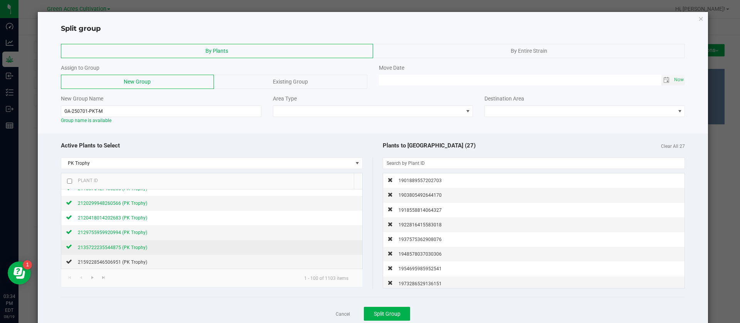
click at [133, 243] on div "2135722235544875 (PK Trophy)" at bounding box center [109, 247] width 75 height 8
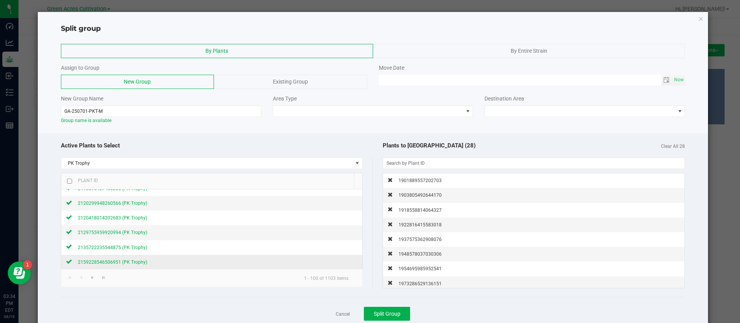
click at [134, 263] on span "2159228546506951 (PK Trophy)" at bounding box center [112, 262] width 69 height 5
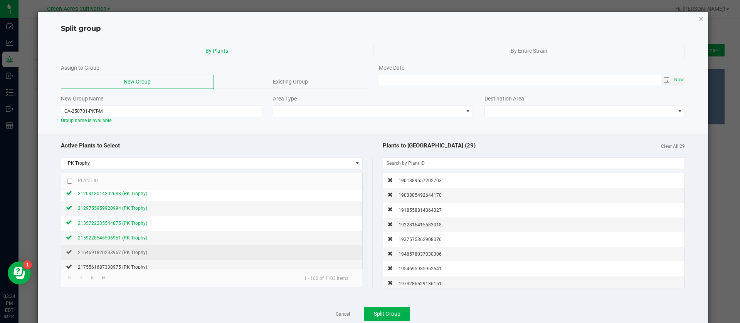
scroll to position [404, 0]
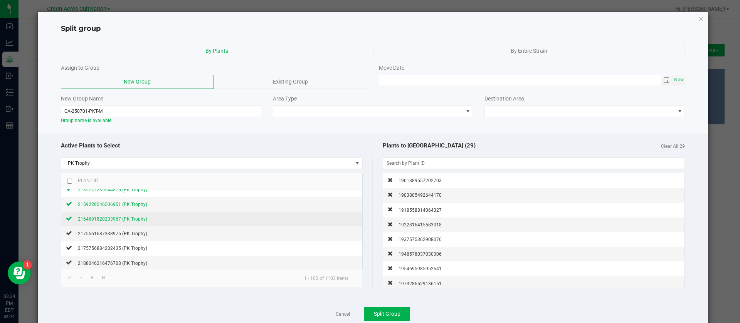
click at [135, 220] on span "2164691820233967 (PK Trophy)" at bounding box center [112, 218] width 69 height 5
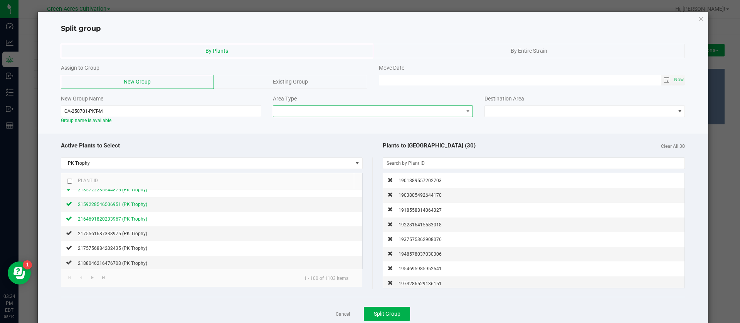
click at [295, 107] on span at bounding box center [368, 111] width 190 height 11
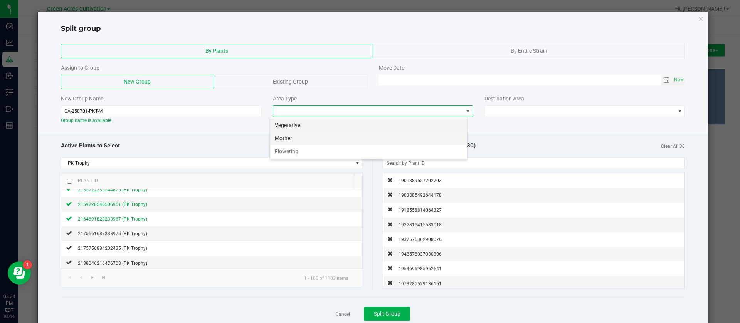
scroll to position [12, 198]
click at [288, 137] on li "Mother" at bounding box center [368, 138] width 197 height 13
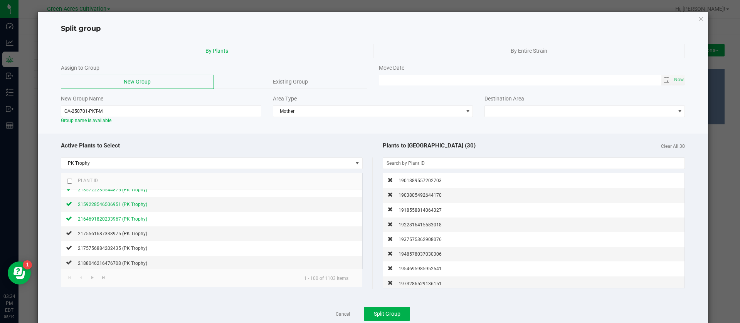
click at [543, 103] on div "Destination Area" at bounding box center [584, 106] width 212 height 22
click at [524, 111] on span at bounding box center [580, 111] width 190 height 11
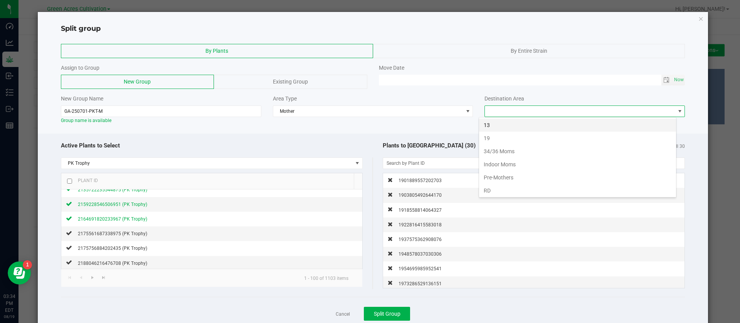
click at [495, 122] on li "13" at bounding box center [577, 125] width 197 height 13
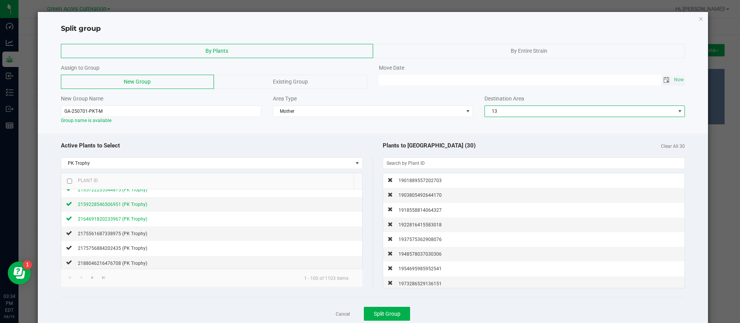
click at [663, 82] on span "Toggle calendar" at bounding box center [666, 80] width 6 height 6
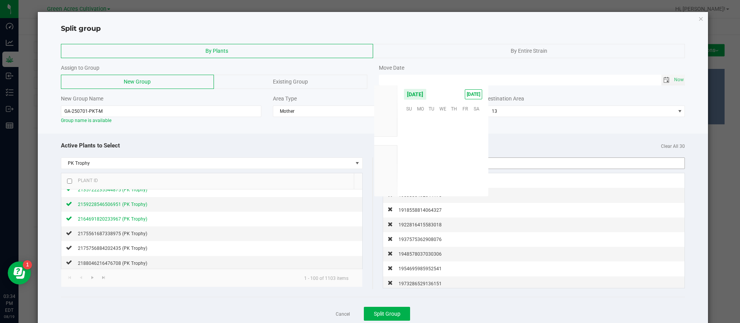
scroll to position [124846, 0]
click at [463, 141] on span "15" at bounding box center [465, 144] width 11 height 12
type input "[DATE] 12:00 AM"
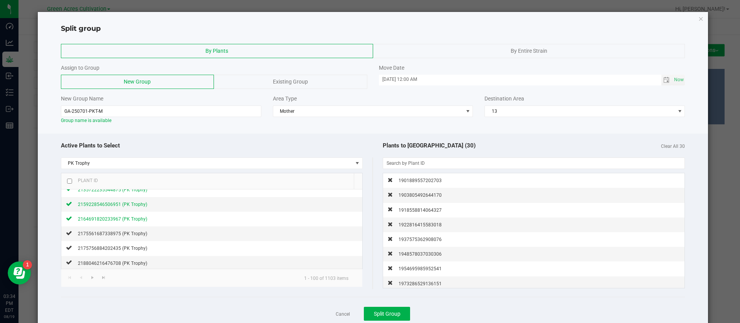
click at [383, 139] on div "Plants to [GEOGRAPHIC_DATA] (30) Clear All 30" at bounding box center [529, 146] width 312 height 17
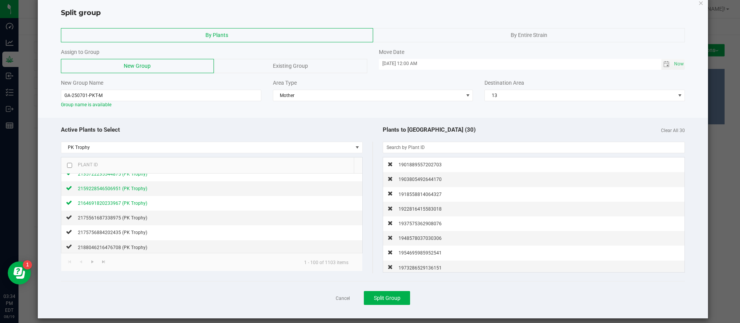
scroll to position [23, 0]
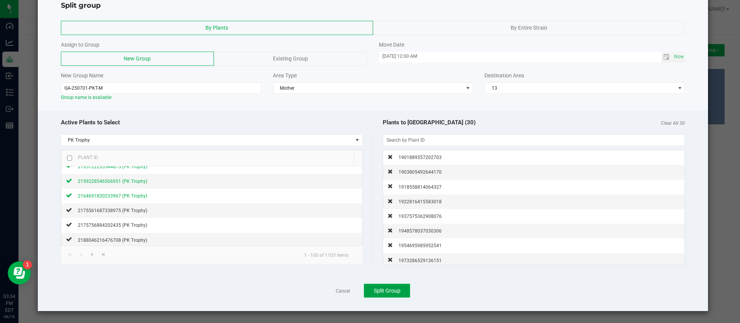
drag, startPoint x: 390, startPoint y: 292, endPoint x: 390, endPoint y: 287, distance: 5.8
click at [390, 290] on span "Split Group" at bounding box center [387, 291] width 27 height 6
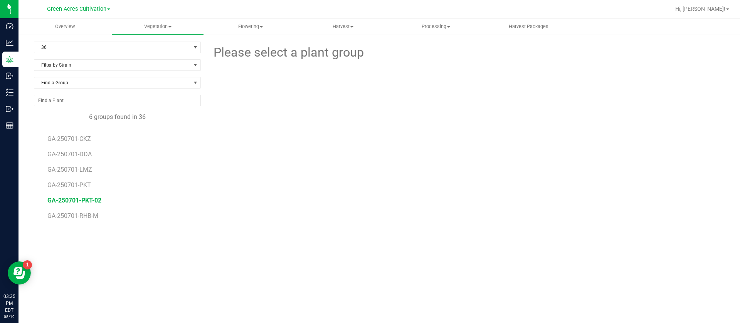
click at [81, 202] on span "GA-250701-PKT-02" at bounding box center [74, 200] width 54 height 7
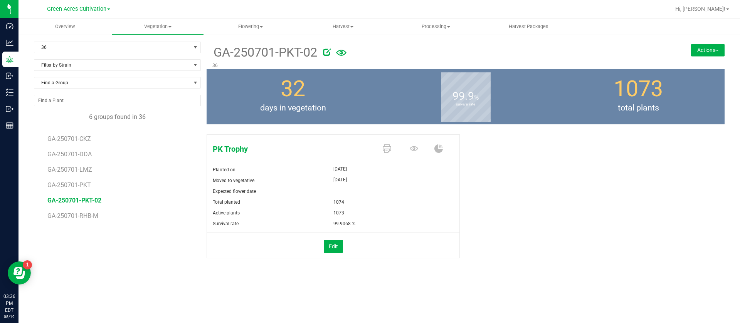
click at [515, 202] on div "PK Trophy Planted on [DATE] Moved to vegetative [DATE] Expected flower date Tot…" at bounding box center [465, 204] width 518 height 146
click at [410, 149] on icon at bounding box center [413, 148] width 8 height 5
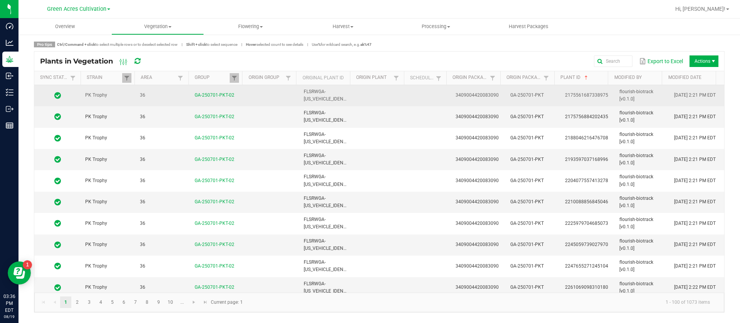
click at [360, 92] on td at bounding box center [381, 95] width 55 height 21
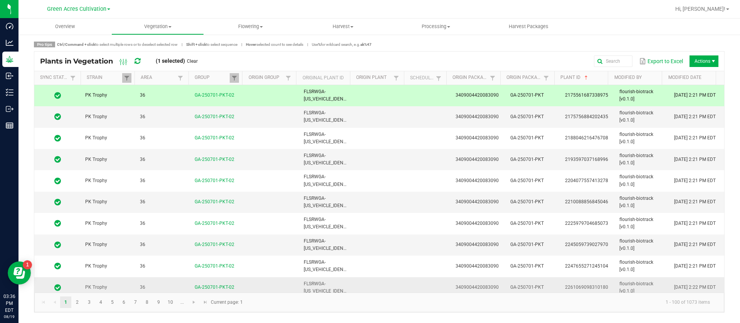
click at [354, 285] on td at bounding box center [381, 287] width 55 height 21
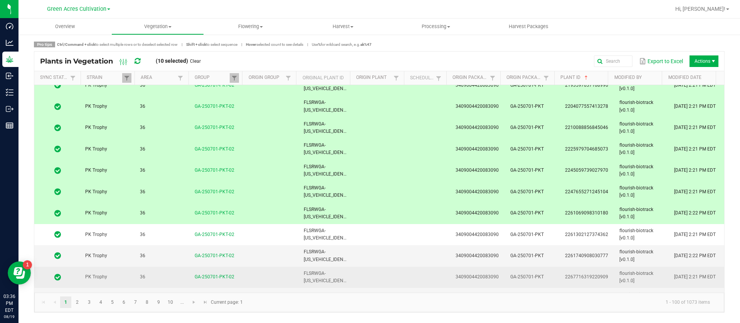
scroll to position [116, 0]
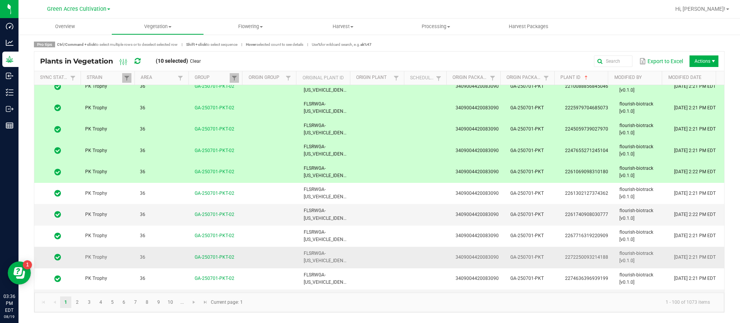
click at [347, 261] on td "FLSRWGA-[US_VEHICLE_IDENTIFICATION_NUMBER]" at bounding box center [326, 257] width 55 height 21
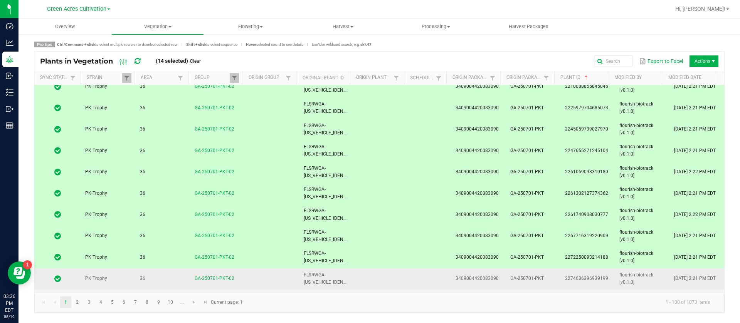
click at [354, 285] on td at bounding box center [381, 278] width 55 height 21
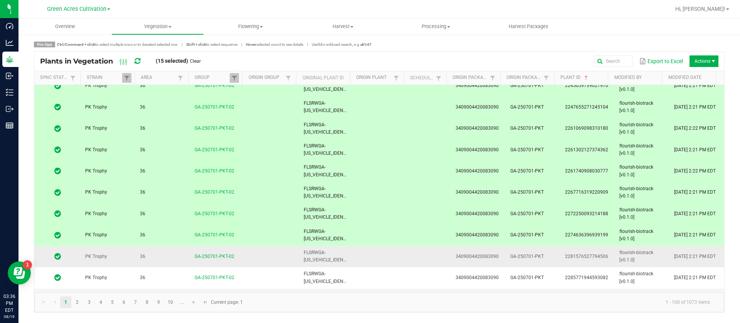
scroll to position [173, 0]
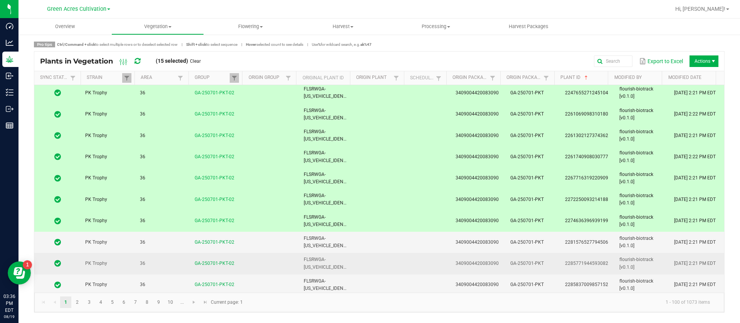
click at [344, 256] on td "FLSRWGA-[US_VEHICLE_IDENTIFICATION_NUMBER]" at bounding box center [326, 263] width 55 height 21
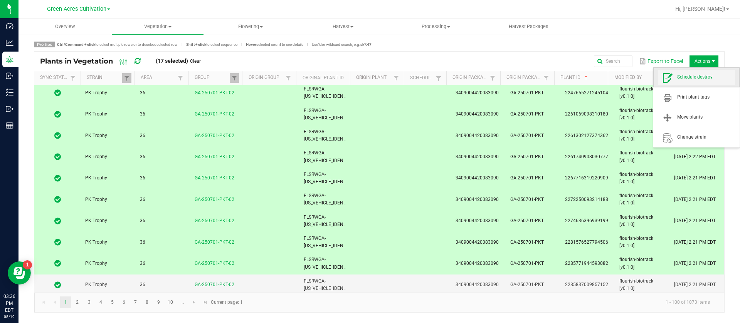
click at [685, 82] on span "Schedule destroy" at bounding box center [696, 77] width 77 height 15
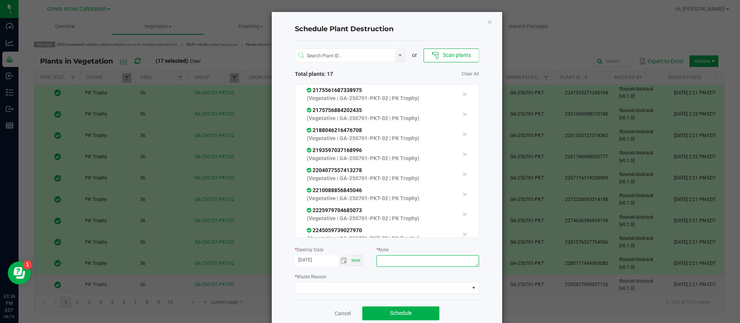
click at [391, 263] on textarea at bounding box center [427, 261] width 102 height 12
type textarea "waste"
click at [359, 288] on span at bounding box center [382, 288] width 174 height 11
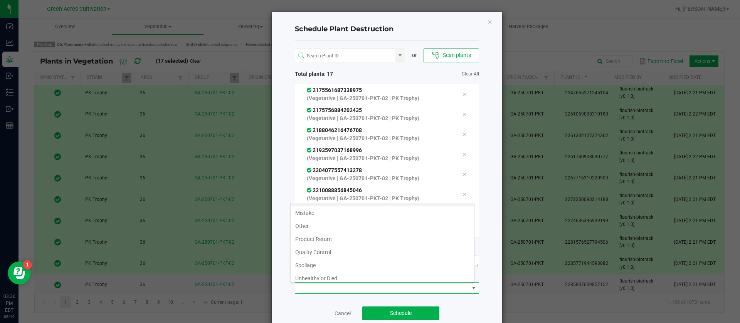
scroll to position [28, 0]
click at [332, 272] on li "Waste" at bounding box center [381, 273] width 183 height 13
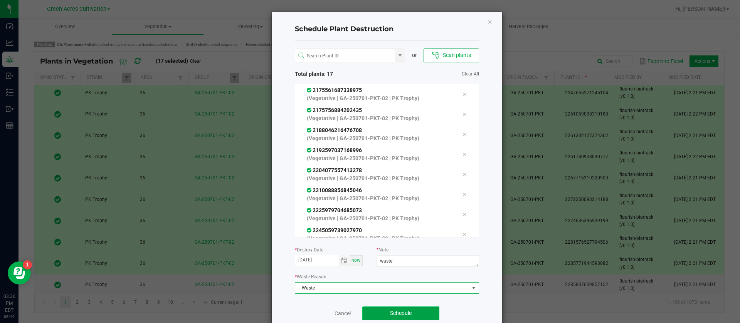
click at [408, 316] on button "Schedule" at bounding box center [400, 314] width 77 height 14
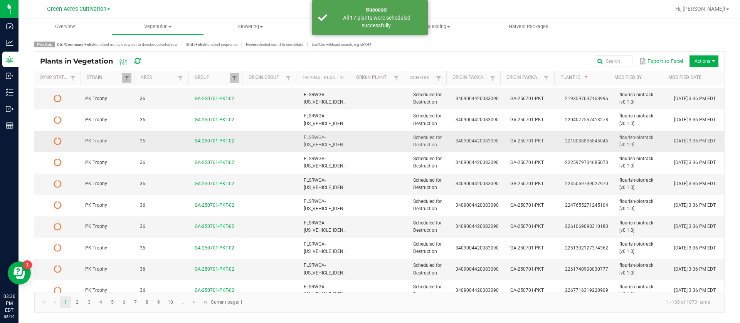
scroll to position [0, 0]
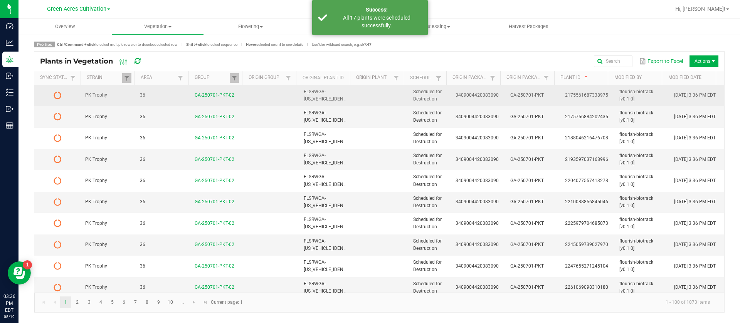
click at [458, 96] on span "3409004420083090" at bounding box center [476, 94] width 43 height 5
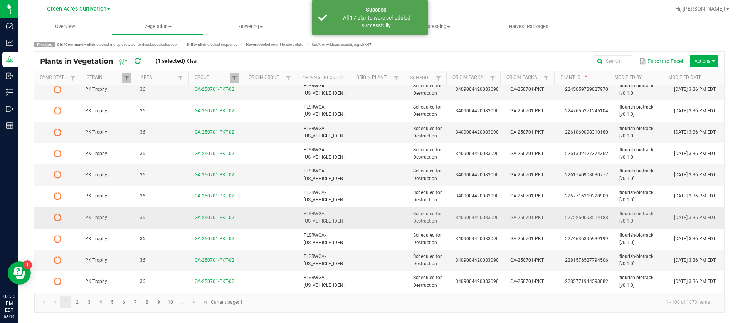
scroll to position [173, 0]
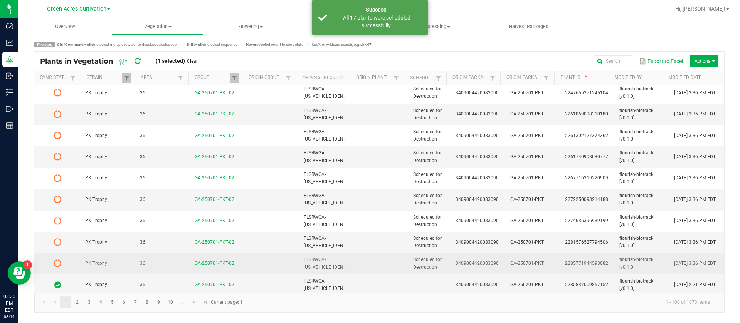
drag, startPoint x: 421, startPoint y: 266, endPoint x: 437, endPoint y: 254, distance: 19.8
click at [422, 266] on span "Scheduled for Destruction" at bounding box center [427, 263] width 29 height 13
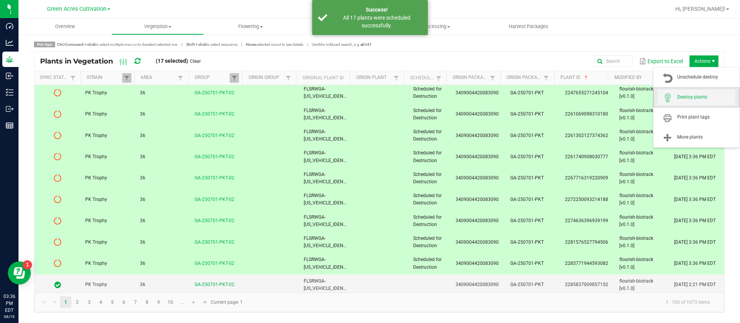
click at [686, 99] on span "Destroy plants" at bounding box center [706, 97] width 58 height 7
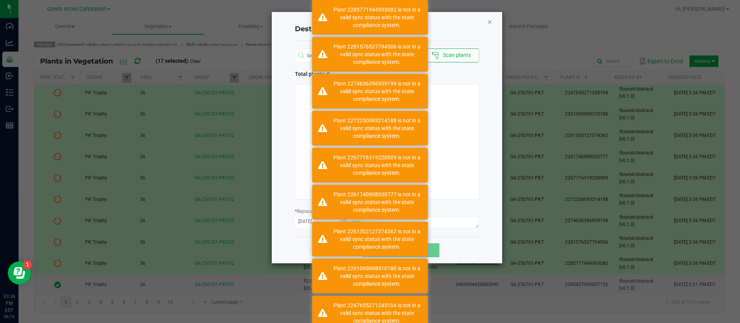
click at [488, 22] on icon "Close" at bounding box center [489, 21] width 5 height 9
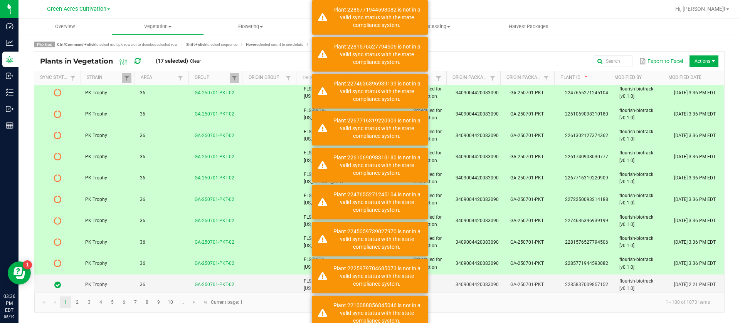
click at [134, 59] on div "Plants in Vegetation (17 selected) Clear" at bounding box center [123, 61] width 166 height 13
click at [138, 62] on icon at bounding box center [137, 61] width 6 height 7
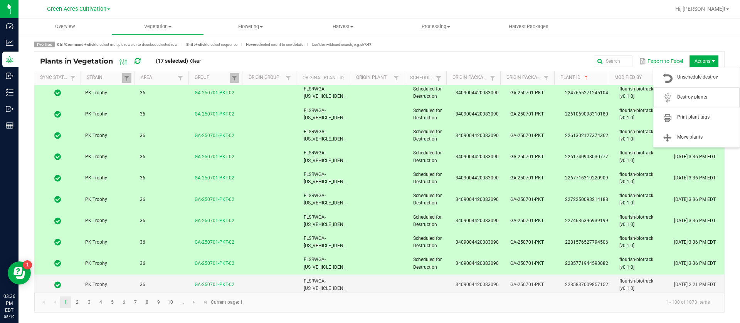
click at [691, 92] on span "Destroy plants" at bounding box center [696, 97] width 77 height 15
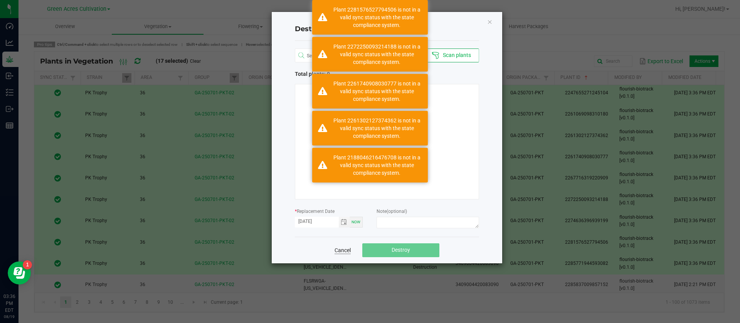
click at [337, 253] on link "Cancel" at bounding box center [342, 251] width 16 height 8
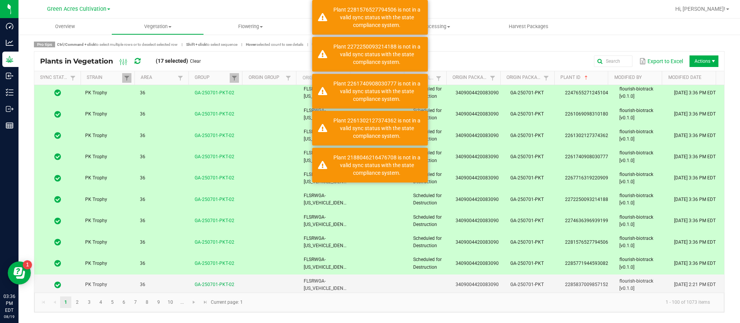
click at [200, 61] on link "Clear" at bounding box center [195, 61] width 11 height 7
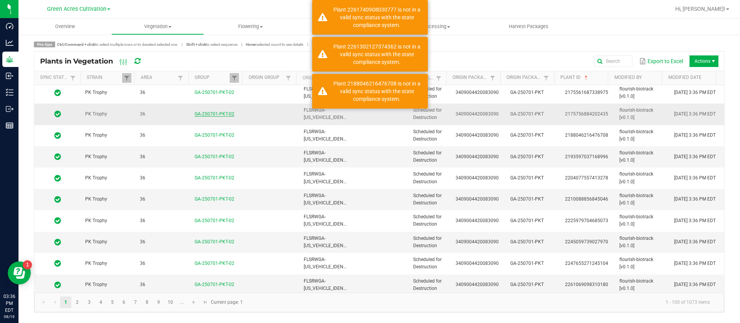
scroll to position [0, 0]
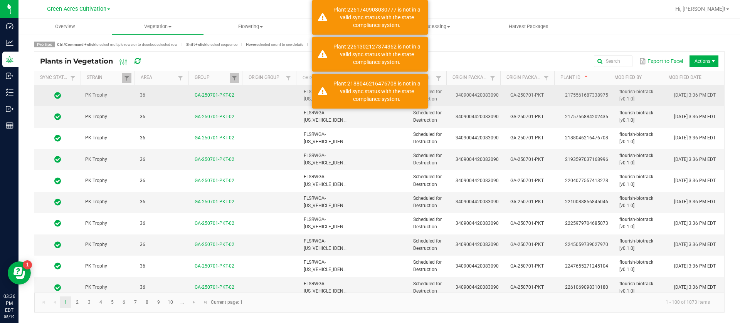
click at [489, 89] on td "3409004420083090" at bounding box center [478, 95] width 55 height 21
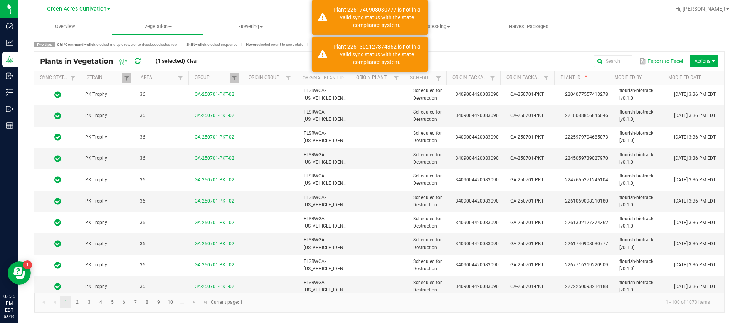
scroll to position [173, 0]
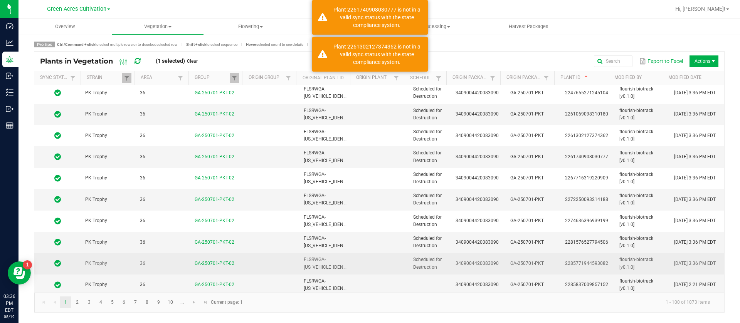
click at [418, 264] on td "Scheduled for Destruction" at bounding box center [429, 263] width 42 height 21
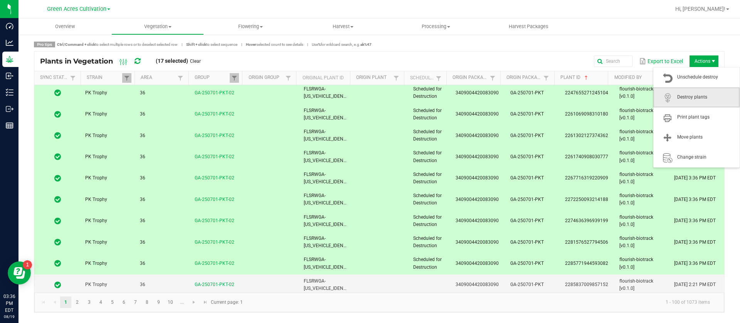
click at [691, 88] on span "Destroy plants" at bounding box center [696, 97] width 86 height 20
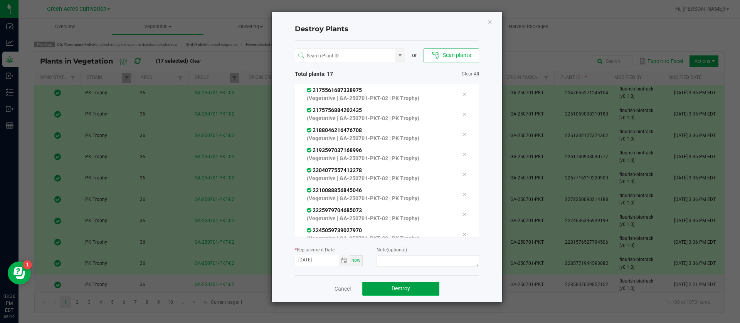
click at [422, 284] on button "Destroy" at bounding box center [400, 289] width 77 height 14
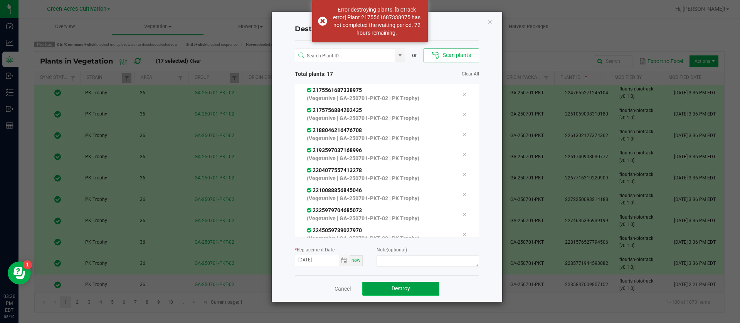
click at [429, 283] on button "Destroy" at bounding box center [400, 289] width 77 height 14
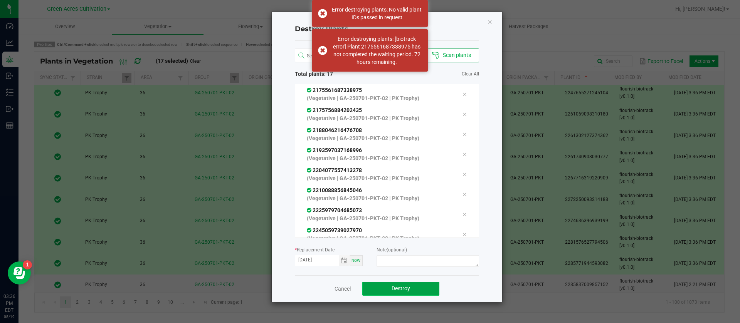
click at [424, 282] on button "Destroy" at bounding box center [400, 289] width 77 height 14
click at [487, 23] on icon "Close" at bounding box center [489, 21] width 5 height 9
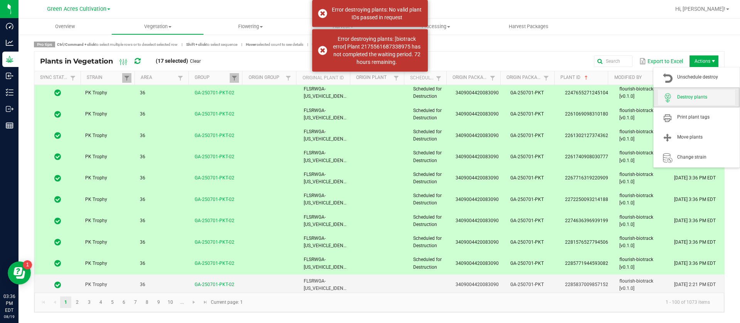
click at [686, 101] on span "Destroy plants" at bounding box center [696, 97] width 77 height 15
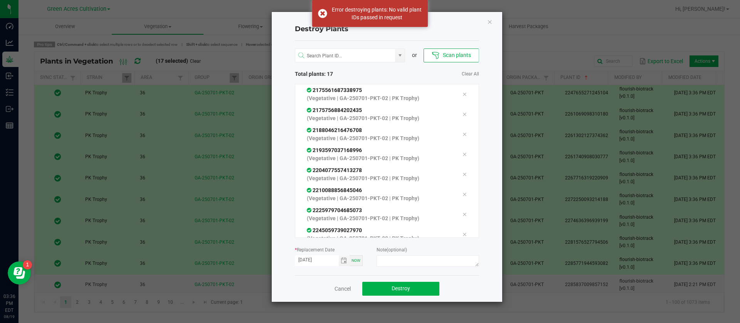
drag, startPoint x: 394, startPoint y: 280, endPoint x: 394, endPoint y: 286, distance: 5.4
click at [394, 281] on div "Cancel Destroy" at bounding box center [387, 288] width 184 height 27
click at [394, 286] on span "Destroy" at bounding box center [400, 288] width 18 height 6
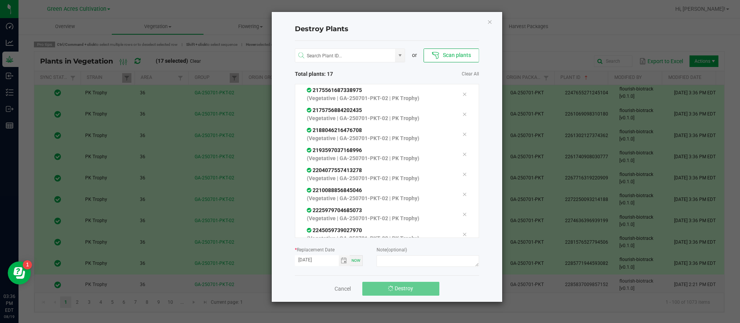
click at [394, 286] on span "Destroy" at bounding box center [403, 288] width 18 height 6
click at [489, 21] on icon "Close" at bounding box center [489, 21] width 5 height 9
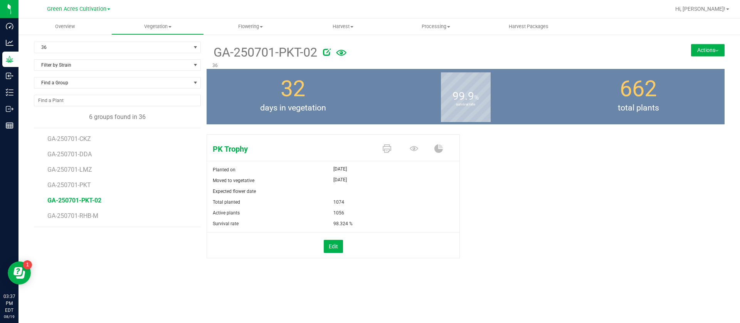
click at [246, 243] on div "Edit" at bounding box center [333, 246] width 264 height 13
click at [707, 51] on button "Actions" at bounding box center [708, 50] width 34 height 12
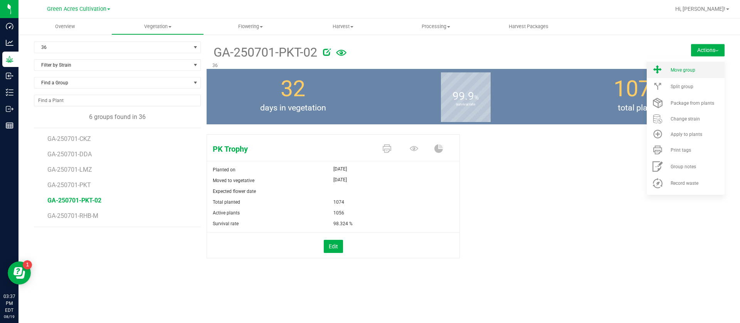
click at [690, 74] on li "Move group" at bounding box center [685, 70] width 78 height 17
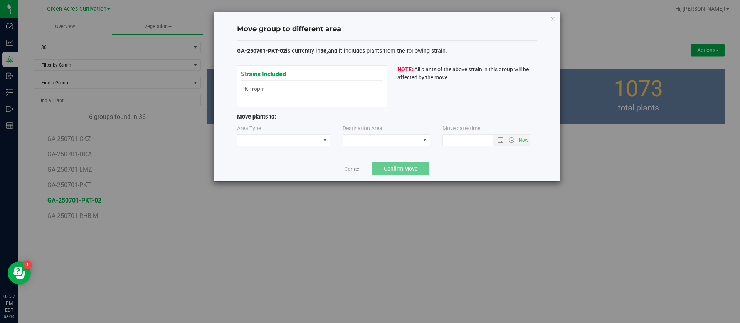
type input "[DATE] 3:37 PM"
click at [282, 141] on span at bounding box center [278, 140] width 83 height 11
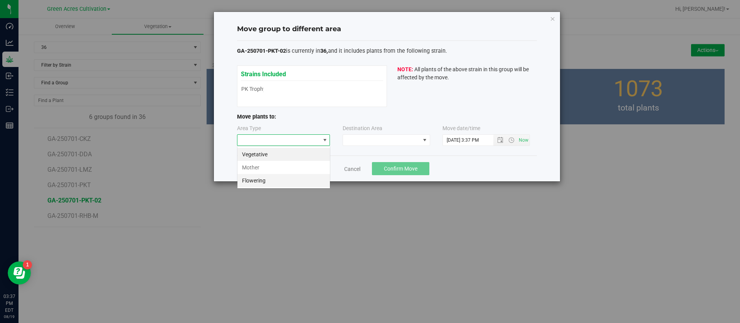
scroll to position [12, 93]
click at [269, 181] on li "Flowering" at bounding box center [283, 180] width 92 height 13
click at [357, 140] on span at bounding box center [381, 140] width 77 height 11
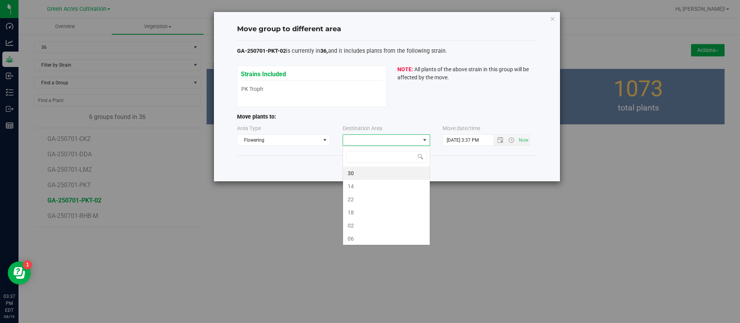
scroll to position [12, 87]
type input "2"
click at [357, 184] on li "02" at bounding box center [386, 186] width 87 height 13
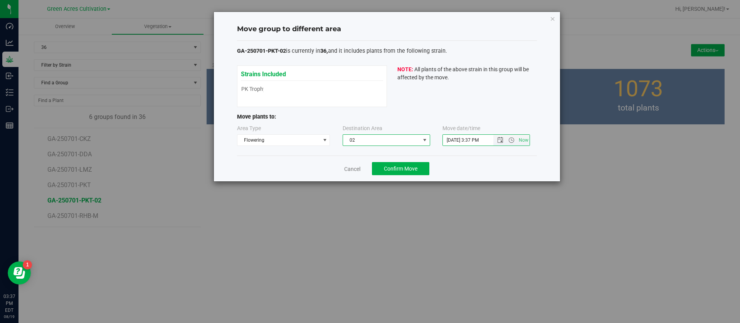
click at [456, 136] on input "[DATE] 3:37 PM" at bounding box center [475, 140] width 64 height 11
type input "[DATE] 3:37 PM"
click at [402, 167] on span "Confirm Move" at bounding box center [401, 169] width 34 height 6
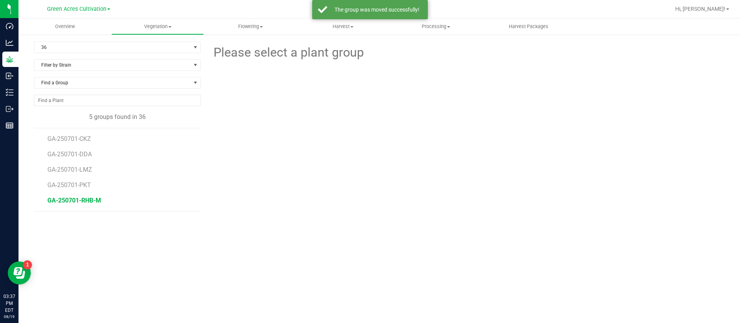
click at [89, 202] on span "GA-250701-RHB-M" at bounding box center [74, 200] width 54 height 7
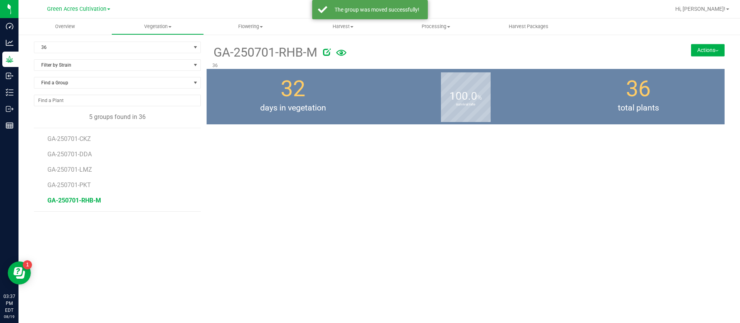
click at [83, 199] on span "GA-250701-RHB-M" at bounding box center [74, 200] width 54 height 7
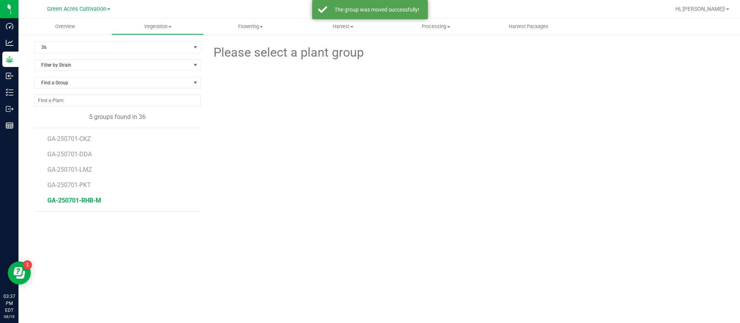
click at [83, 199] on span "GA-250701-RHB-M" at bounding box center [74, 200] width 54 height 7
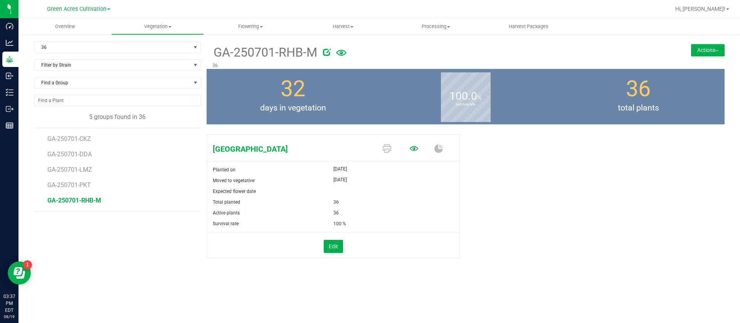
click at [411, 148] on icon at bounding box center [413, 148] width 8 height 8
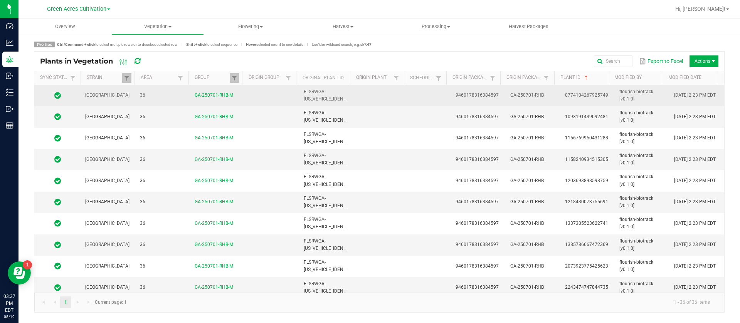
click at [419, 91] on td at bounding box center [429, 95] width 42 height 21
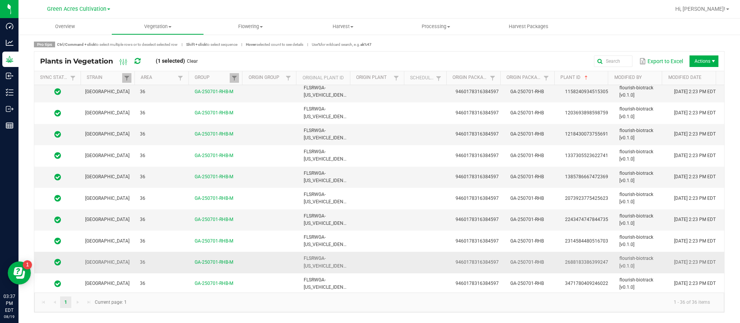
scroll to position [116, 0]
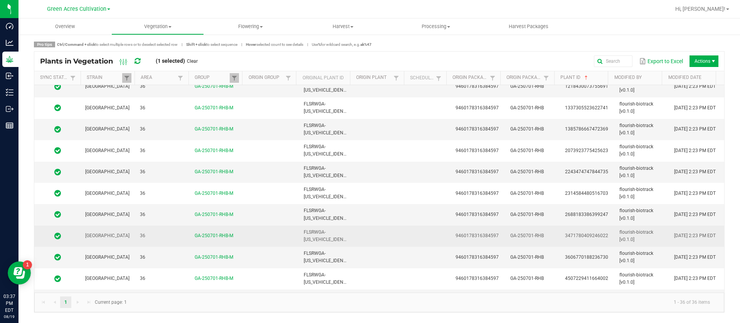
click at [408, 240] on td at bounding box center [429, 236] width 42 height 21
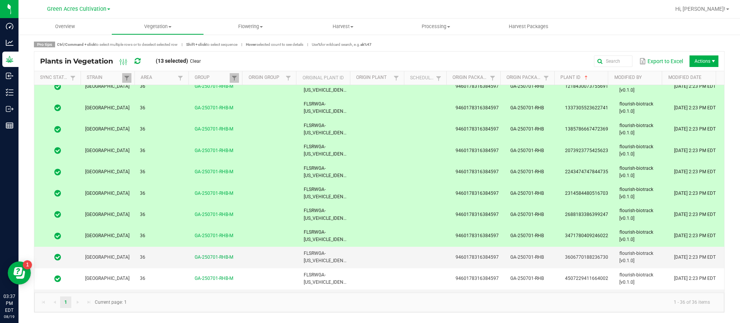
click at [408, 237] on td at bounding box center [429, 236] width 42 height 21
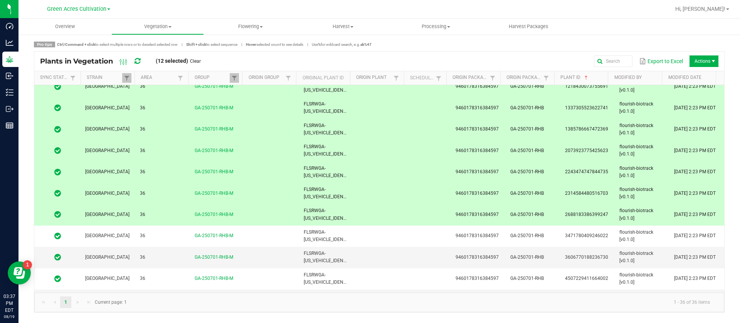
click at [398, 211] on td at bounding box center [381, 214] width 55 height 21
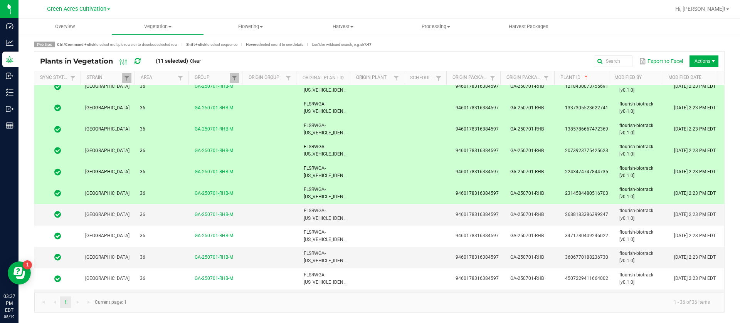
click at [398, 185] on td at bounding box center [381, 193] width 55 height 21
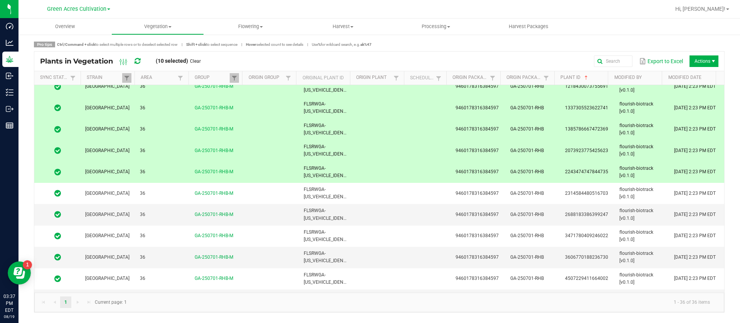
click at [382, 159] on td at bounding box center [381, 150] width 55 height 21
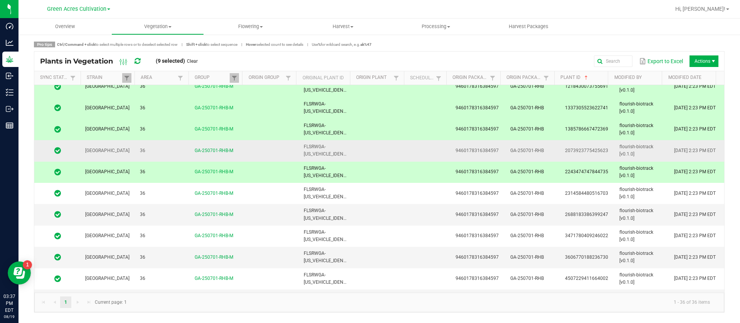
drag, startPoint x: 338, startPoint y: 168, endPoint x: 341, endPoint y: 153, distance: 15.6
click at [339, 169] on td "FLSRWGA-[US_VEHICLE_IDENTIFICATION_NUMBER]" at bounding box center [326, 172] width 55 height 21
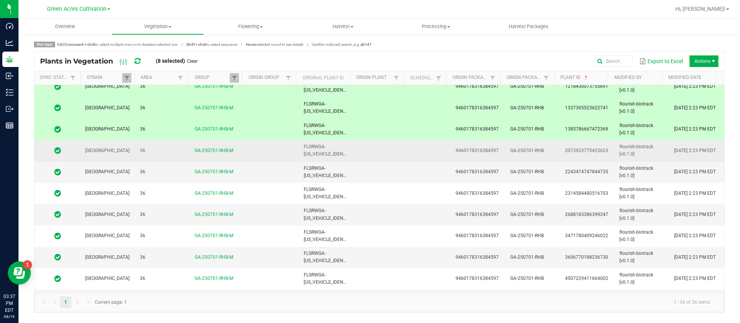
click at [346, 140] on td "FLSRWGA-[US_VEHICLE_IDENTIFICATION_NUMBER]" at bounding box center [326, 150] width 55 height 21
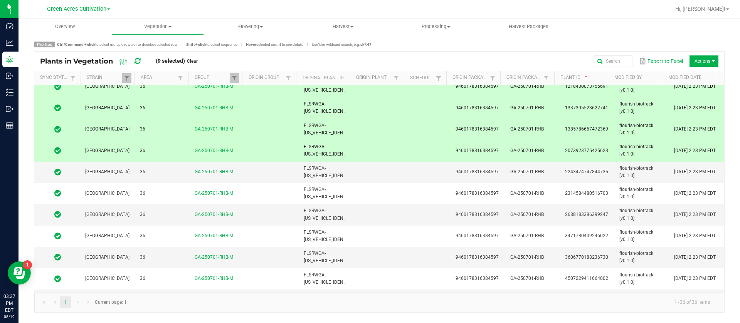
click at [354, 121] on td at bounding box center [381, 129] width 55 height 21
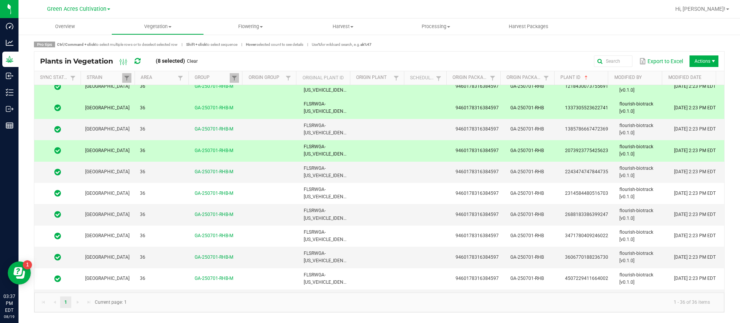
click at [348, 144] on td "FLSRWGA-[US_VEHICLE_IDENTIFICATION_NUMBER]" at bounding box center [326, 150] width 55 height 21
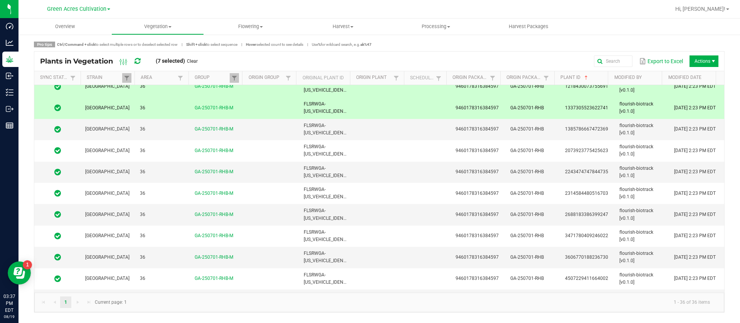
click at [358, 112] on td at bounding box center [381, 107] width 55 height 21
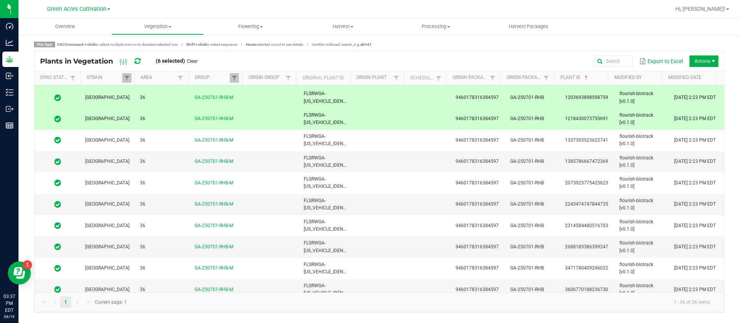
scroll to position [58, 0]
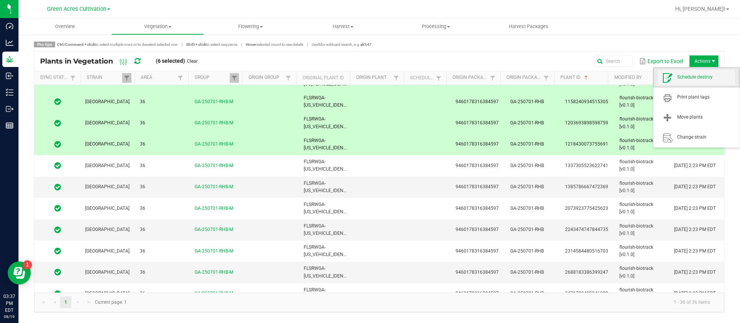
click at [697, 83] on span "Schedule destroy" at bounding box center [696, 77] width 77 height 15
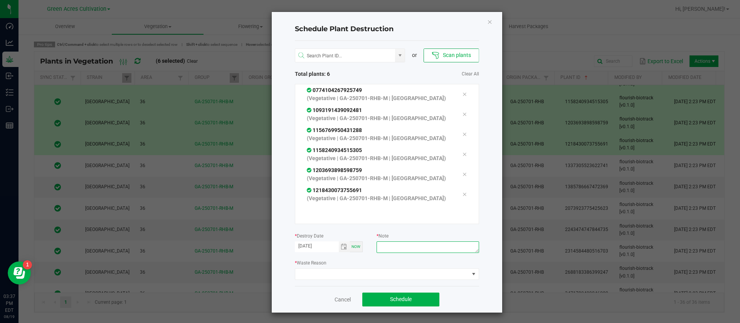
click at [394, 246] on textarea at bounding box center [427, 248] width 102 height 12
type textarea "waste"
click at [365, 271] on span at bounding box center [382, 274] width 174 height 11
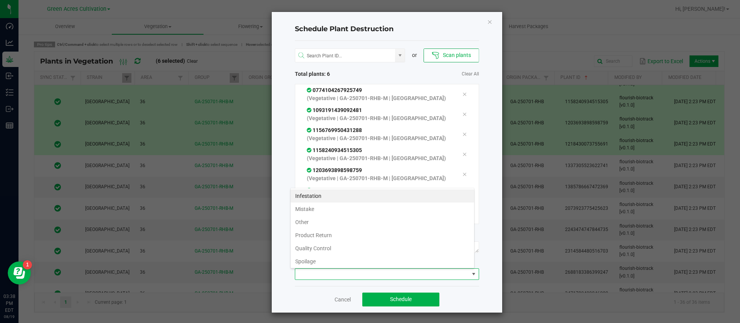
scroll to position [28, 0]
click at [302, 254] on li "Waste" at bounding box center [381, 259] width 183 height 13
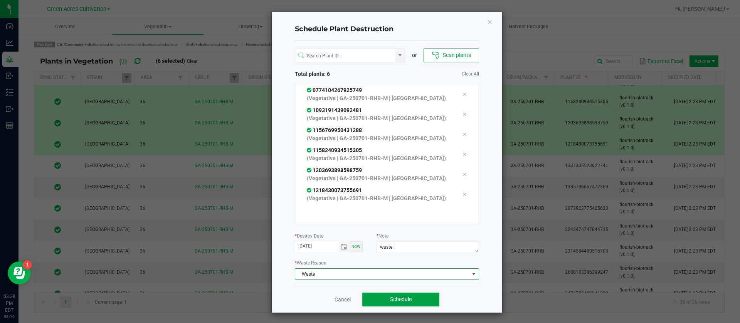
click at [396, 296] on span "Schedule" at bounding box center [401, 299] width 22 height 6
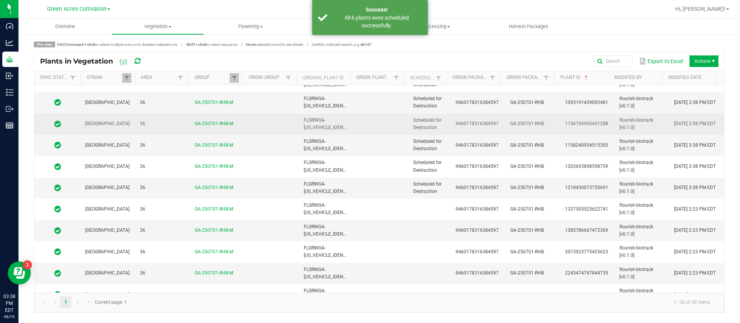
scroll to position [0, 0]
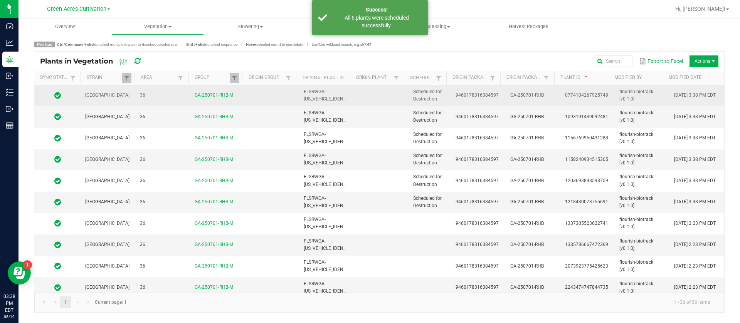
click at [437, 99] on td "Scheduled for Destruction" at bounding box center [429, 95] width 42 height 21
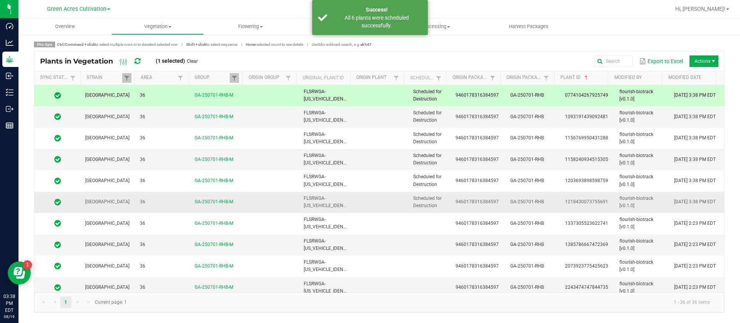
click at [432, 203] on td "Scheduled for Destruction" at bounding box center [429, 202] width 42 height 21
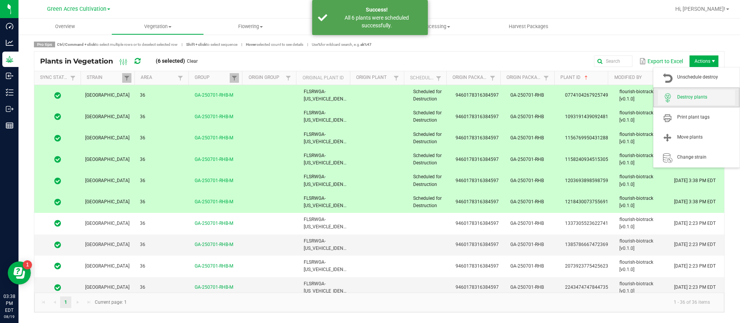
click at [703, 91] on span "Destroy plants" at bounding box center [696, 97] width 77 height 15
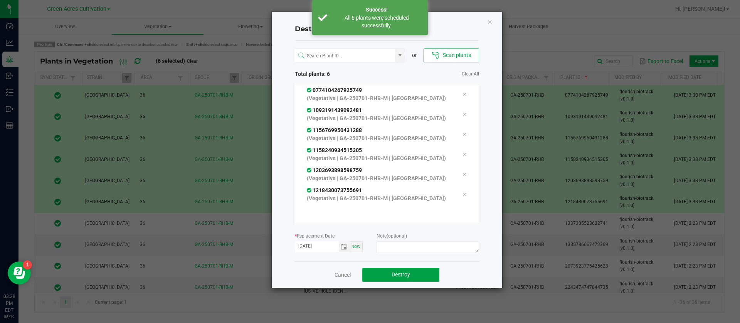
click at [399, 279] on button "Destroy" at bounding box center [400, 275] width 77 height 14
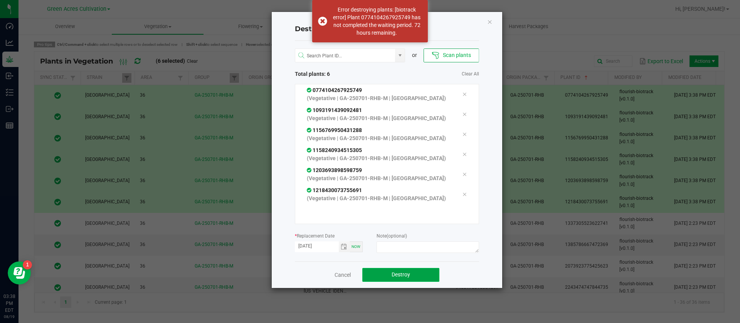
click at [408, 273] on span "Destroy" at bounding box center [400, 275] width 18 height 6
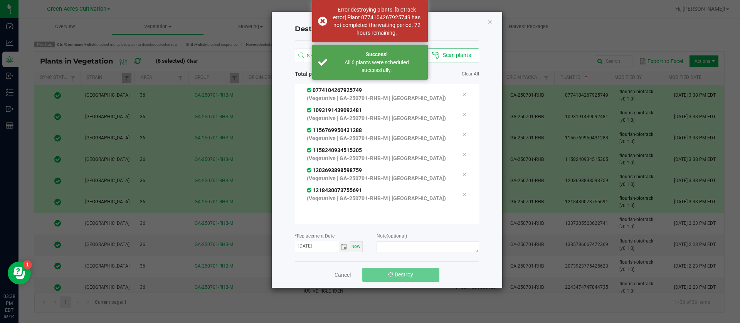
click at [409, 273] on span "Destroy" at bounding box center [403, 275] width 18 height 6
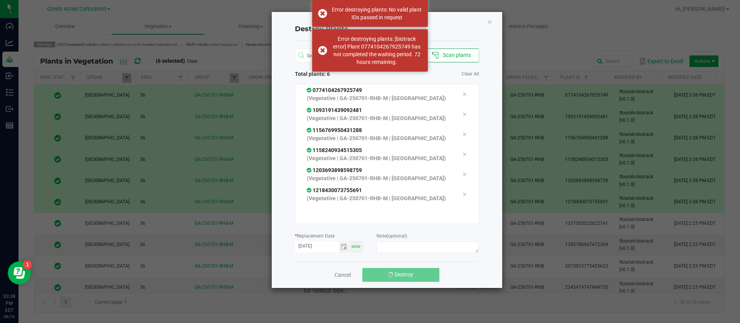
click at [409, 274] on span "Destroy" at bounding box center [403, 275] width 18 height 6
click at [492, 22] on icon "Close" at bounding box center [489, 21] width 5 height 9
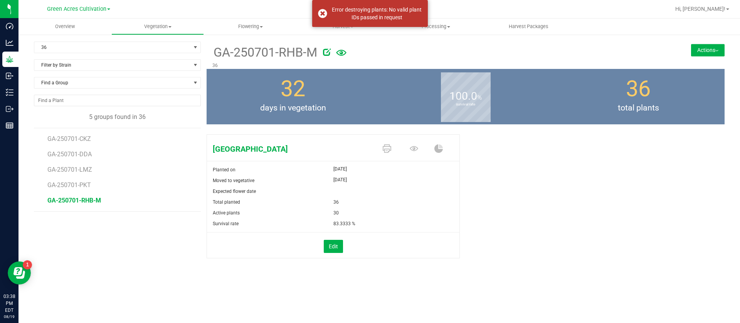
click at [711, 52] on button "Actions" at bounding box center [708, 50] width 34 height 12
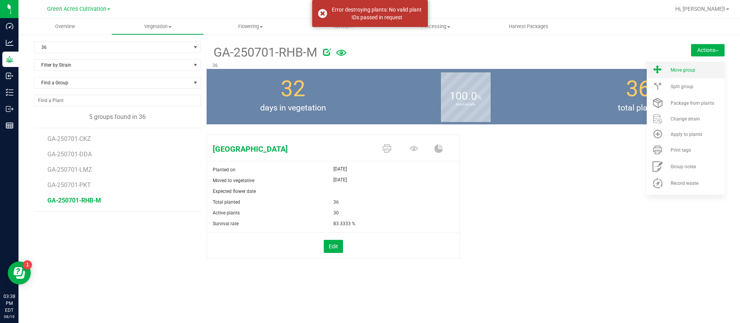
click at [691, 66] on li "Move group" at bounding box center [685, 70] width 78 height 17
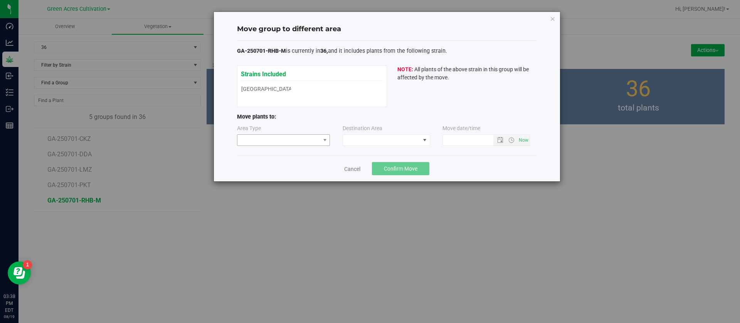
type input "[DATE] 3:38 PM"
click at [262, 144] on span at bounding box center [278, 140] width 83 height 11
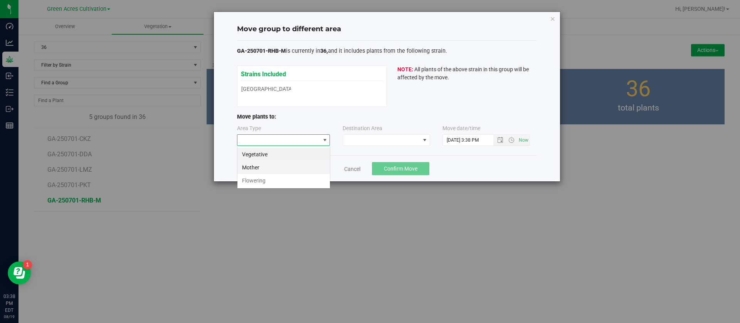
scroll to position [12, 93]
click at [260, 171] on li "Mother" at bounding box center [283, 167] width 92 height 13
click at [350, 167] on link "Cancel" at bounding box center [352, 169] width 16 height 8
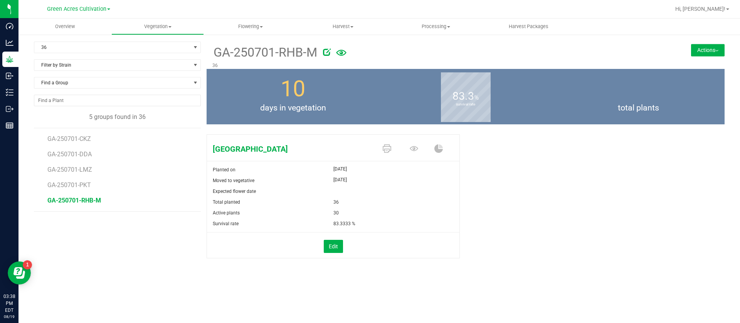
click at [93, 199] on span "GA-250701-RHB-M" at bounding box center [74, 200] width 54 height 7
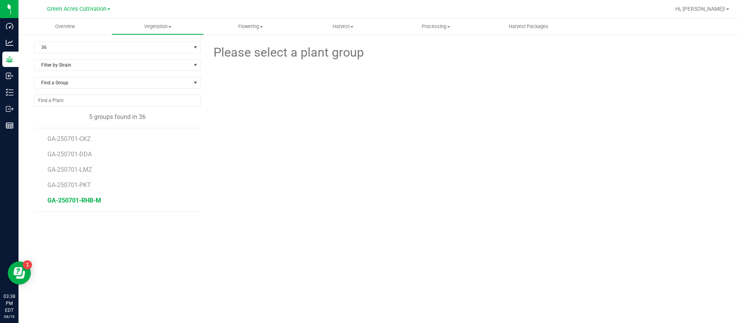
click at [95, 197] on span "GA-250701-RHB-M" at bounding box center [74, 200] width 54 height 7
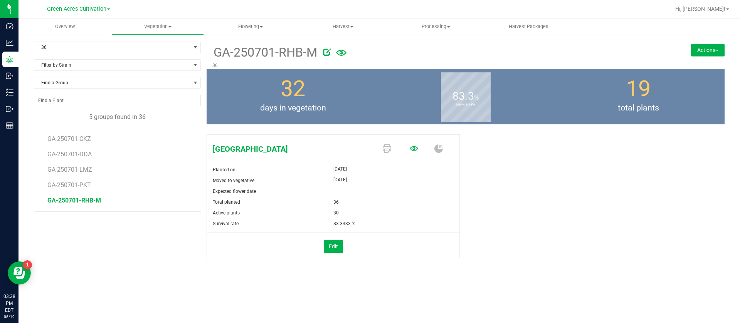
click at [414, 150] on icon at bounding box center [413, 148] width 8 height 8
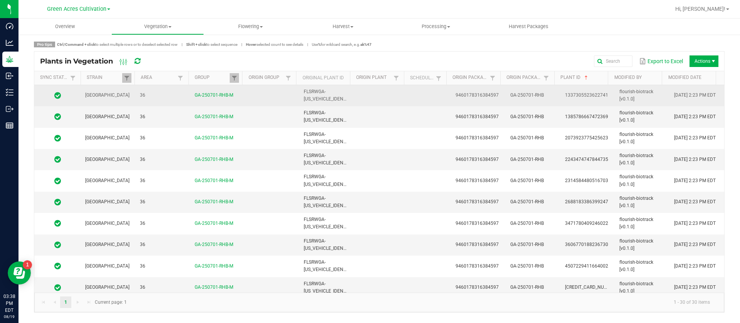
click at [436, 97] on td at bounding box center [429, 95] width 42 height 21
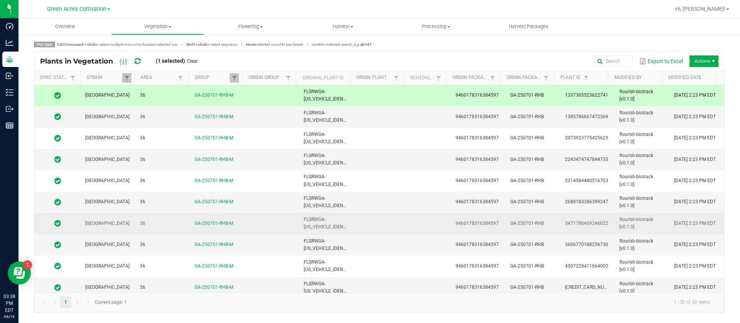
scroll to position [58, 0]
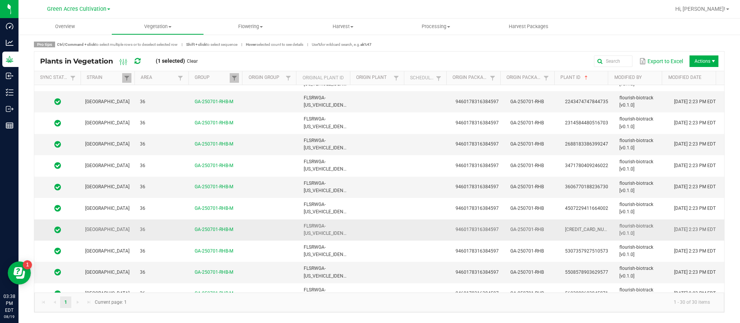
click at [397, 226] on td at bounding box center [381, 230] width 55 height 21
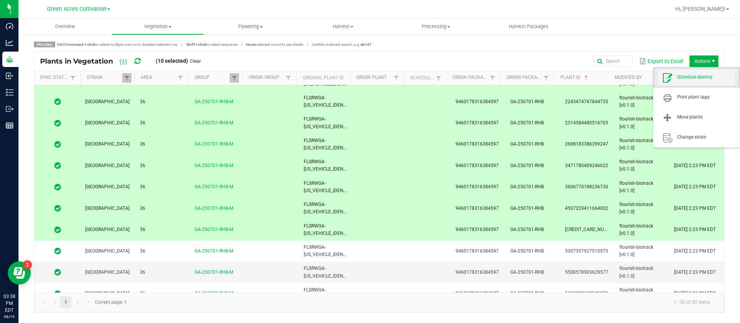
click at [691, 81] on span "Schedule destroy" at bounding box center [706, 77] width 58 height 7
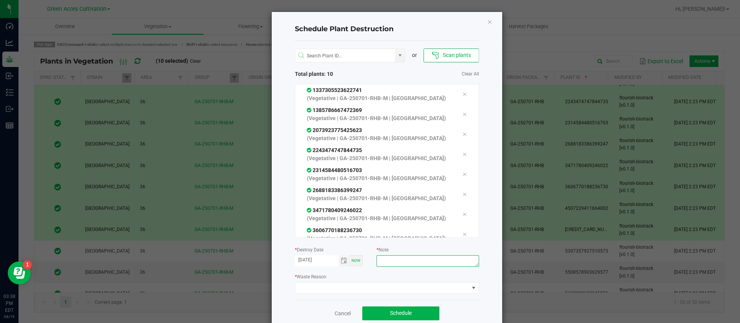
click at [386, 255] on textarea at bounding box center [427, 261] width 102 height 12
type textarea "waste"
click at [354, 282] on div "* Waste Reason" at bounding box center [387, 283] width 184 height 21
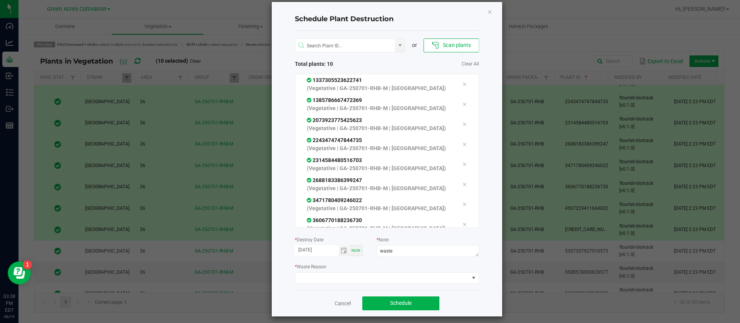
scroll to position [15, 0]
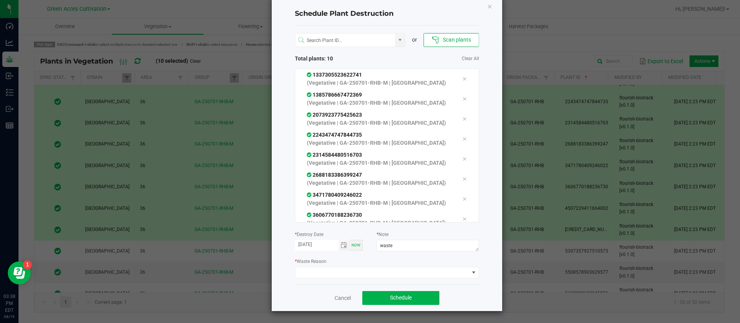
click at [337, 280] on div "or Scan plants Total plants: 10 Clear All 1337305523622741 (Vegetative | GA-250…" at bounding box center [387, 154] width 184 height 259
click at [330, 272] on span at bounding box center [382, 272] width 174 height 11
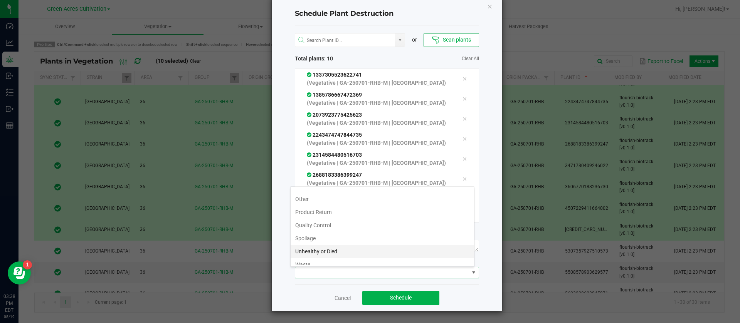
scroll to position [28, 0]
click at [321, 252] on li "Waste" at bounding box center [381, 258] width 183 height 13
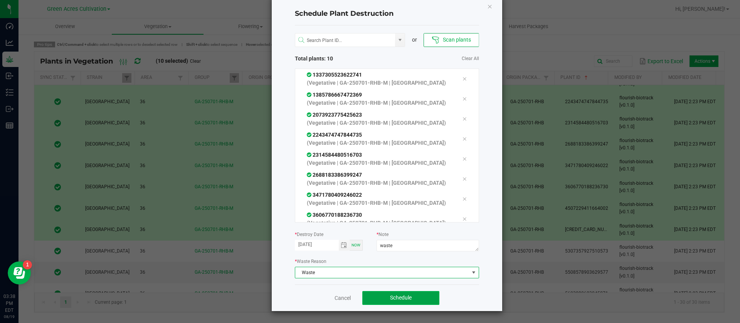
click at [399, 291] on button "Schedule" at bounding box center [400, 298] width 77 height 14
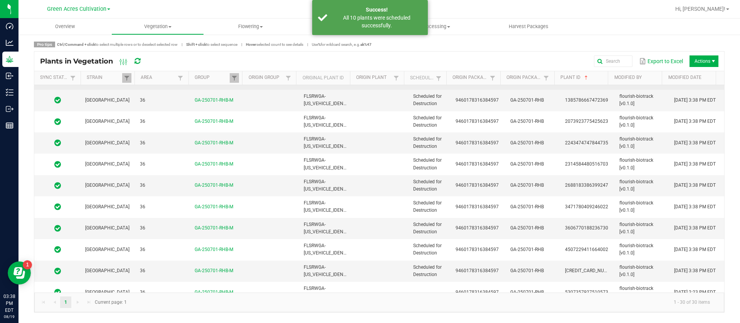
scroll to position [0, 0]
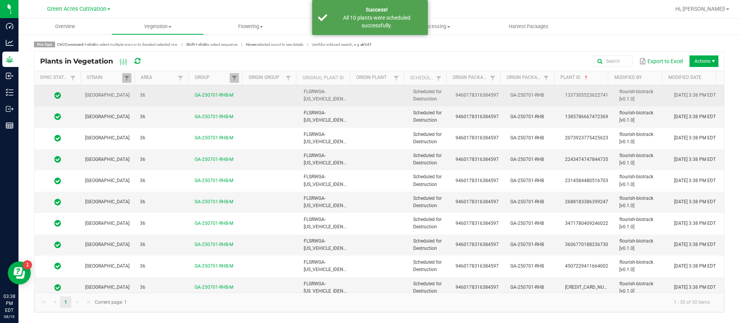
click at [455, 93] on span "9460178316384597" at bounding box center [476, 94] width 43 height 5
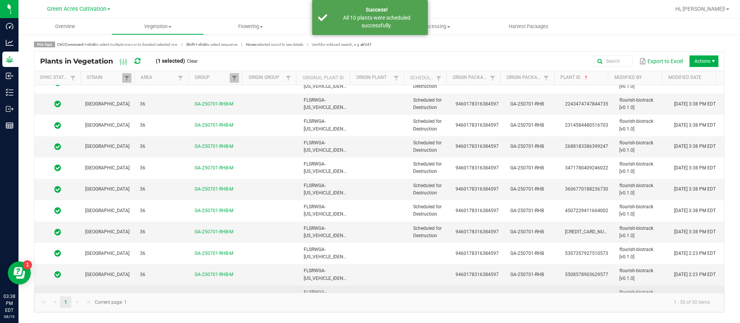
scroll to position [116, 0]
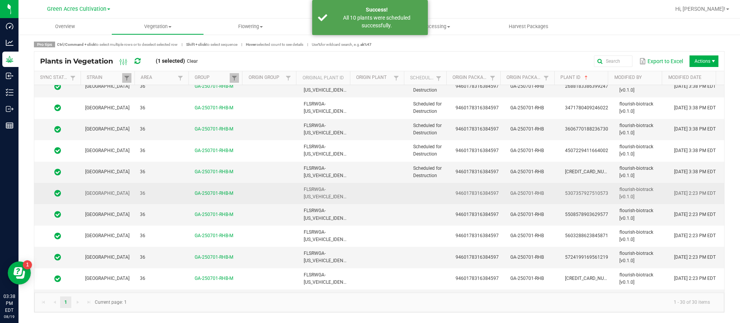
drag, startPoint x: 449, startPoint y: 172, endPoint x: 458, endPoint y: 186, distance: 17.2
click at [451, 172] on td "9460178316384597" at bounding box center [478, 172] width 55 height 21
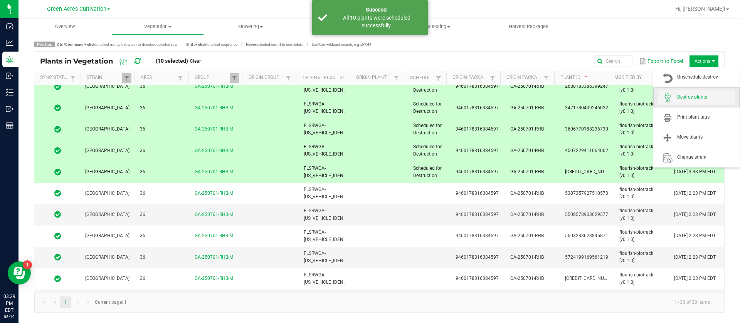
click at [691, 102] on span "Destroy plants" at bounding box center [696, 97] width 77 height 15
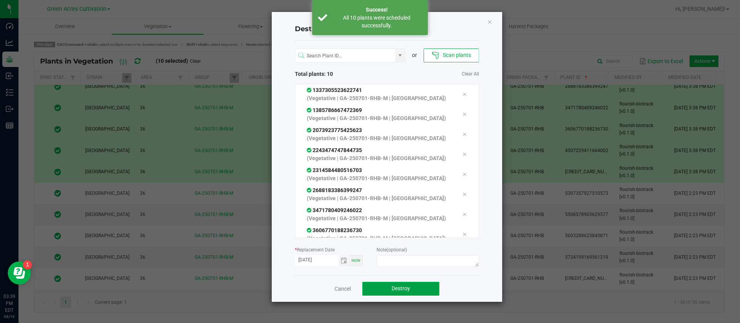
click at [390, 287] on button "Destroy" at bounding box center [400, 289] width 77 height 14
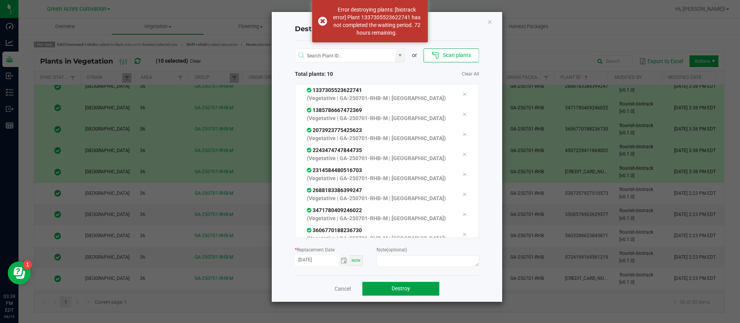
click at [395, 286] on span "Destroy" at bounding box center [400, 288] width 18 height 6
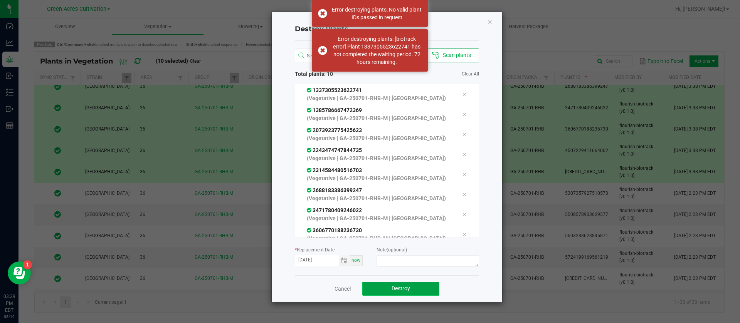
click at [395, 287] on span "Destroy" at bounding box center [400, 288] width 18 height 6
click at [395, 287] on span "Destroy" at bounding box center [403, 288] width 18 height 6
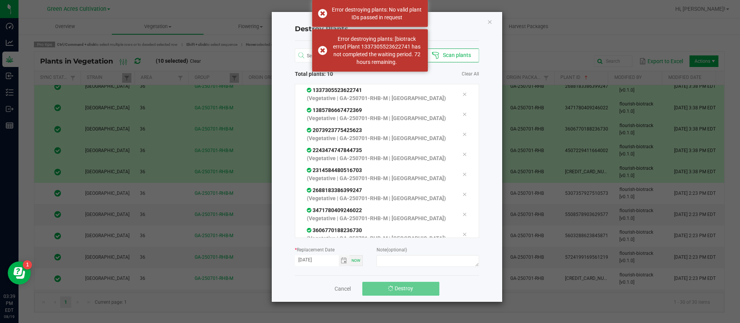
click at [395, 287] on span "Destroy" at bounding box center [403, 288] width 18 height 6
click at [491, 21] on icon "Close" at bounding box center [489, 21] width 5 height 9
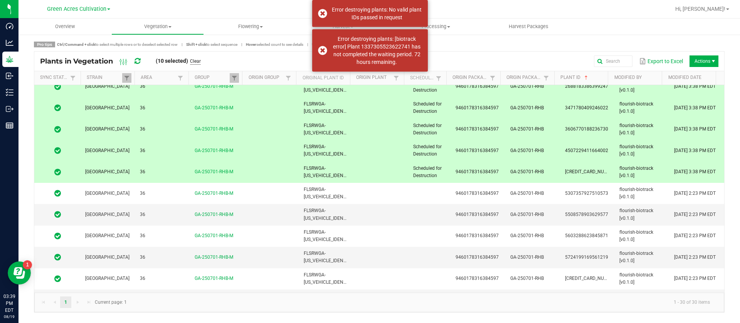
click at [198, 59] on link "Clear" at bounding box center [195, 61] width 11 height 7
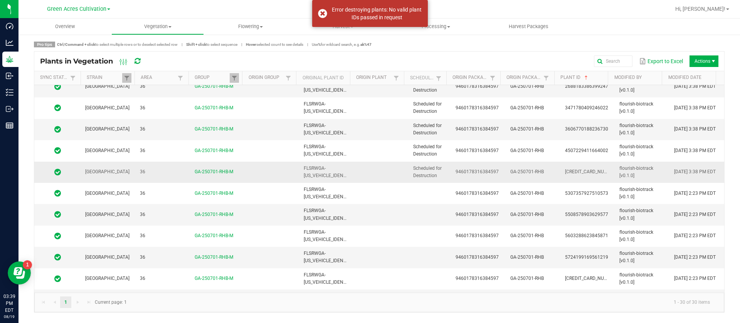
click at [408, 168] on td "Scheduled for Destruction" at bounding box center [429, 172] width 42 height 21
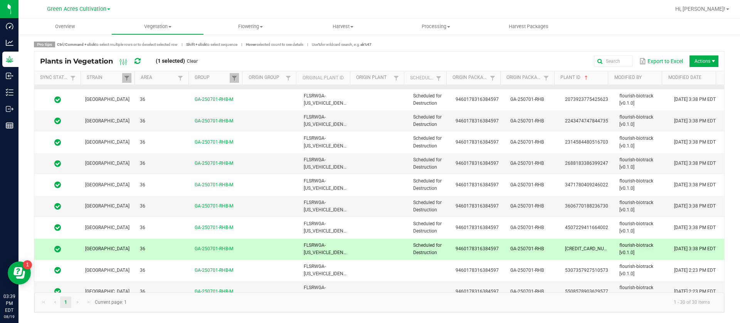
scroll to position [0, 0]
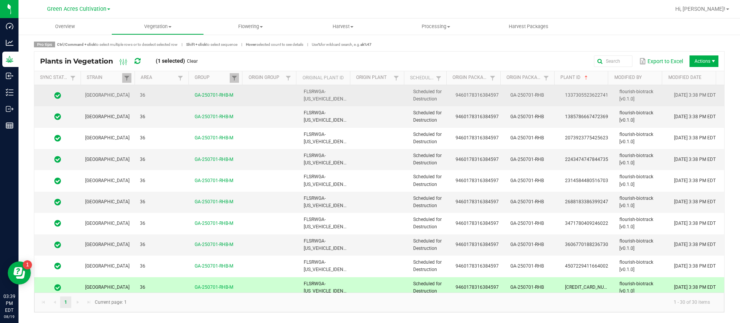
click at [413, 99] on span "Scheduled for Destruction" at bounding box center [427, 95] width 29 height 13
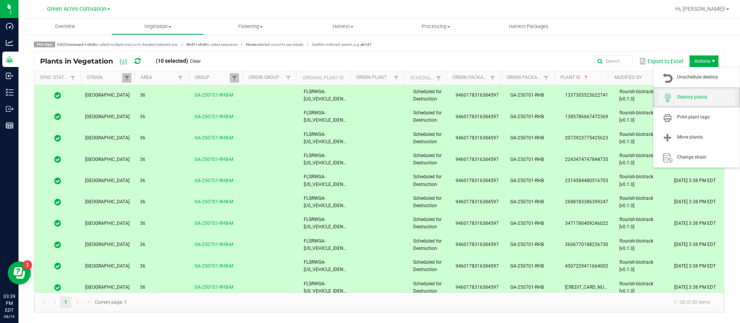
click at [676, 101] on span at bounding box center [667, 97] width 19 height 11
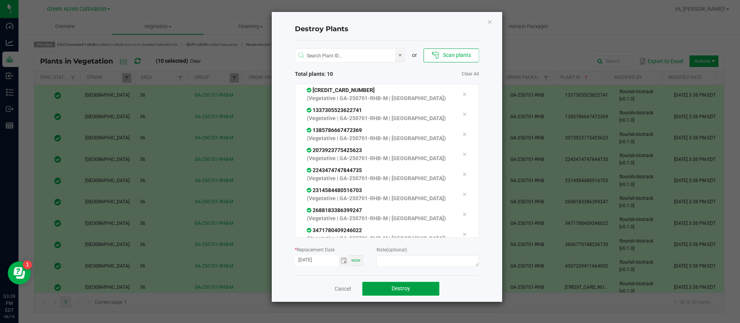
click at [393, 286] on span "Destroy" at bounding box center [400, 288] width 18 height 6
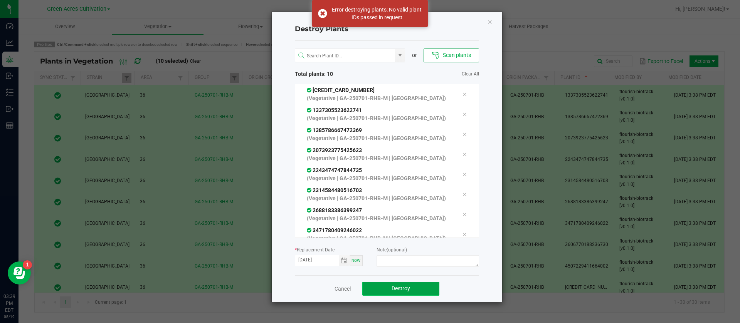
click at [397, 285] on button "Destroy" at bounding box center [400, 289] width 77 height 14
click at [489, 23] on div "Destroy Plants or Scan plants Total plants: 10 Clear All [CREDIT_CARD_NUMBER] (…" at bounding box center [387, 157] width 230 height 290
click at [490, 21] on icon "Close" at bounding box center [489, 21] width 5 height 9
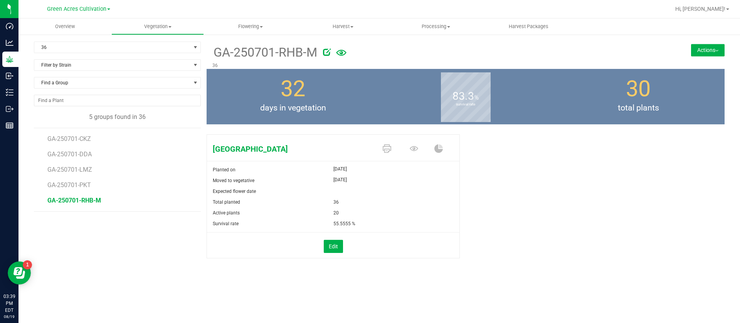
click at [709, 54] on button "Actions" at bounding box center [708, 50] width 34 height 12
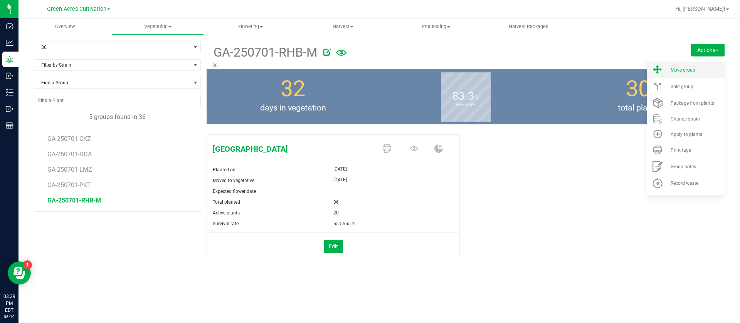
click at [667, 70] on li "Move group" at bounding box center [685, 70] width 78 height 17
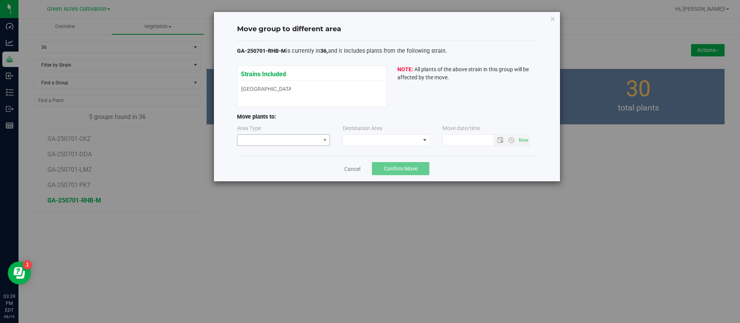
type input "[DATE] 3:39 PM"
click at [249, 139] on span at bounding box center [278, 140] width 83 height 11
click at [273, 179] on li "Flowering" at bounding box center [283, 180] width 92 height 13
click at [384, 139] on span at bounding box center [381, 140] width 77 height 11
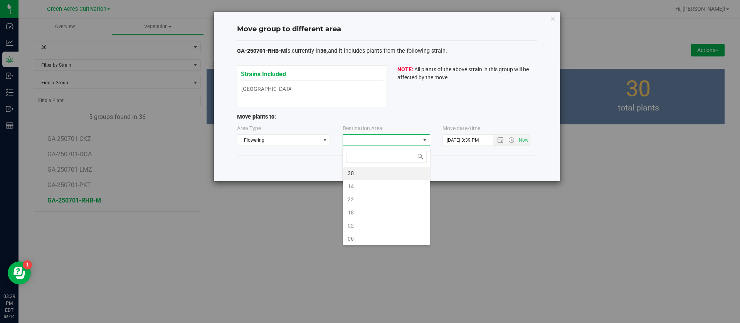
scroll to position [12, 87]
type input "2"
click at [361, 185] on li "02" at bounding box center [386, 186] width 87 height 13
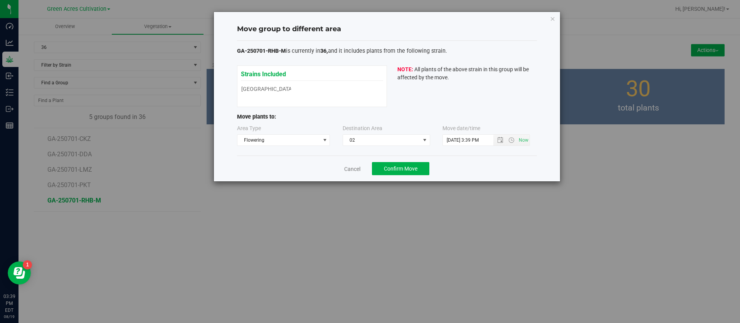
click at [456, 133] on div "Move date/time" at bounding box center [486, 129] width 88 height 10
click at [456, 136] on input "[DATE] 3:39 PM" at bounding box center [475, 140] width 64 height 11
type input "[DATE] 3:39 PM"
click at [428, 86] on div "Strains Included [GEOGRAPHIC_DATA] [GEOGRAPHIC_DATA] NOTE: All plants of the ab…" at bounding box center [387, 86] width 300 height 42
click at [417, 170] on span "Confirm Move" at bounding box center [401, 169] width 34 height 6
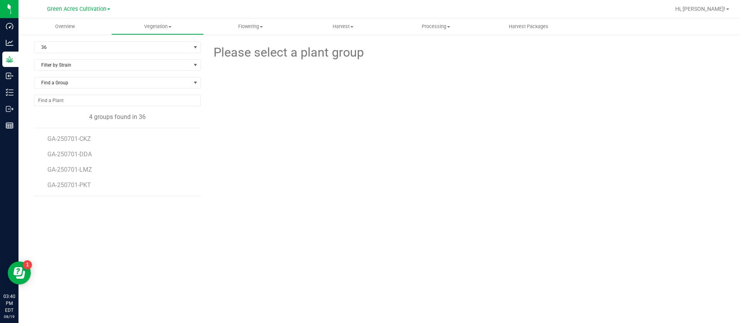
click at [428, 103] on div at bounding box center [465, 104] width 265 height 85
drag, startPoint x: 477, startPoint y: 171, endPoint x: 477, endPoint y: 177, distance: 5.8
click at [477, 171] on div "Please select a plant group" at bounding box center [465, 157] width 518 height 231
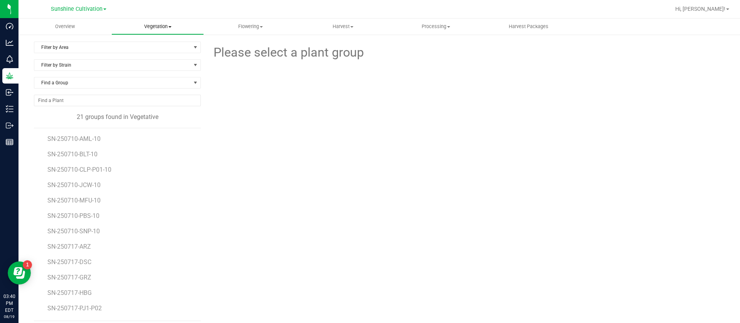
click at [162, 23] on span "Vegetation" at bounding box center [158, 26] width 92 height 7
click at [153, 43] on span "Veg groups" at bounding box center [135, 46] width 49 height 7
click at [75, 47] on span "Filter by Area" at bounding box center [112, 47] width 156 height 11
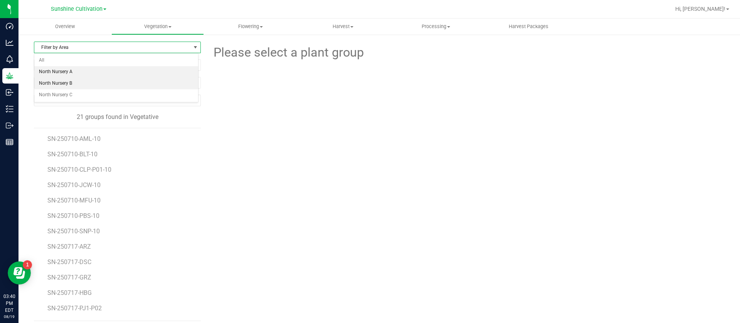
click at [80, 73] on li "North Nursery A" at bounding box center [116, 72] width 164 height 12
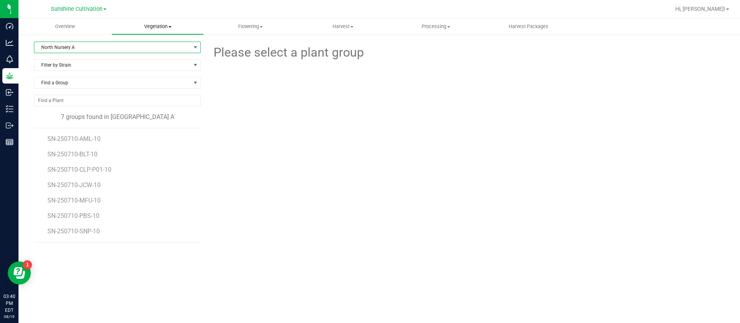
click at [158, 26] on span "Vegetation" at bounding box center [158, 26] width 92 height 7
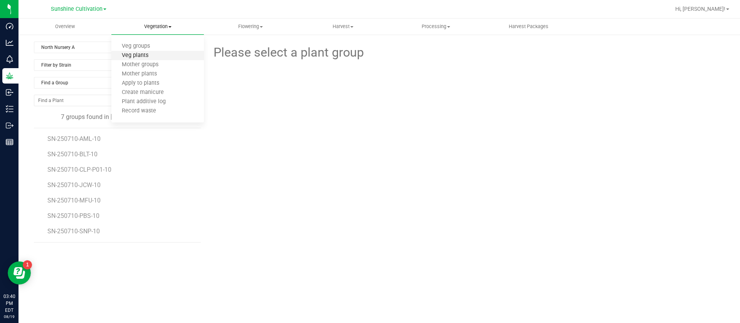
click at [152, 56] on span "Veg plants" at bounding box center [134, 55] width 47 height 7
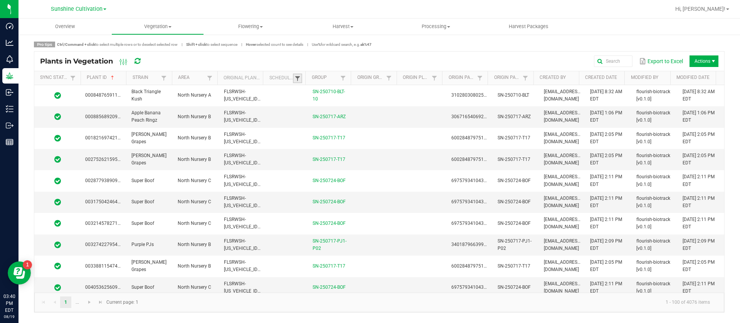
click at [296, 80] on span at bounding box center [297, 79] width 6 height 6
click at [319, 111] on li "Scheduled" at bounding box center [335, 111] width 75 height 10
checkbox input "true"
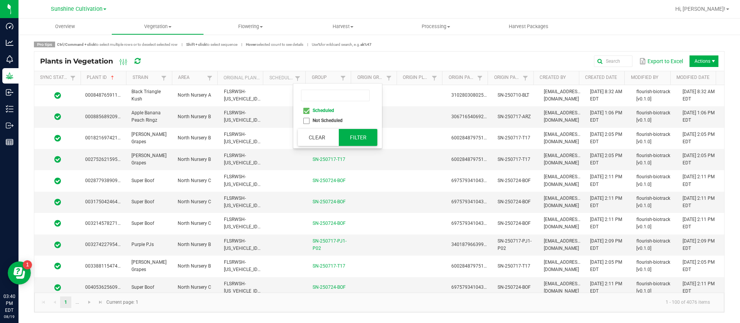
click at [346, 132] on button "Filter" at bounding box center [358, 137] width 39 height 17
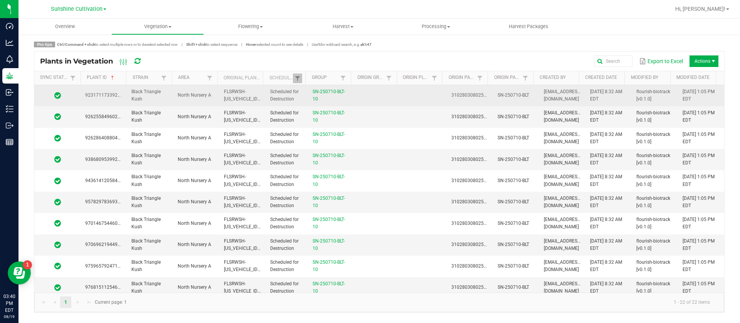
click at [367, 95] on td at bounding box center [377, 95] width 46 height 21
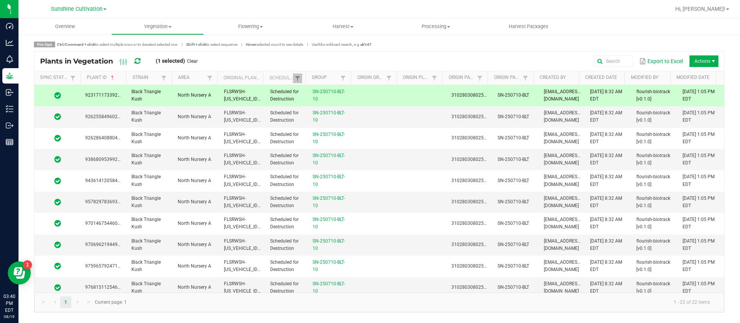
scroll to position [262, 0]
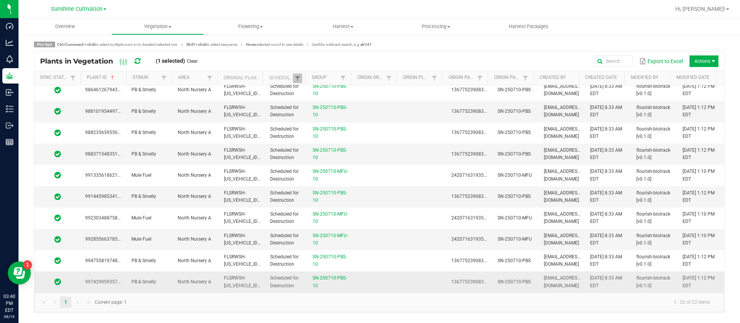
click at [347, 287] on td "SN-250710-PBS-10" at bounding box center [331, 282] width 46 height 21
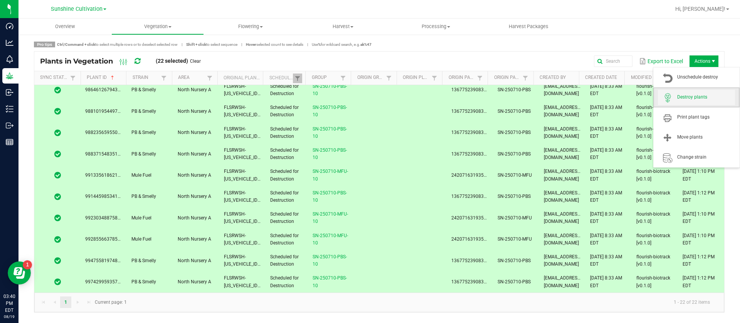
click at [701, 96] on span "Destroy plants" at bounding box center [706, 97] width 58 height 7
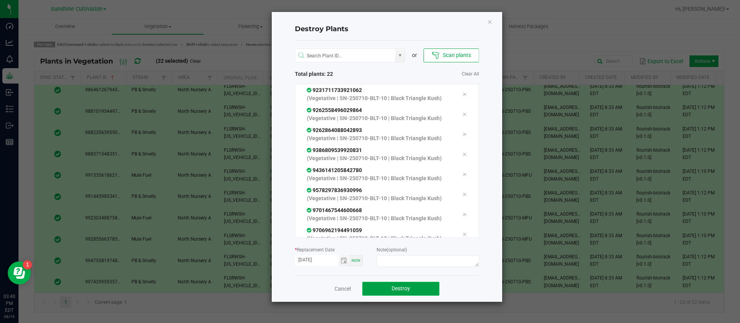
click at [405, 290] on span "Destroy" at bounding box center [400, 288] width 18 height 6
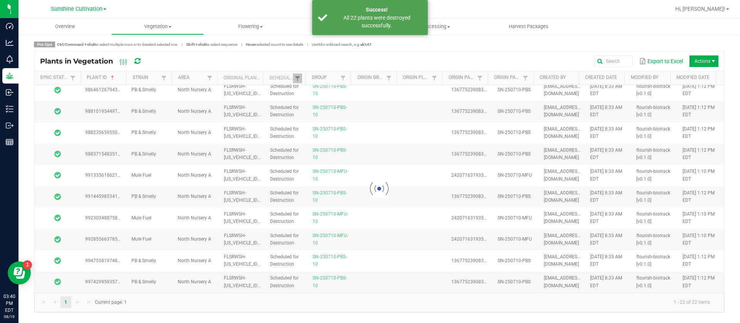
scroll to position [0, 0]
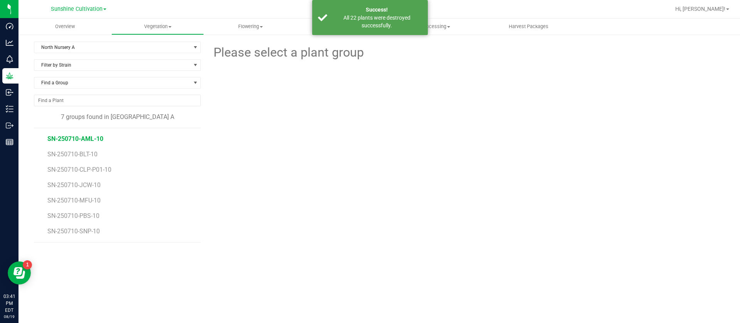
click at [85, 136] on span "SN-250710-AML-10" at bounding box center [75, 138] width 56 height 7
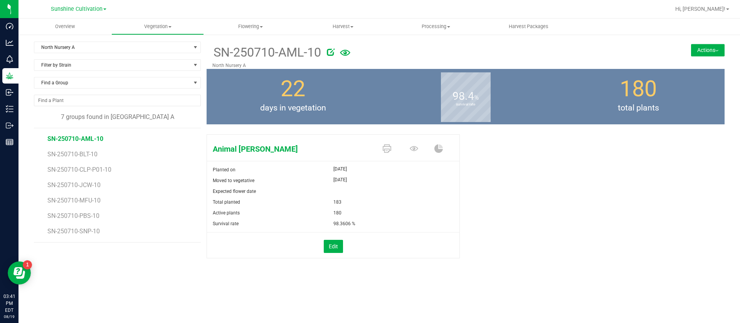
click at [523, 160] on div "Animal Larry Planted on Jul 28, 2025 Moved to vegetative Jul 28, 2025 Expected …" at bounding box center [465, 204] width 518 height 146
